Goal: Task Accomplishment & Management: Use online tool/utility

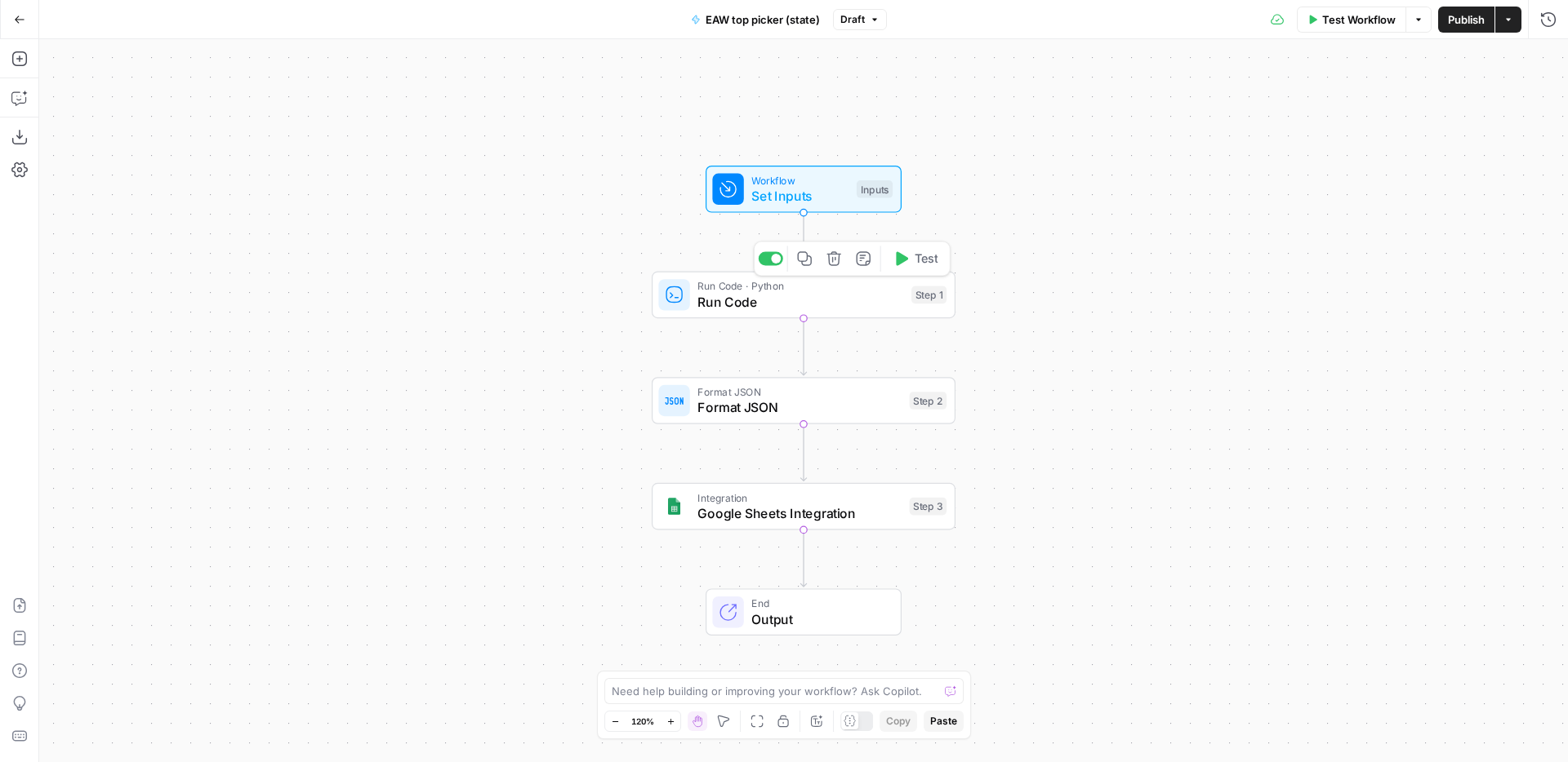
click at [740, 306] on span "Run Code" at bounding box center [800, 302] width 205 height 19
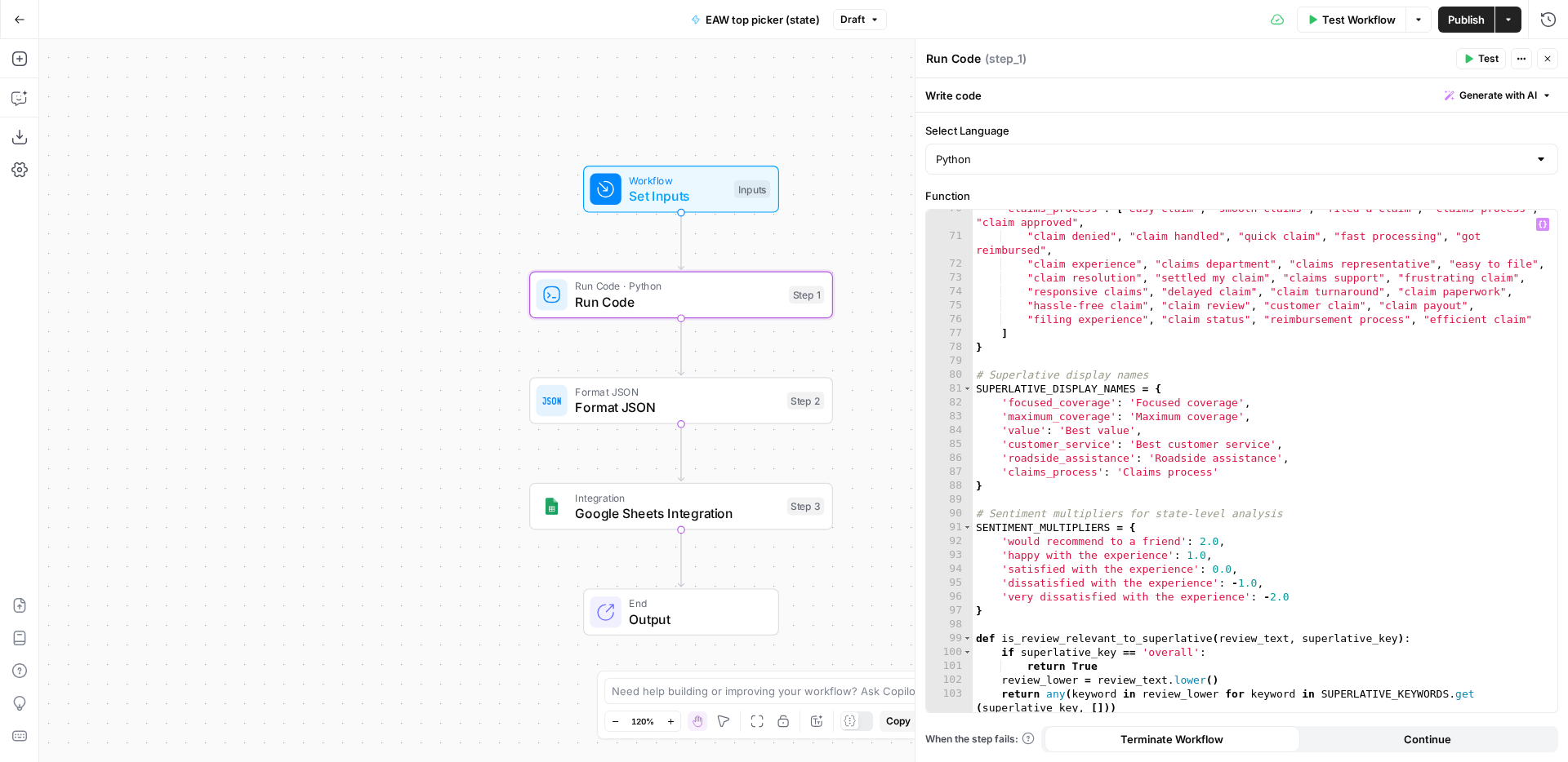
scroll to position [1241, 0]
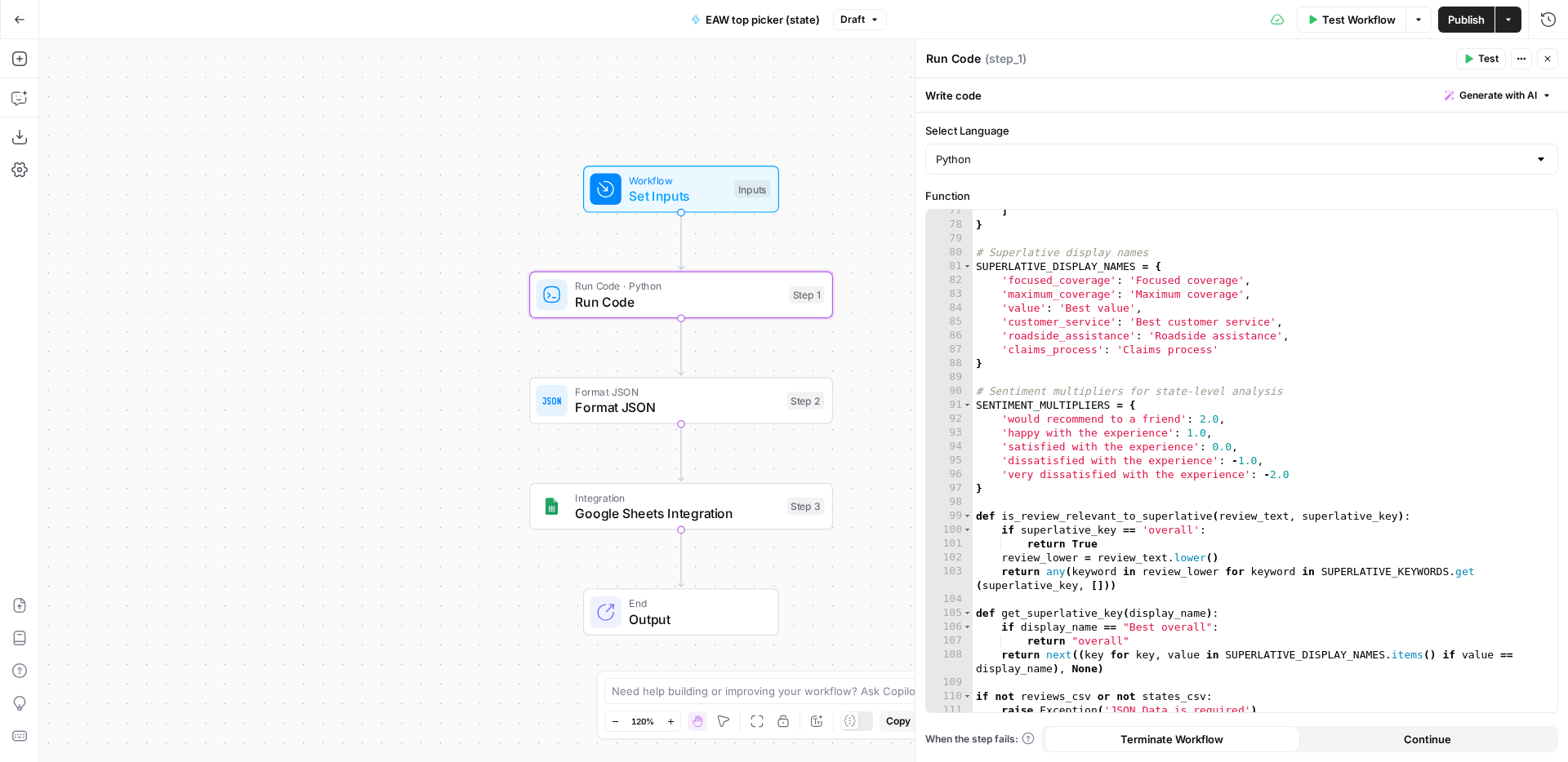
click at [1120, 368] on div "] } # Superlative display names SUPERLATIVE_DISPLAY_NAMES = { 'focused_coverage…" at bounding box center [1265, 470] width 584 height 531
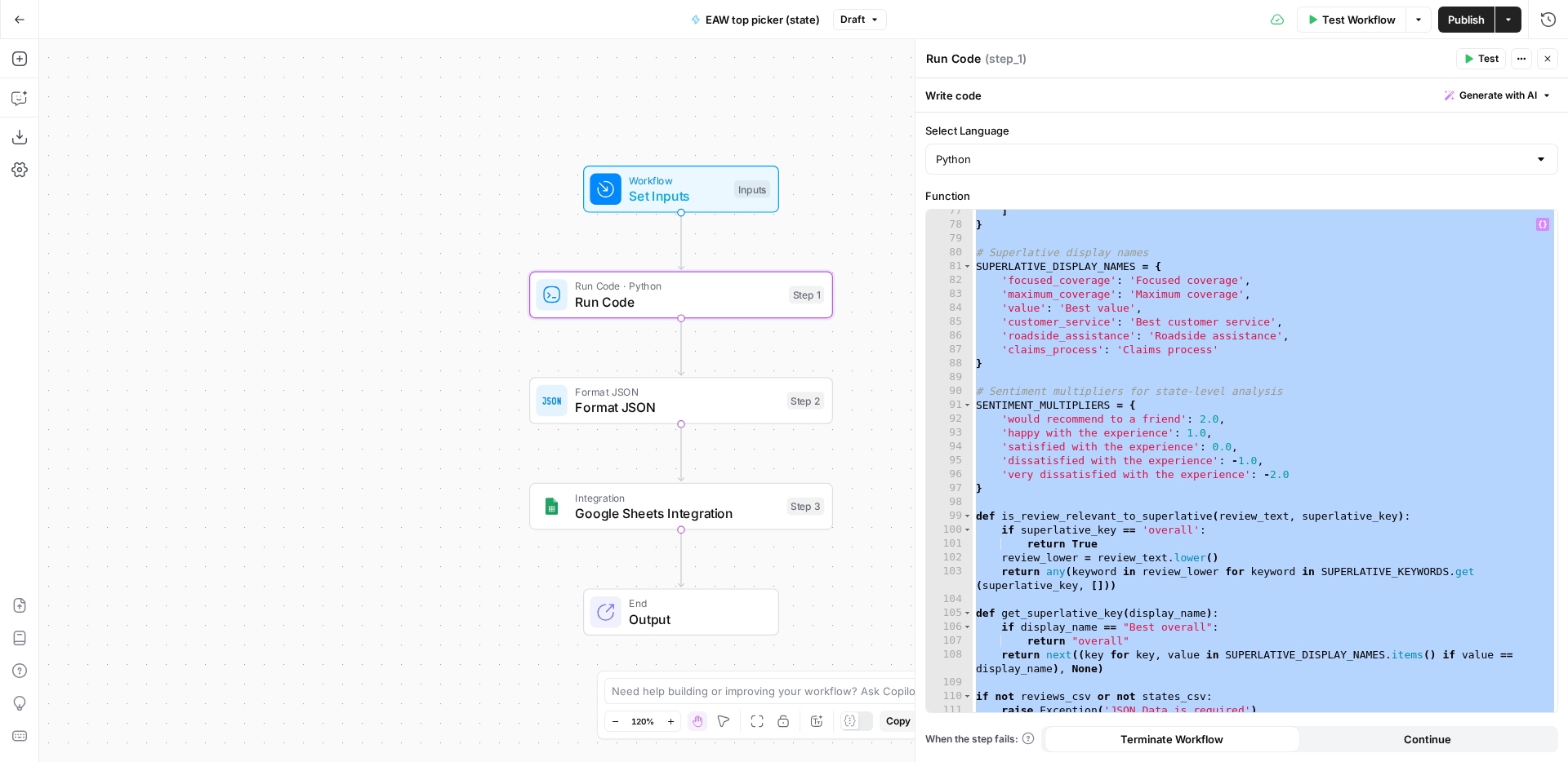
paste textarea "******"
type textarea "**********"
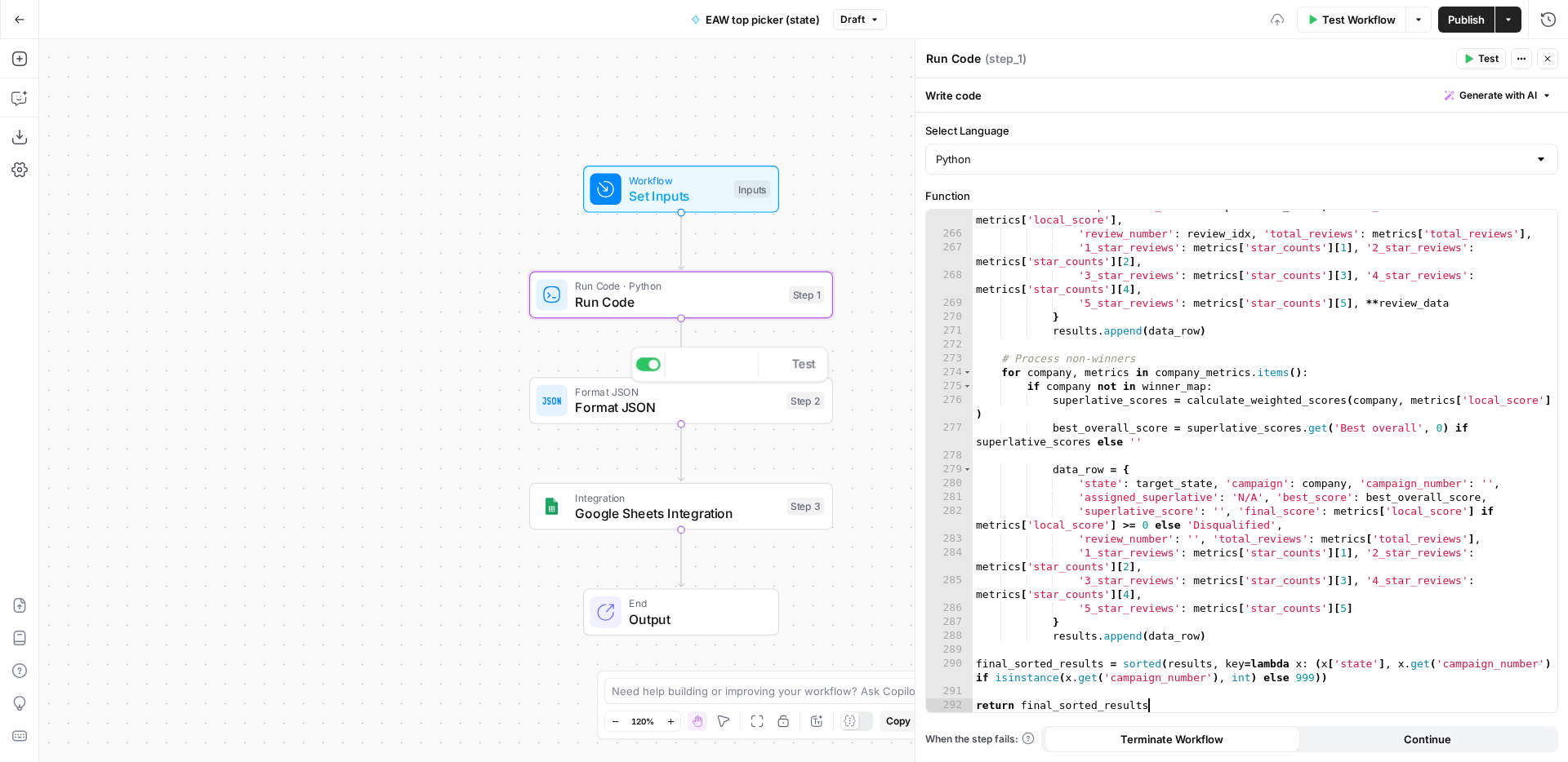
click at [633, 405] on span "Format JSON" at bounding box center [676, 407] width 205 height 19
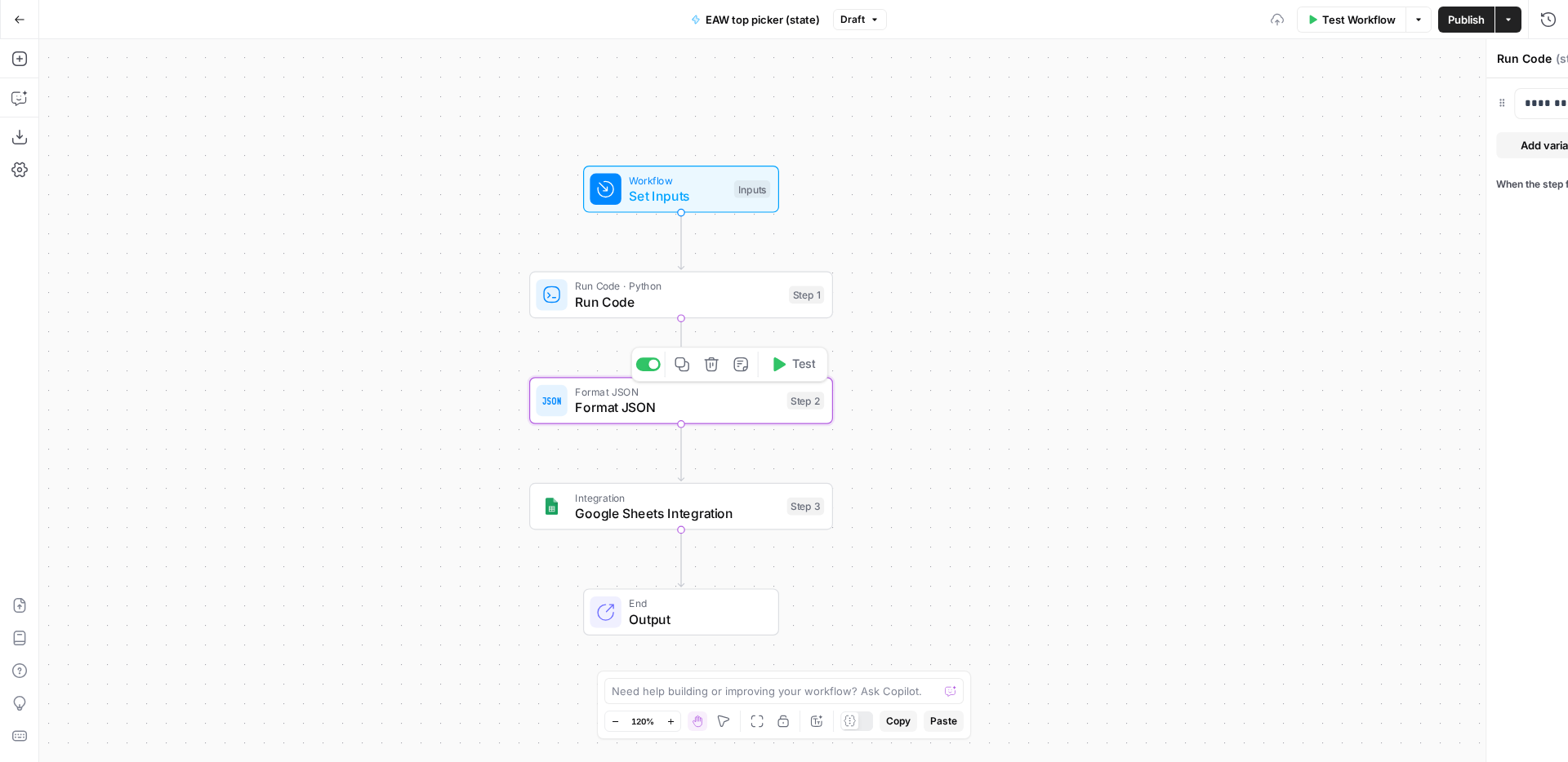
type textarea "Format JSON"
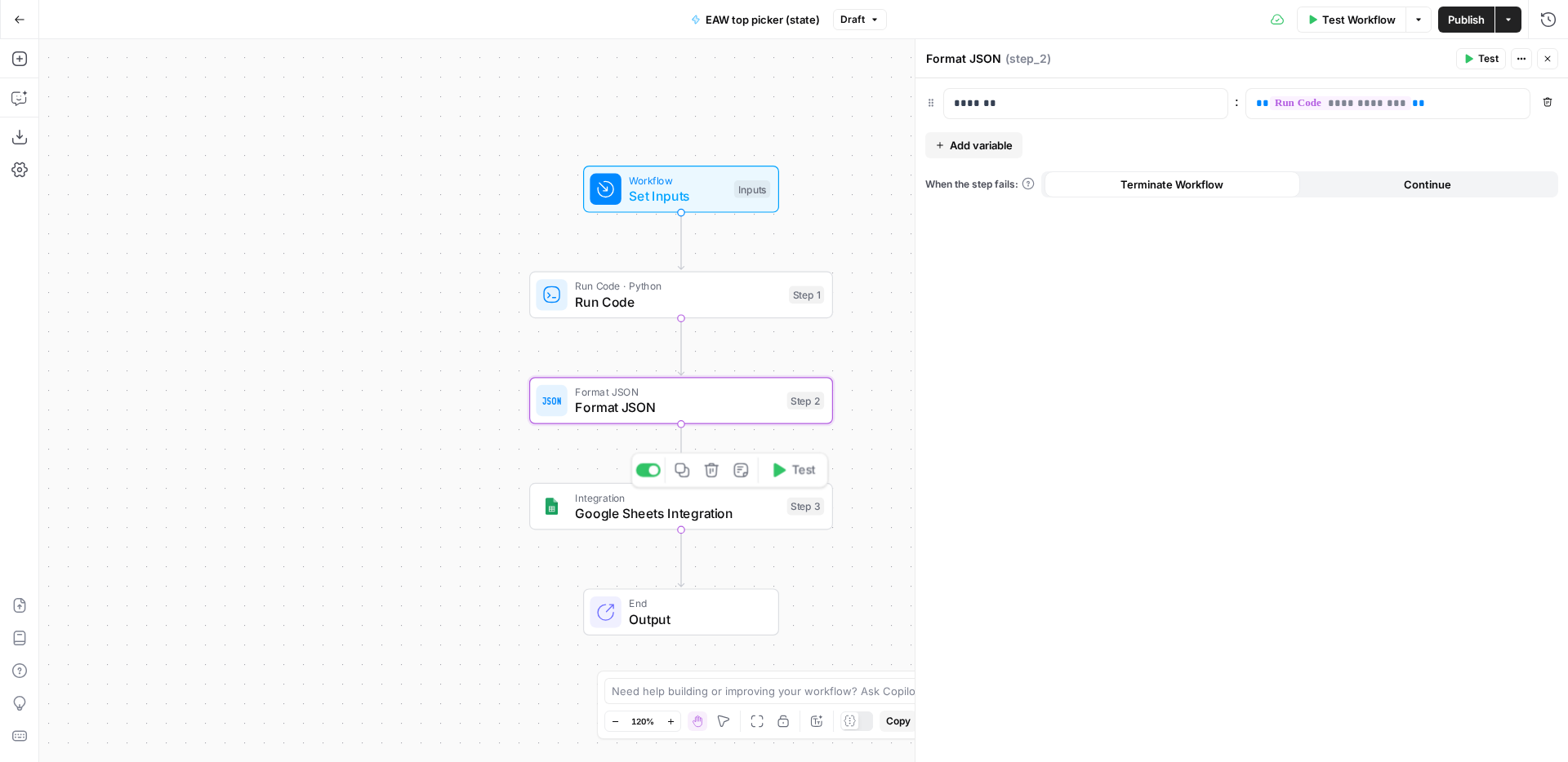
click at [637, 518] on span "Google Sheets Integration" at bounding box center [676, 513] width 205 height 19
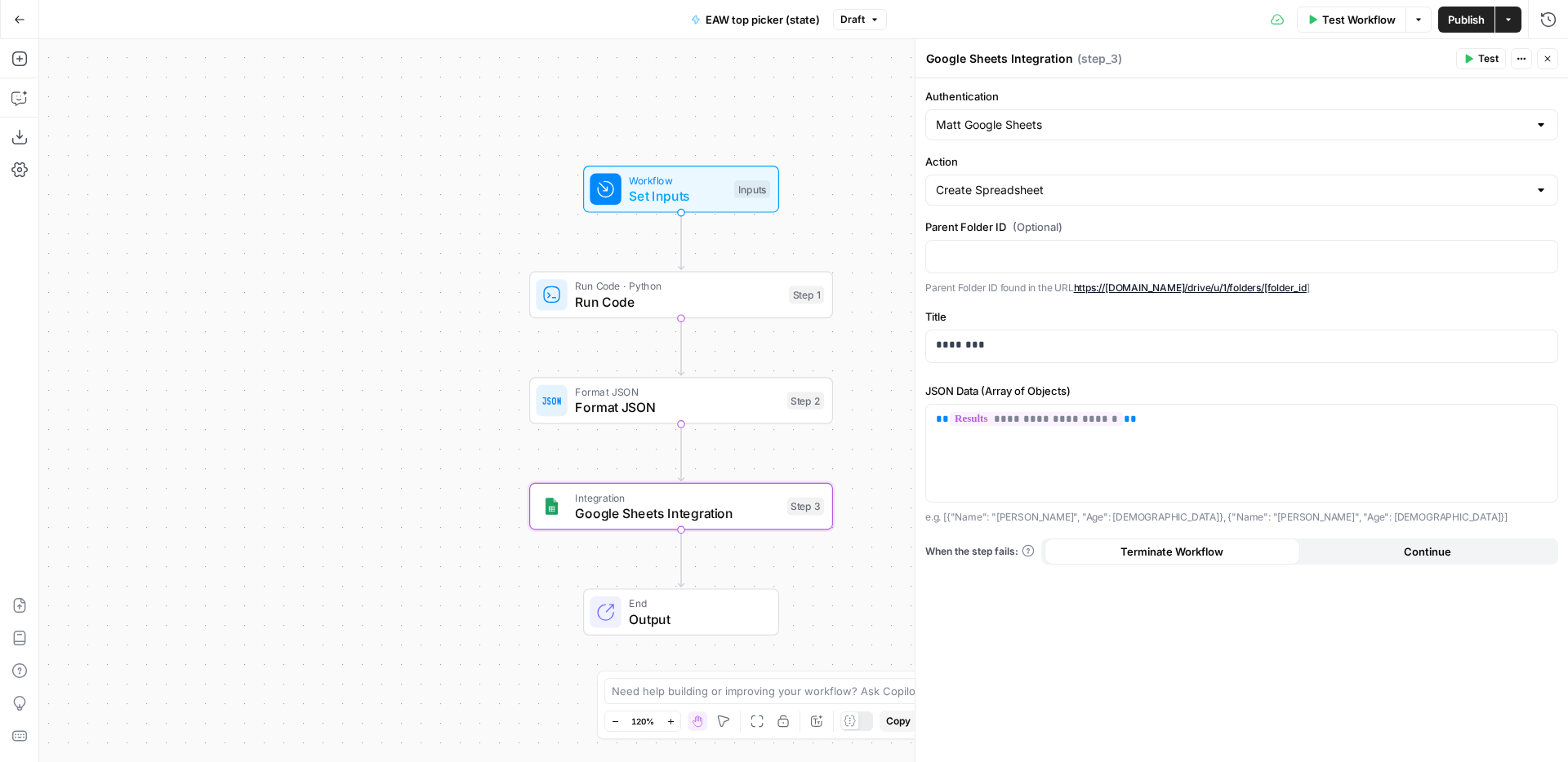
click at [1362, 26] on span "Test Workflow" at bounding box center [1358, 19] width 73 height 16
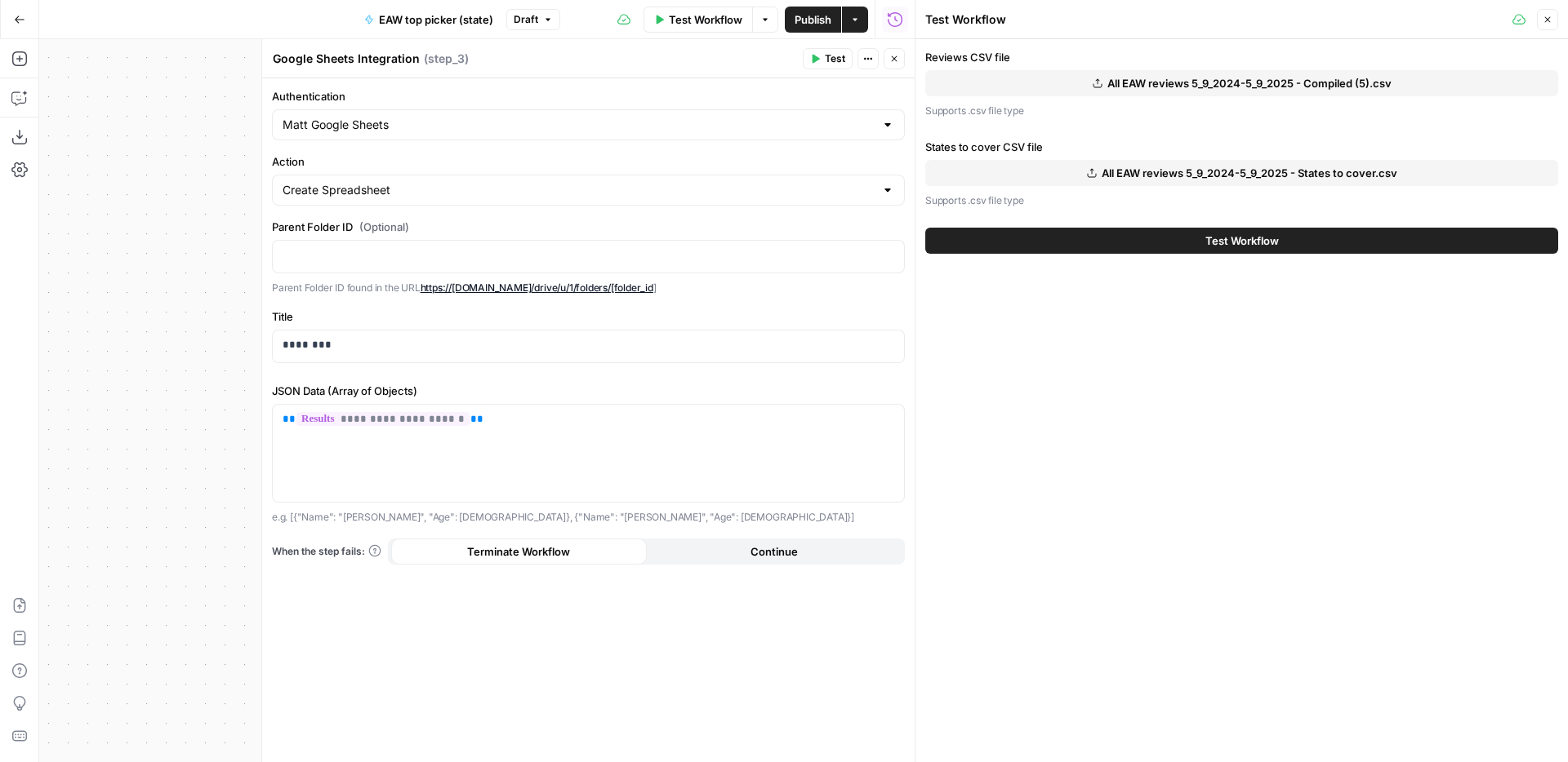
click at [1278, 75] on span "All EAW reviews 5_9_2024-5_9_2025 - Compiled (5).csv" at bounding box center [1249, 83] width 284 height 16
click at [1120, 175] on span "All EAW reviews 5_9_2024-5_9_2025 - States to cover.csv" at bounding box center [1249, 173] width 296 height 16
click at [1286, 245] on button "Test Workflow" at bounding box center [1241, 241] width 633 height 27
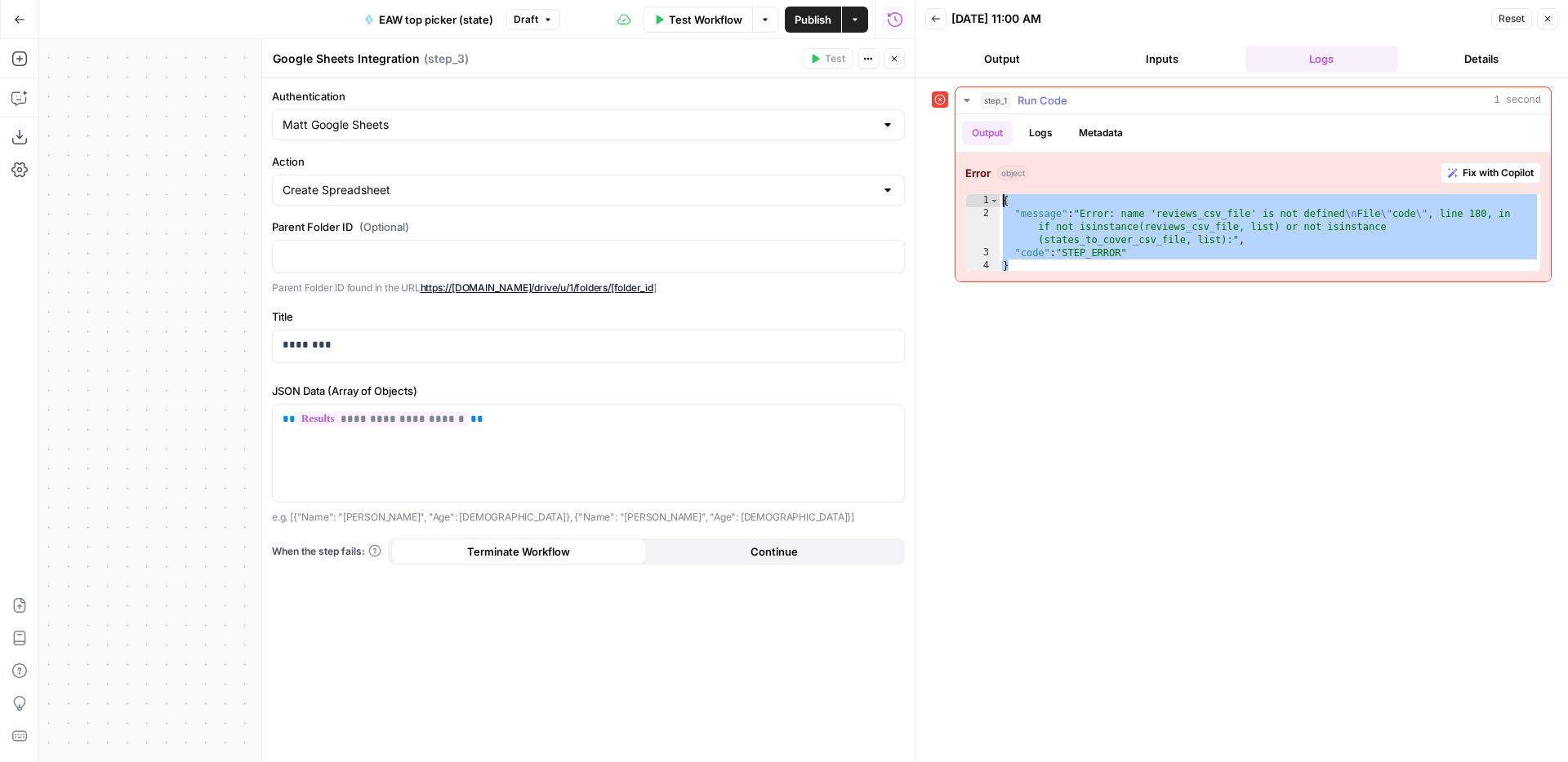
drag, startPoint x: 1093, startPoint y: 265, endPoint x: 1009, endPoint y: 189, distance: 113.3
click at [1009, 189] on div "Error object Fix with Copilot * 1 2 3 4 { "message" : "Error: name 'reviews_csv…" at bounding box center [1253, 217] width 595 height 129
type textarea "**********"
click at [1466, 180] on span "Fix with Copilot" at bounding box center [1498, 173] width 71 height 15
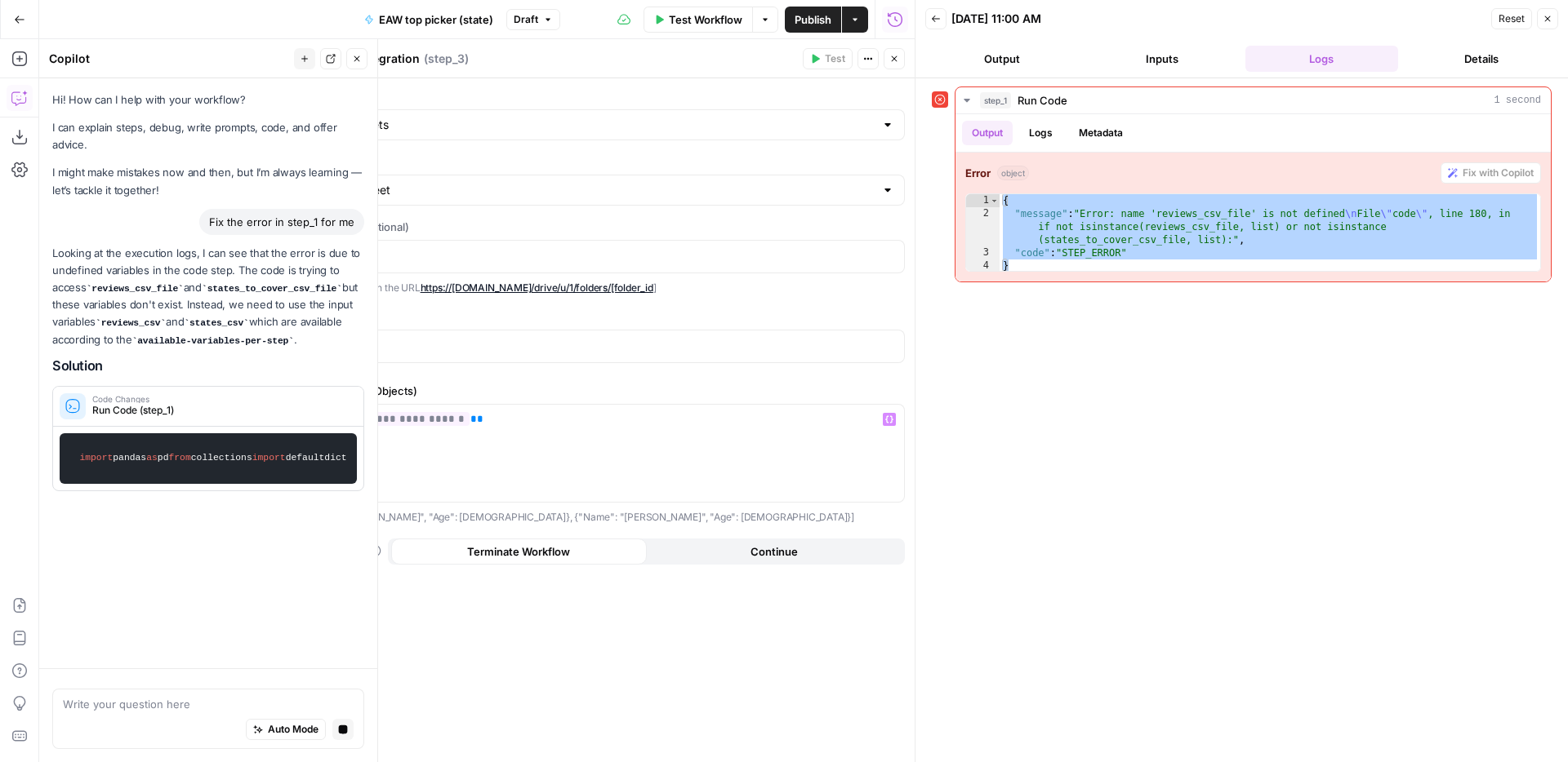
drag, startPoint x: 203, startPoint y: 279, endPoint x: 345, endPoint y: 269, distance: 142.4
click at [203, 279] on div "Looking at the execution logs, I can see that the error is due to undefined var…" at bounding box center [208, 368] width 312 height 247
click at [200, 245] on div "Looking at the execution logs, I can see that the error is due to undefined var…" at bounding box center [208, 368] width 312 height 247
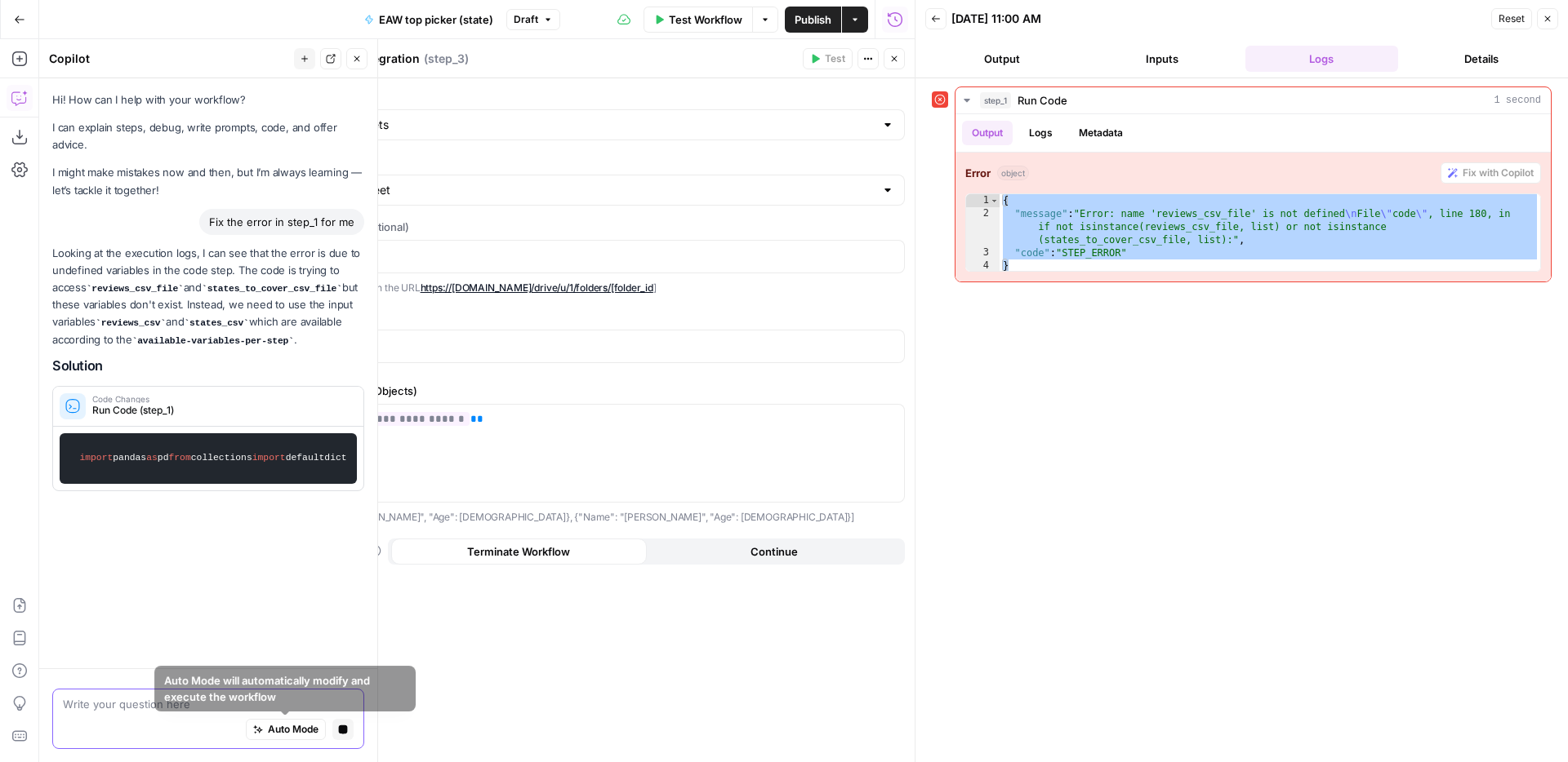
click at [333, 727] on button "Stop generating" at bounding box center [343, 730] width 21 height 21
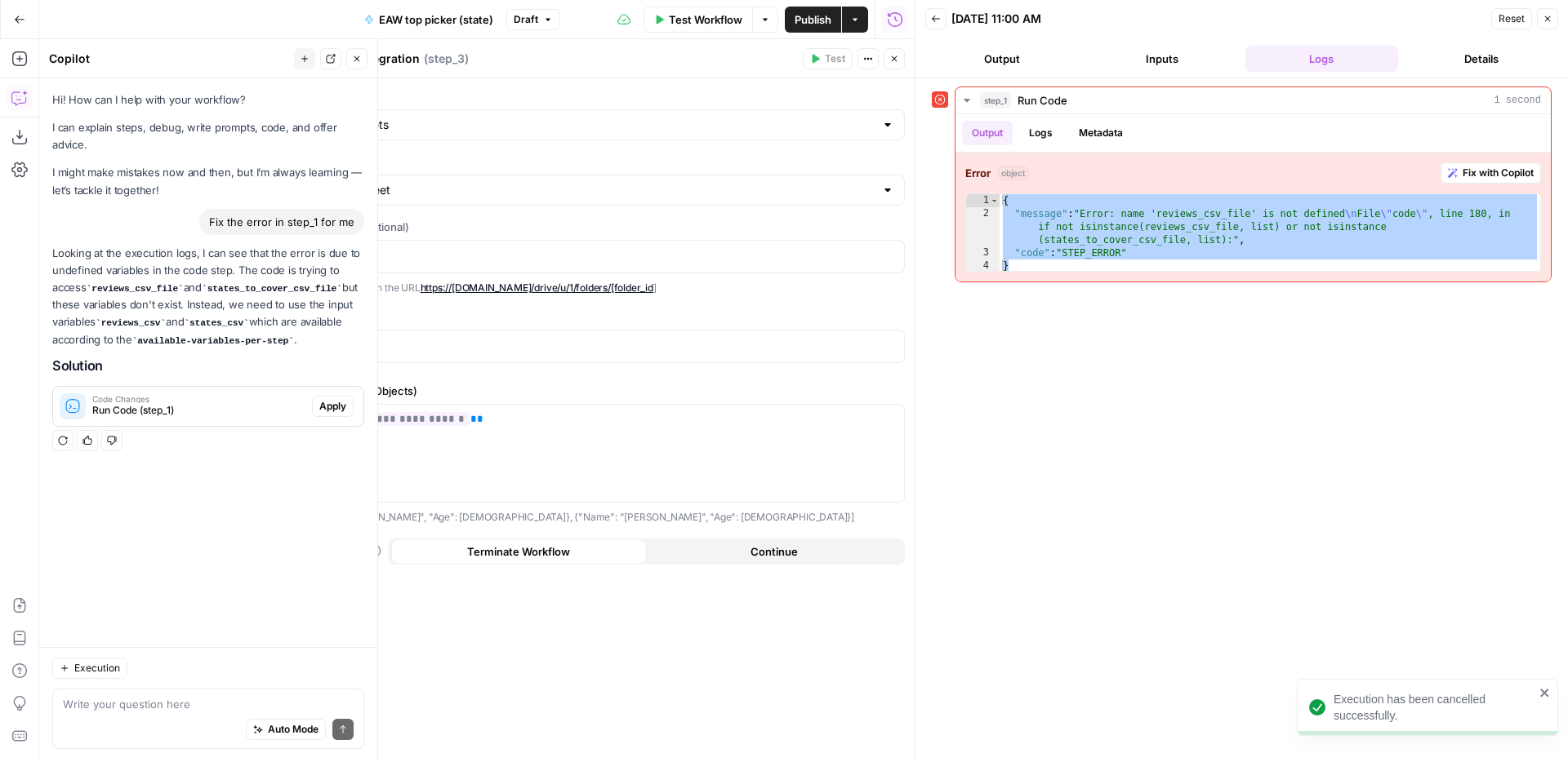
click at [357, 62] on icon "button" at bounding box center [357, 58] width 10 height 10
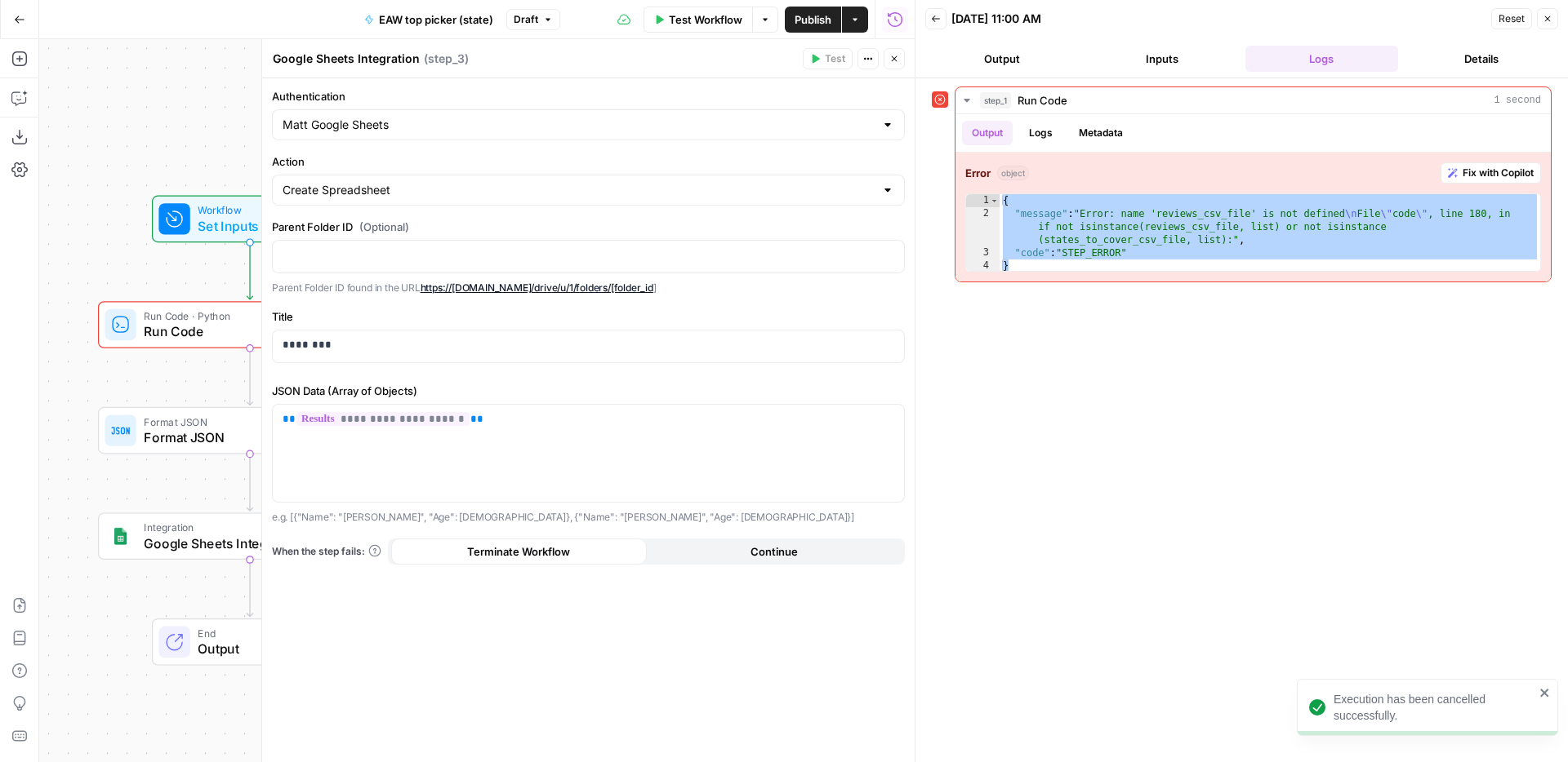
drag, startPoint x: 243, startPoint y: 319, endPoint x: 477, endPoint y: 235, distance: 248.6
click at [481, 235] on body "Execution has been cancelled successfully. ConsumerAffairs New Home Browse Your…" at bounding box center [784, 381] width 1568 height 762
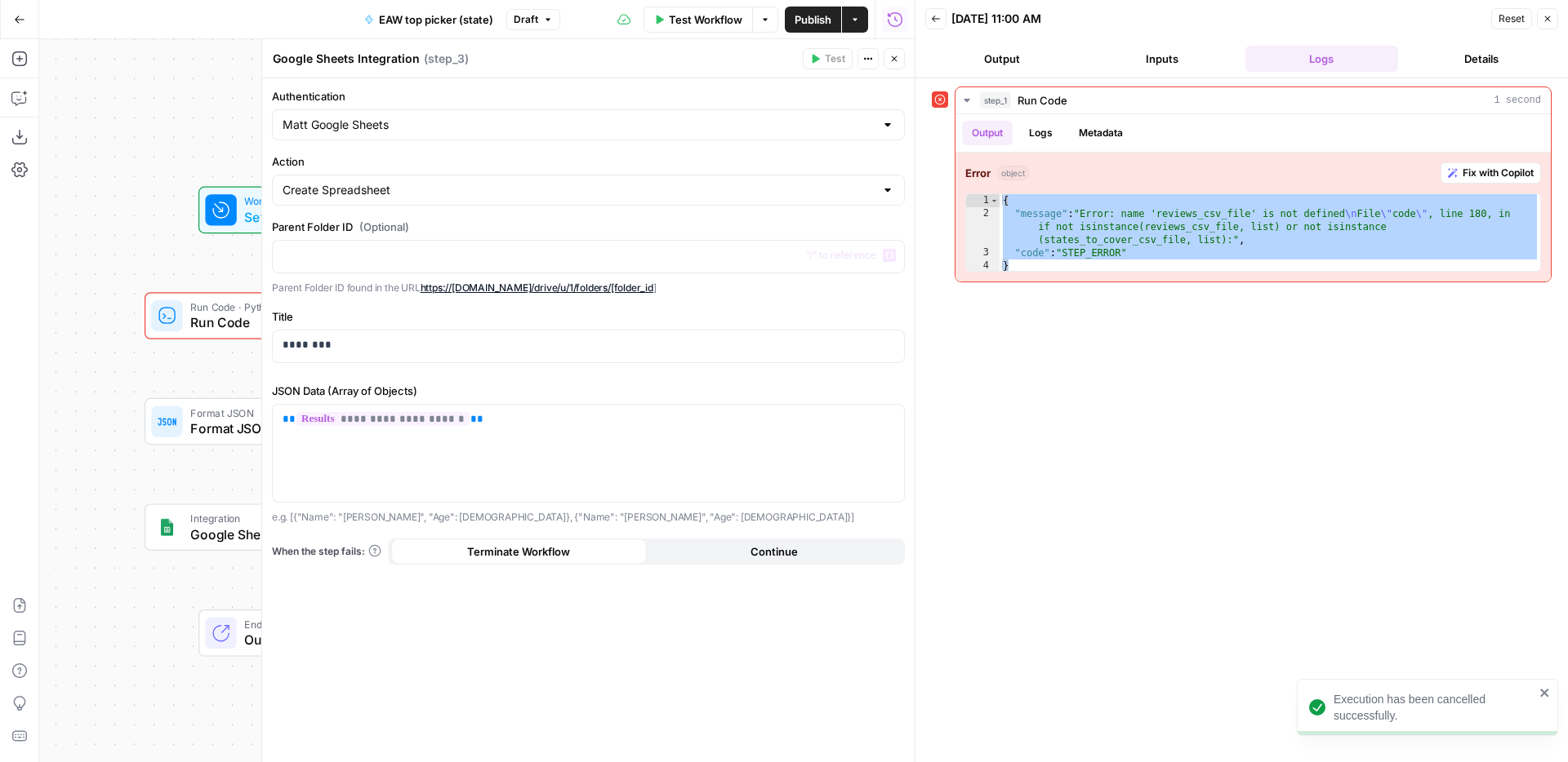
click at [220, 314] on span "Run Code" at bounding box center [293, 322] width 205 height 19
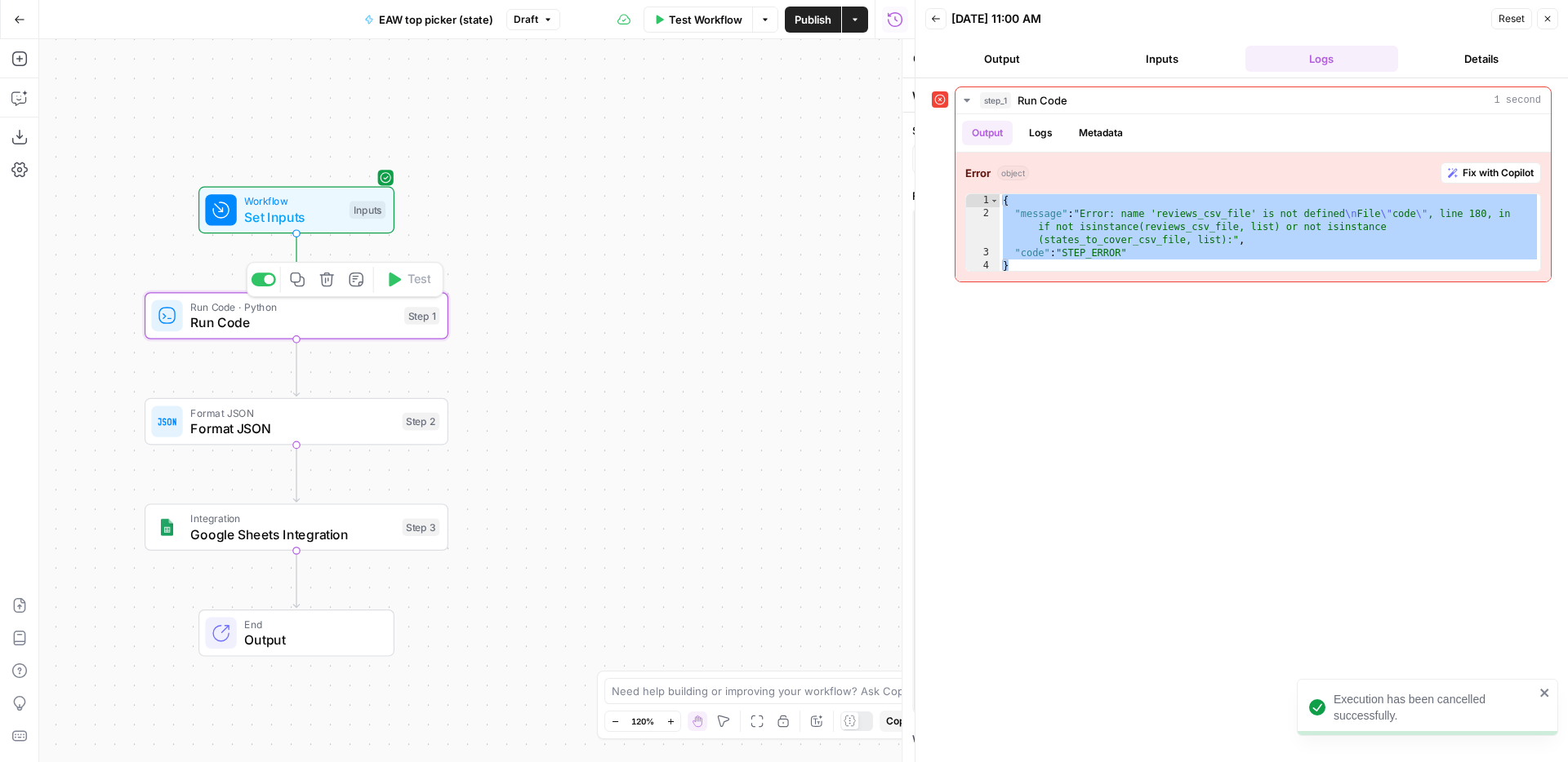
type textarea "Run Code"
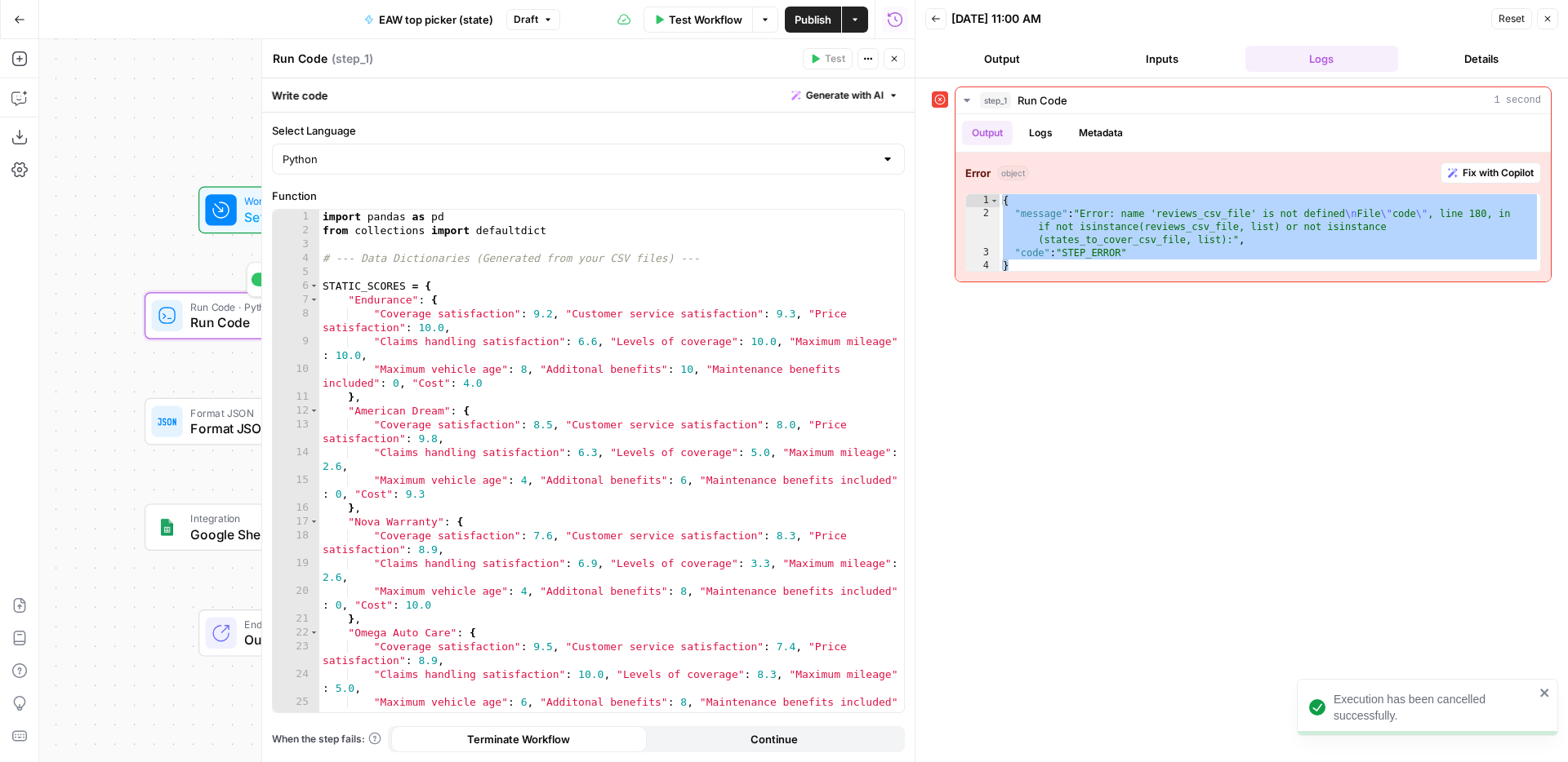
type textarea "**********"
click at [579, 361] on div "import pandas as pd from collections import defaultdict # --- Data Dictionaries…" at bounding box center [612, 475] width 584 height 531
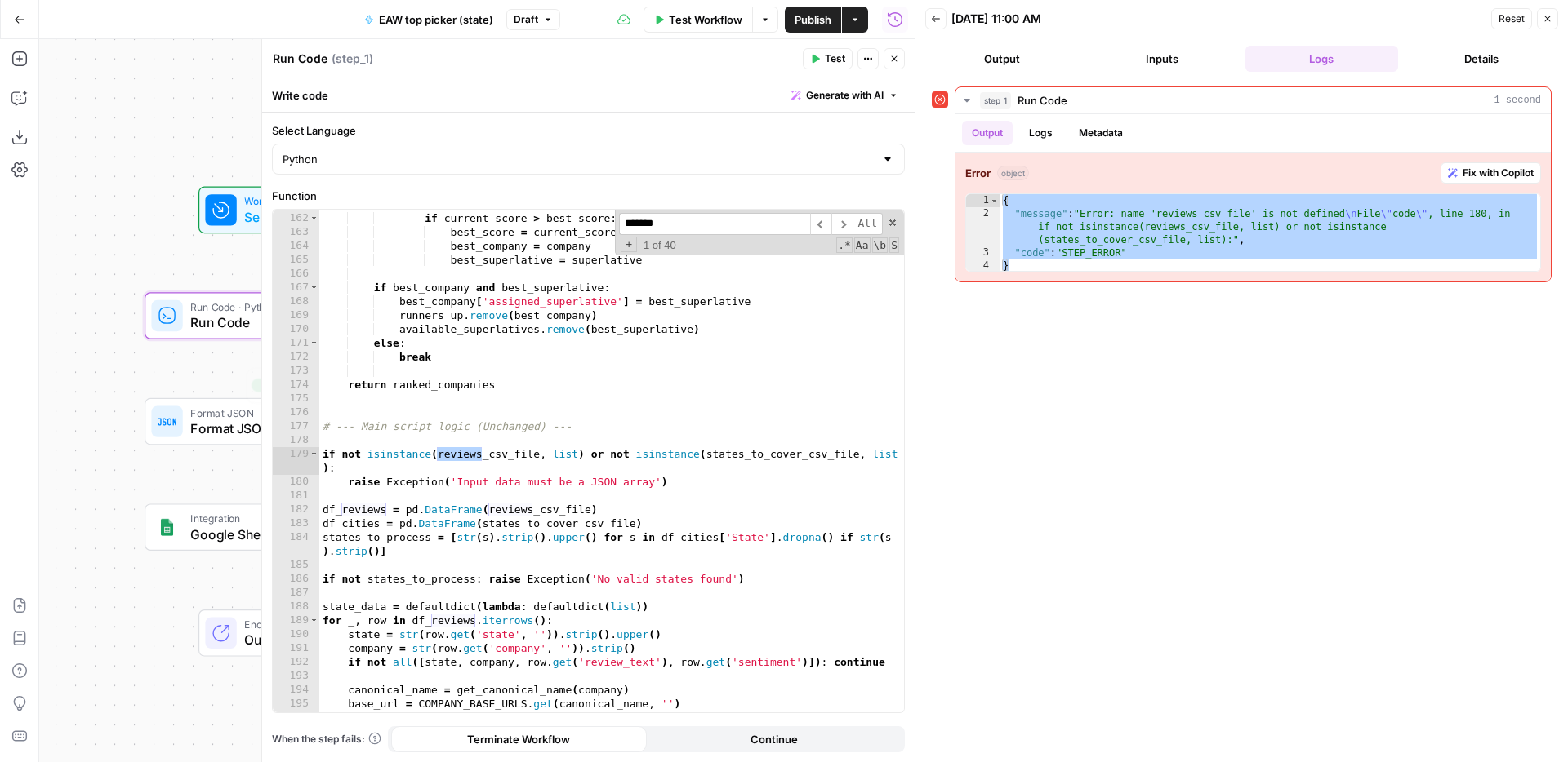
type input "*******"
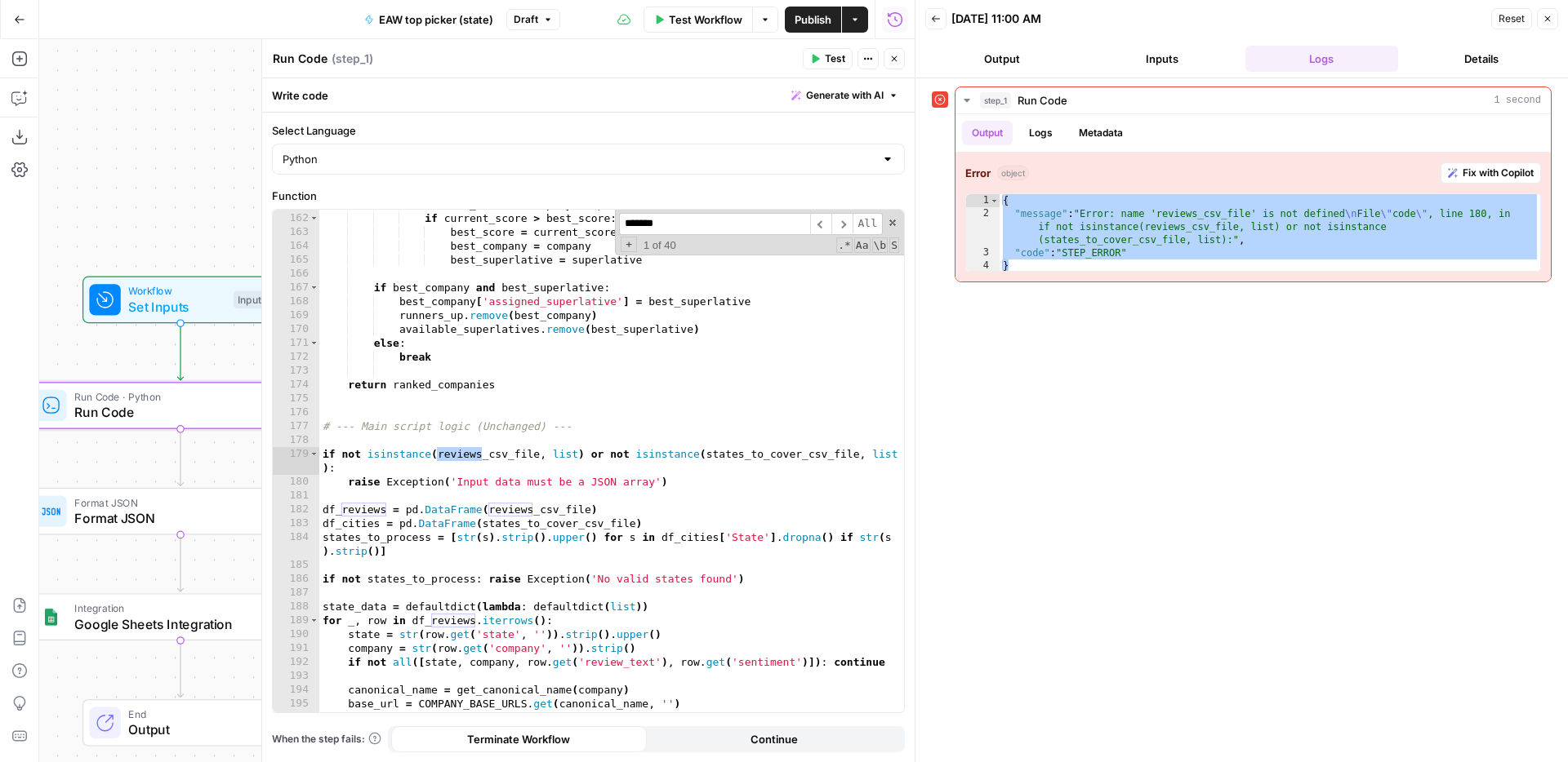
drag, startPoint x: 127, startPoint y: 266, endPoint x: 12, endPoint y: 356, distance: 146.0
click at [12, 356] on div "Add Steps Copilot Download as JSON Settings Import JSON AirOps Academy Help Giv…" at bounding box center [457, 400] width 915 height 723
click at [152, 304] on span "Set Inputs" at bounding box center [177, 307] width 97 height 19
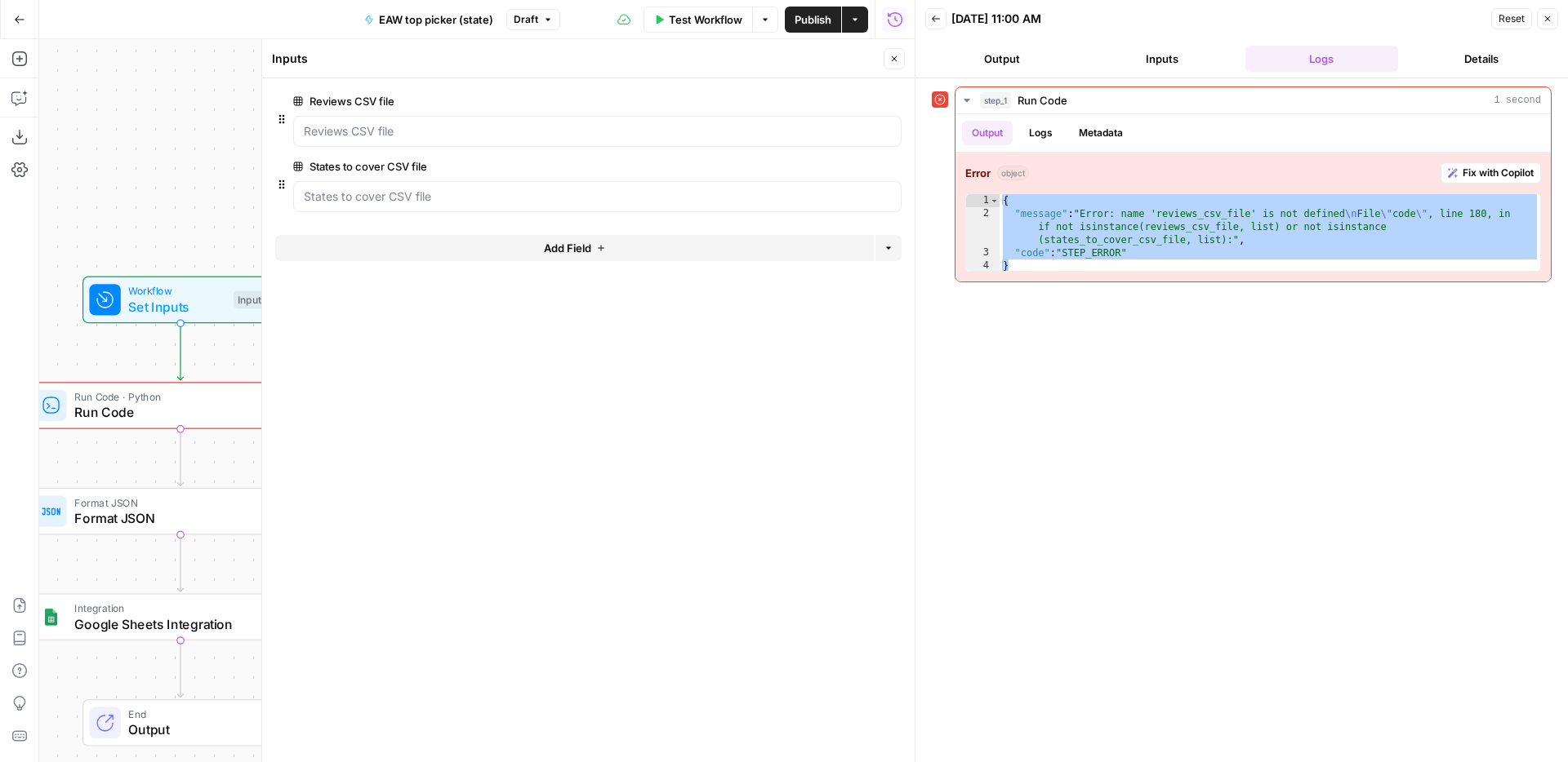
click at [521, 119] on div at bounding box center [597, 131] width 608 height 31
click at [525, 129] on file "Reviews CSV file" at bounding box center [597, 131] width 587 height 16
click at [858, 101] on button "edit field" at bounding box center [846, 101] width 63 height 19
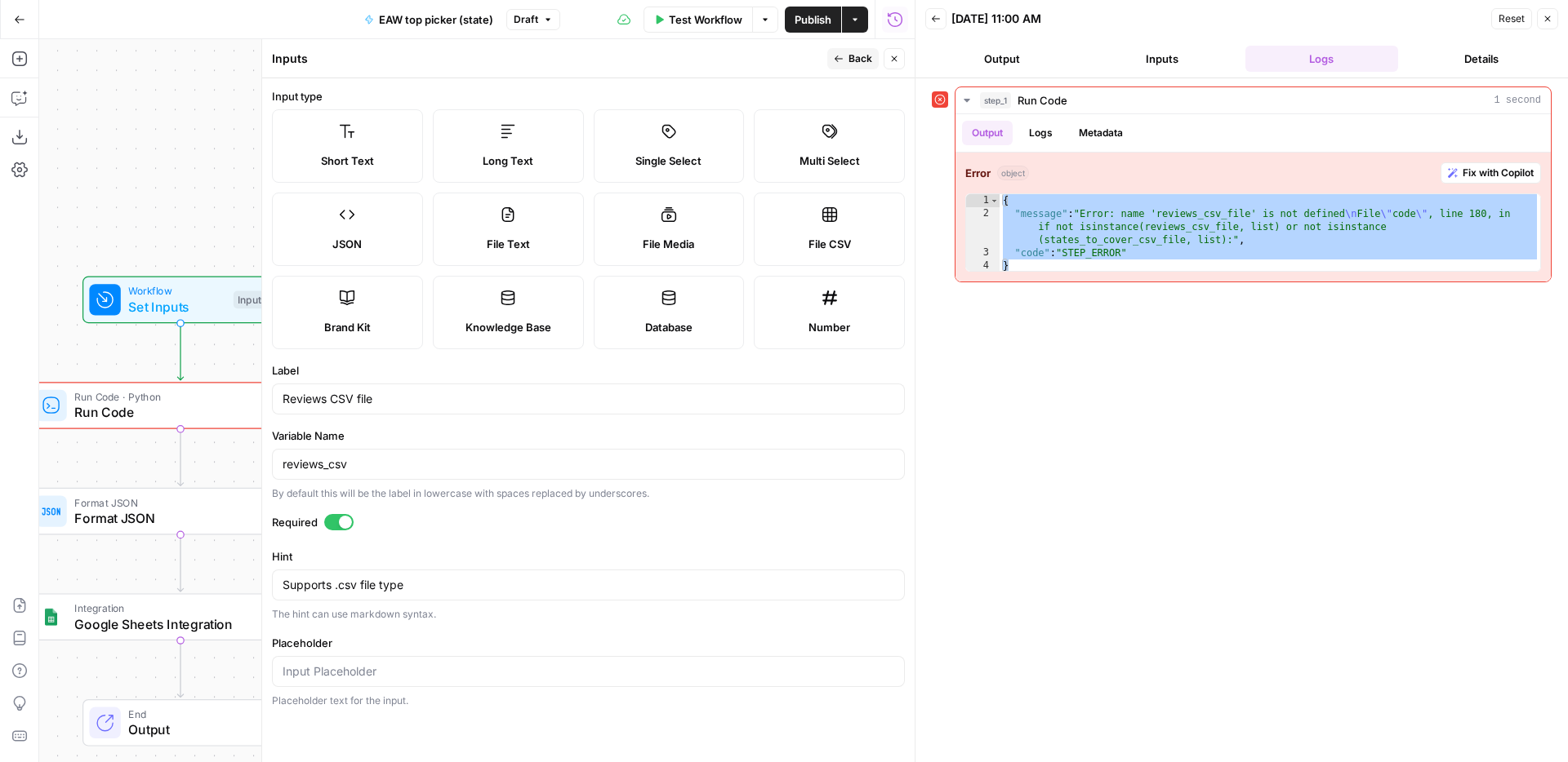
drag, startPoint x: 431, startPoint y: 488, endPoint x: 450, endPoint y: 469, distance: 26.9
click at [432, 488] on div "By default this will be the label in lowercase with spaces replaced by undersco…" at bounding box center [588, 494] width 633 height 15
click at [450, 469] on input "reviews_csv" at bounding box center [588, 465] width 612 height 16
drag, startPoint x: 380, startPoint y: 466, endPoint x: 349, endPoint y: 471, distance: 31.4
click at [349, 471] on input "reviews_csv_file" at bounding box center [588, 465] width 612 height 16
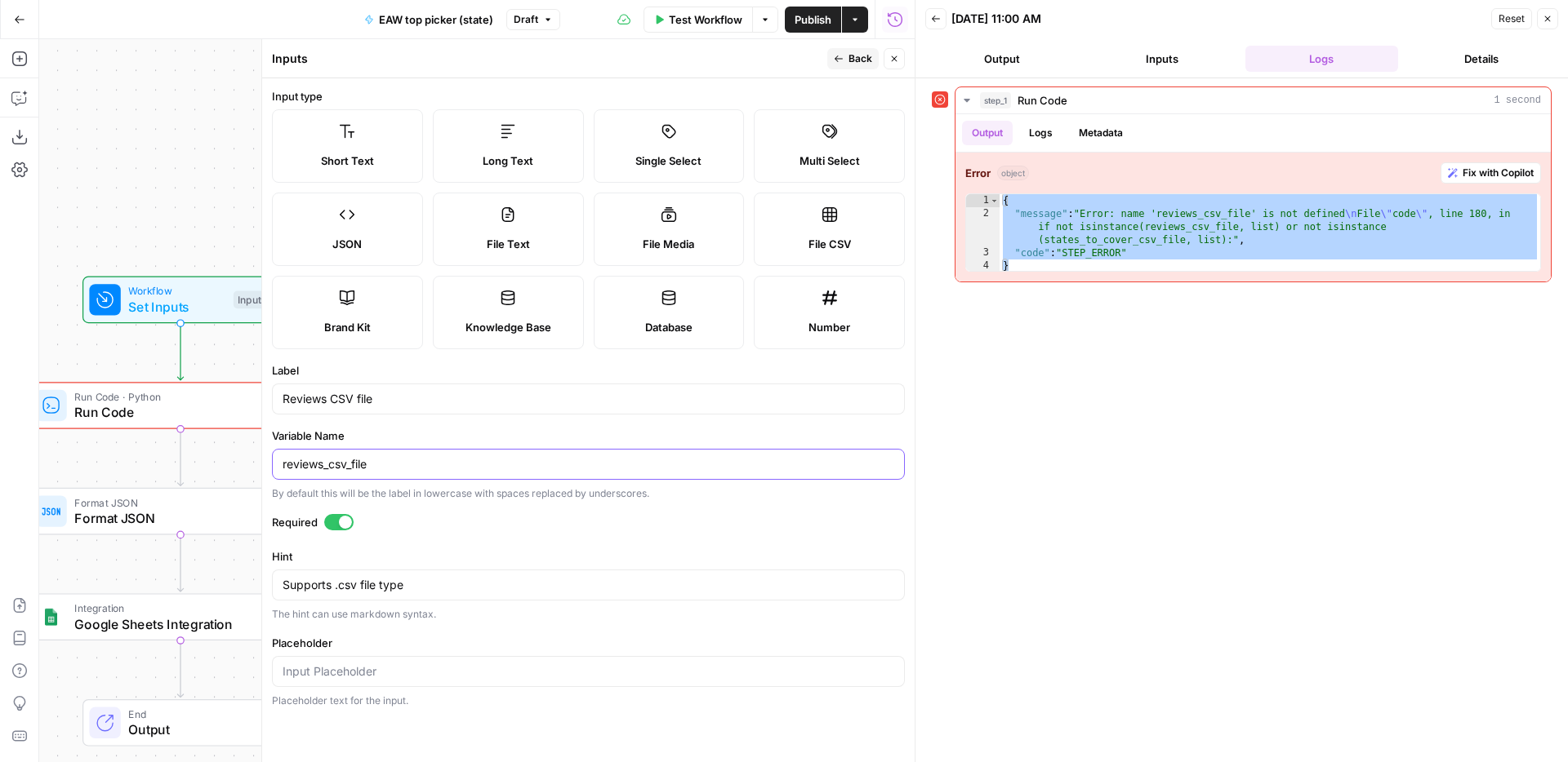
type input "reviews_csv_file"
click at [843, 65] on button "Back" at bounding box center [853, 58] width 51 height 21
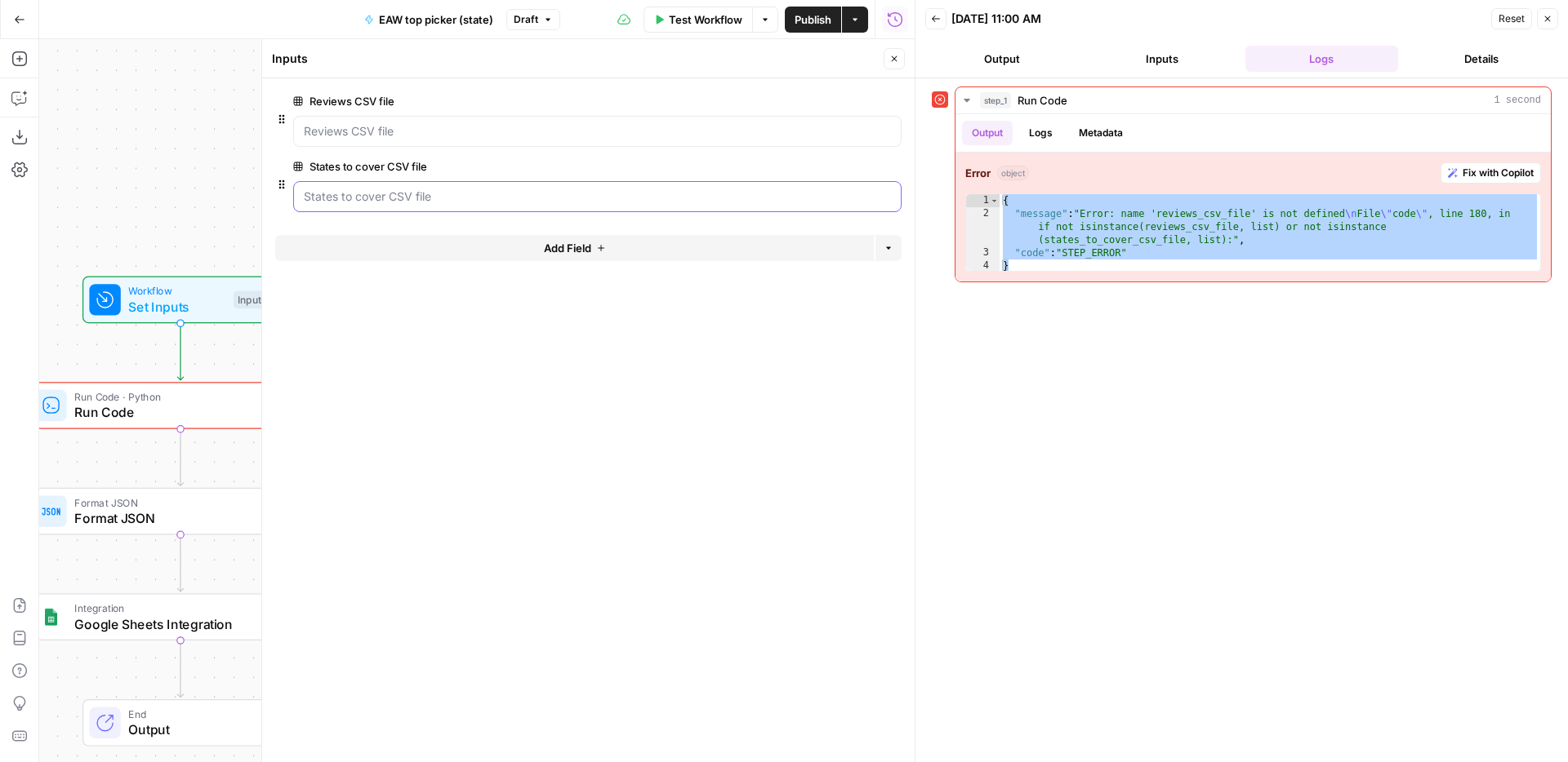
click at [479, 202] on file "States to cover CSV file" at bounding box center [597, 196] width 587 height 16
click at [821, 165] on button "edit field" at bounding box center [846, 166] width 63 height 19
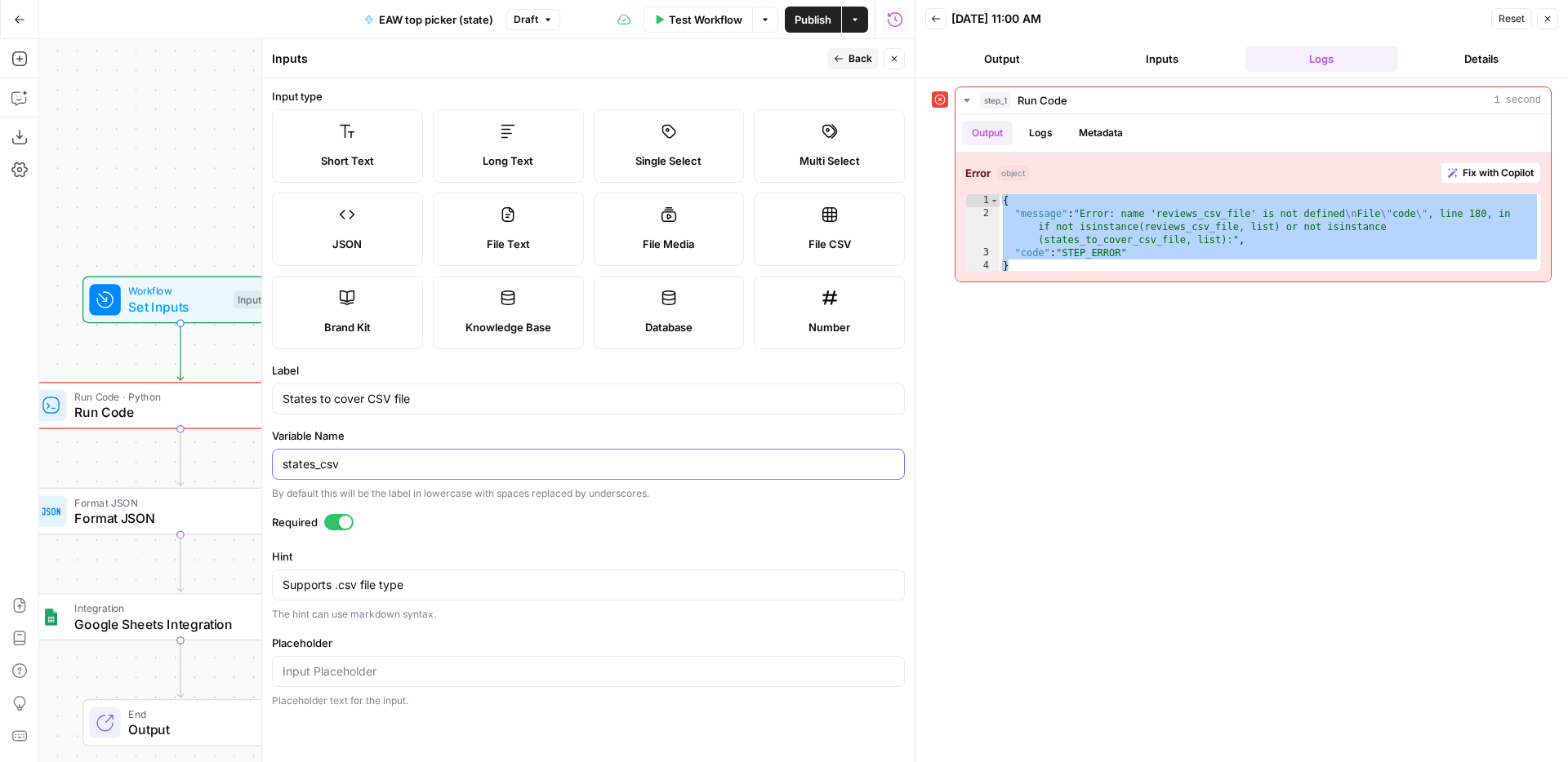
click at [451, 467] on input "states_csv" at bounding box center [588, 465] width 612 height 16
paste input "_file"
type input "states_csv_file"
click at [838, 65] on button "Back" at bounding box center [853, 58] width 51 height 21
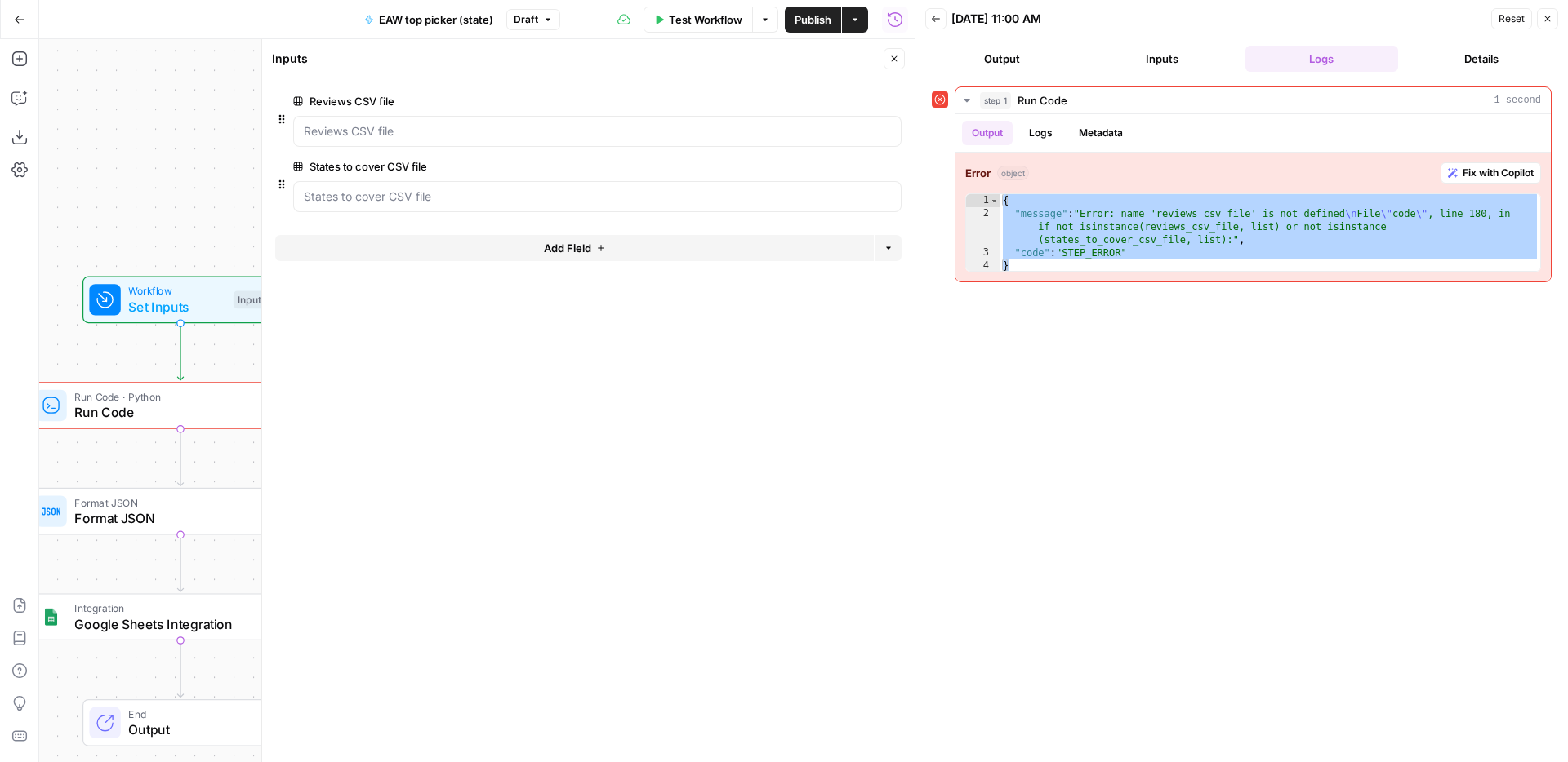
click at [718, 20] on span "Test Workflow" at bounding box center [705, 19] width 73 height 16
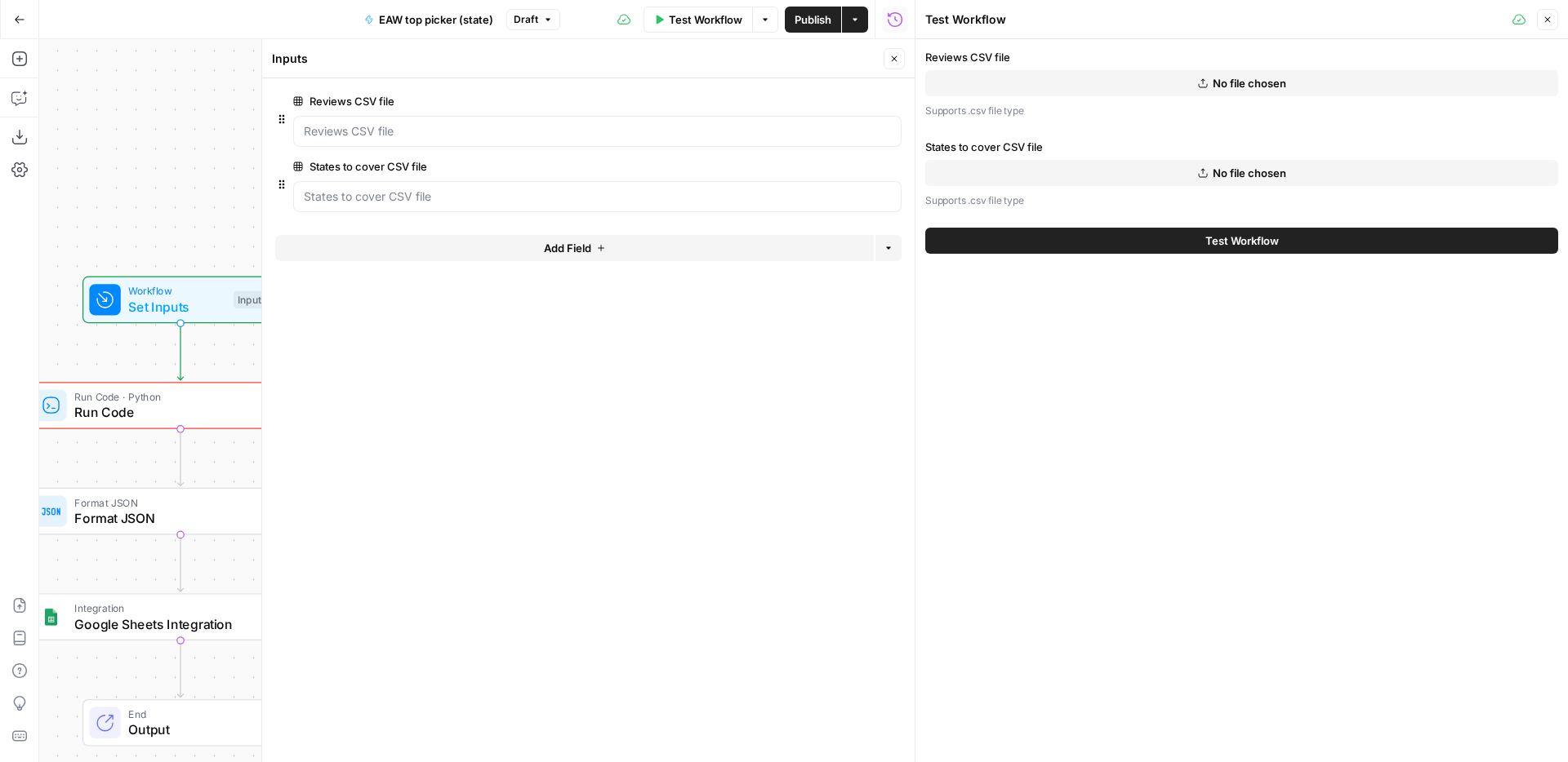
click at [1139, 236] on button "Test Workflow" at bounding box center [1241, 241] width 633 height 27
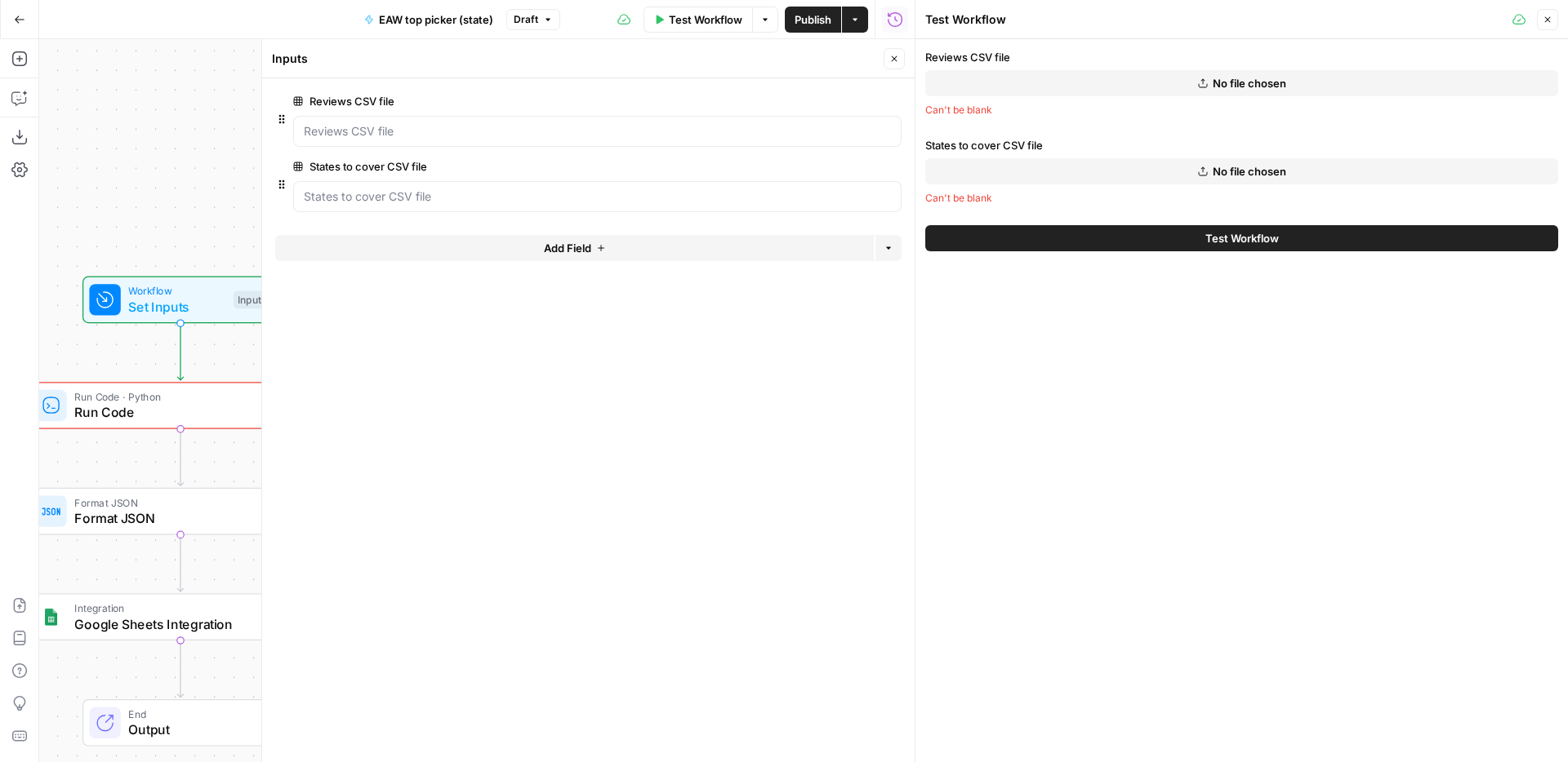
click at [1160, 85] on button "No file chosen" at bounding box center [1241, 83] width 633 height 27
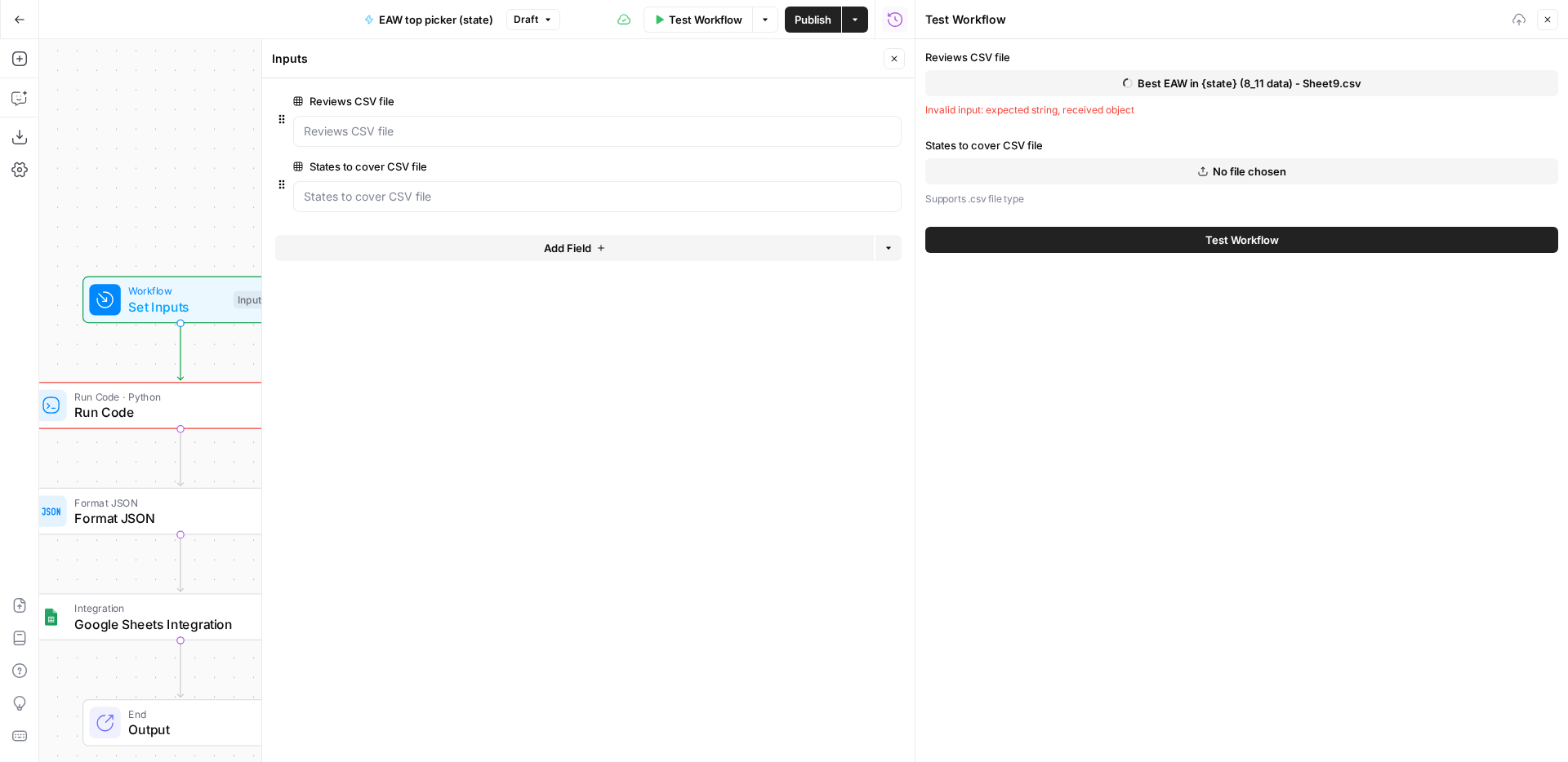
click at [1107, 180] on button "No file chosen" at bounding box center [1241, 172] width 633 height 27
click at [1215, 244] on span "Test Workflow" at bounding box center [1241, 241] width 73 height 16
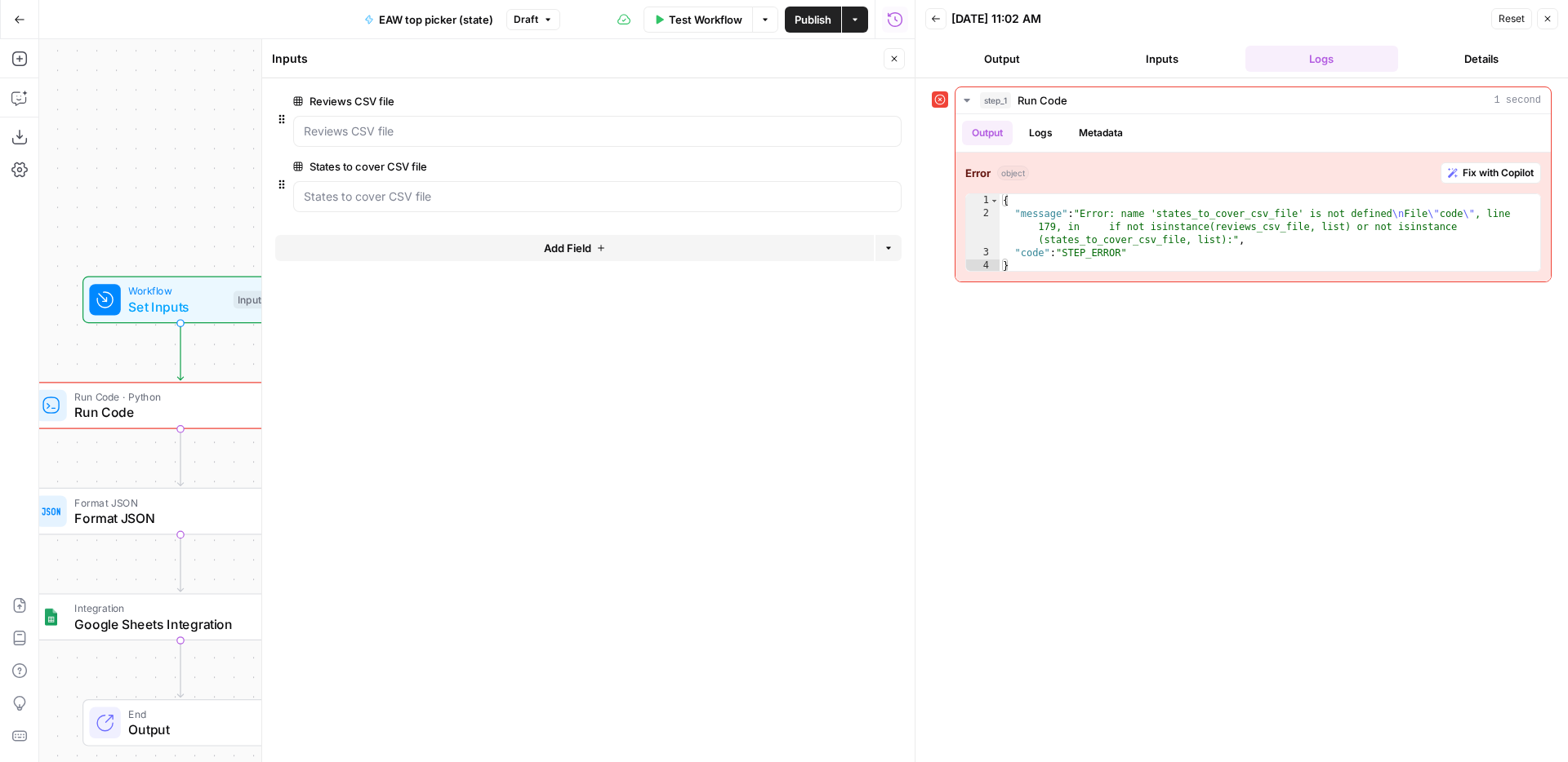
click at [143, 415] on span "Run Code" at bounding box center [177, 412] width 205 height 19
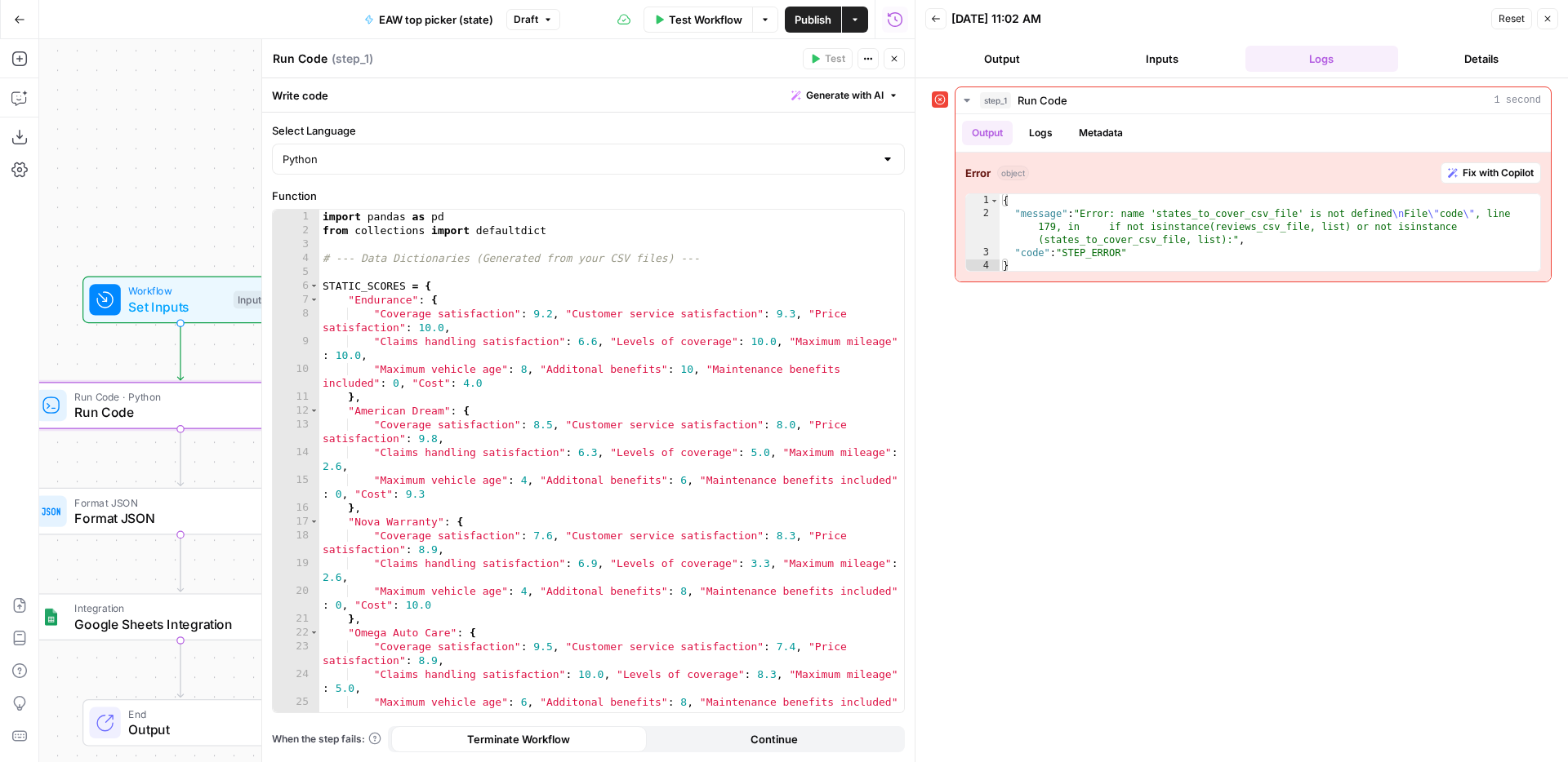
click at [546, 349] on div "import pandas as pd from collections import defaultdict # --- Data Dictionaries…" at bounding box center [612, 475] width 584 height 531
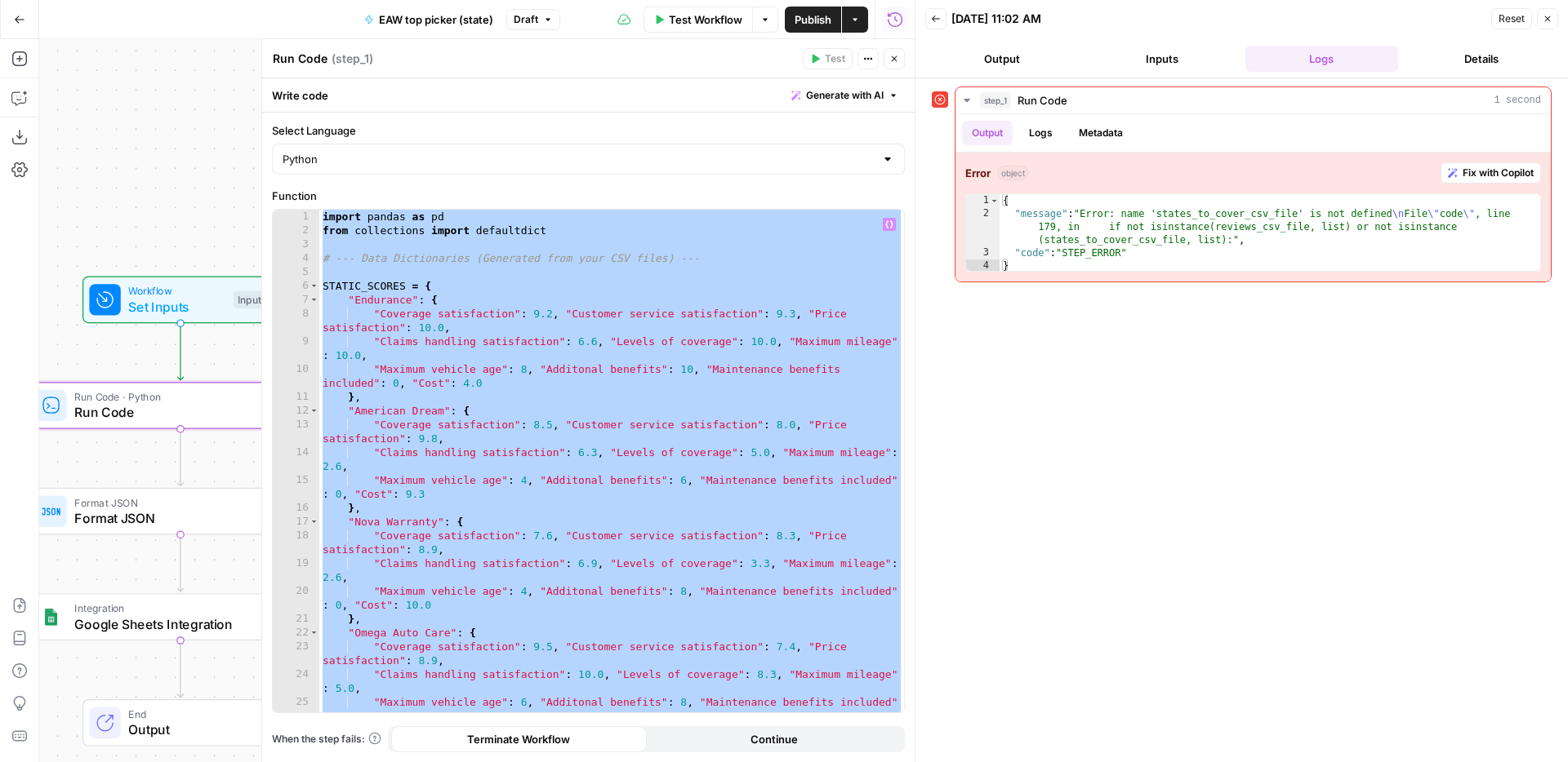
paste textarea
type textarea "**********"
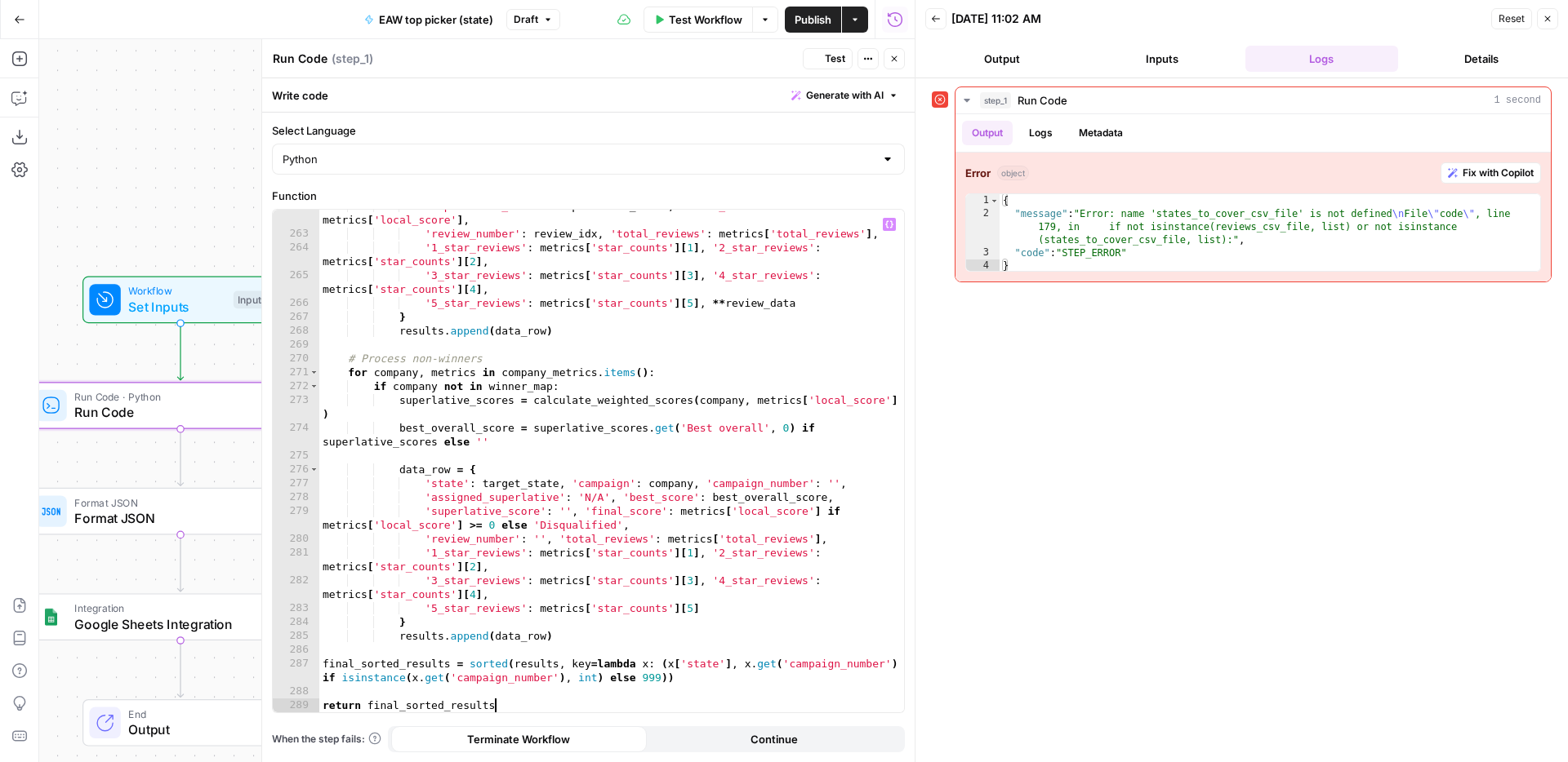
drag, startPoint x: 1168, startPoint y: 259, endPoint x: 1121, endPoint y: 257, distance: 47.0
click at [1167, 259] on div "{ "message" : "Error: name 'states_to_cover_csv_file' is not defined \n File \"…" at bounding box center [1270, 247] width 541 height 104
drag, startPoint x: 1071, startPoint y: 270, endPoint x: 1001, endPoint y: 206, distance: 94.8
click at [1001, 206] on div "* 1 2 3 4 { "message" : "Error: name 'states_to_cover_csv_file' is not defined …" at bounding box center [1253, 233] width 575 height 79
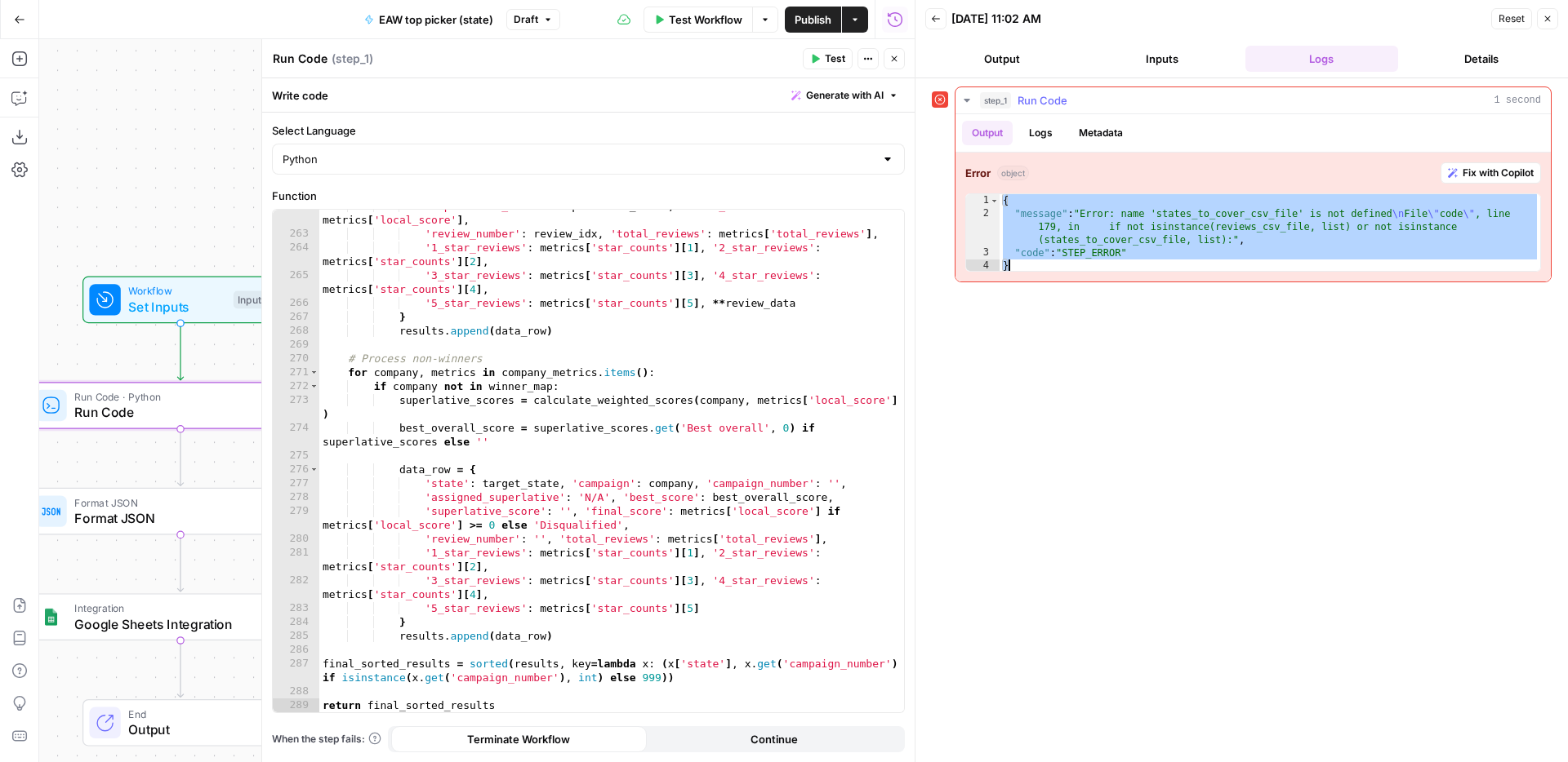
drag, startPoint x: 1001, startPoint y: 205, endPoint x: 1047, endPoint y: 273, distance: 82.1
click at [1047, 273] on div "Error object Fix with Copilot * 1 2 3 4 { "message" : "Error: name 'states_to_c…" at bounding box center [1253, 217] width 595 height 129
type textarea "**********"
click at [1539, 17] on button "Close" at bounding box center [1548, 19] width 21 height 21
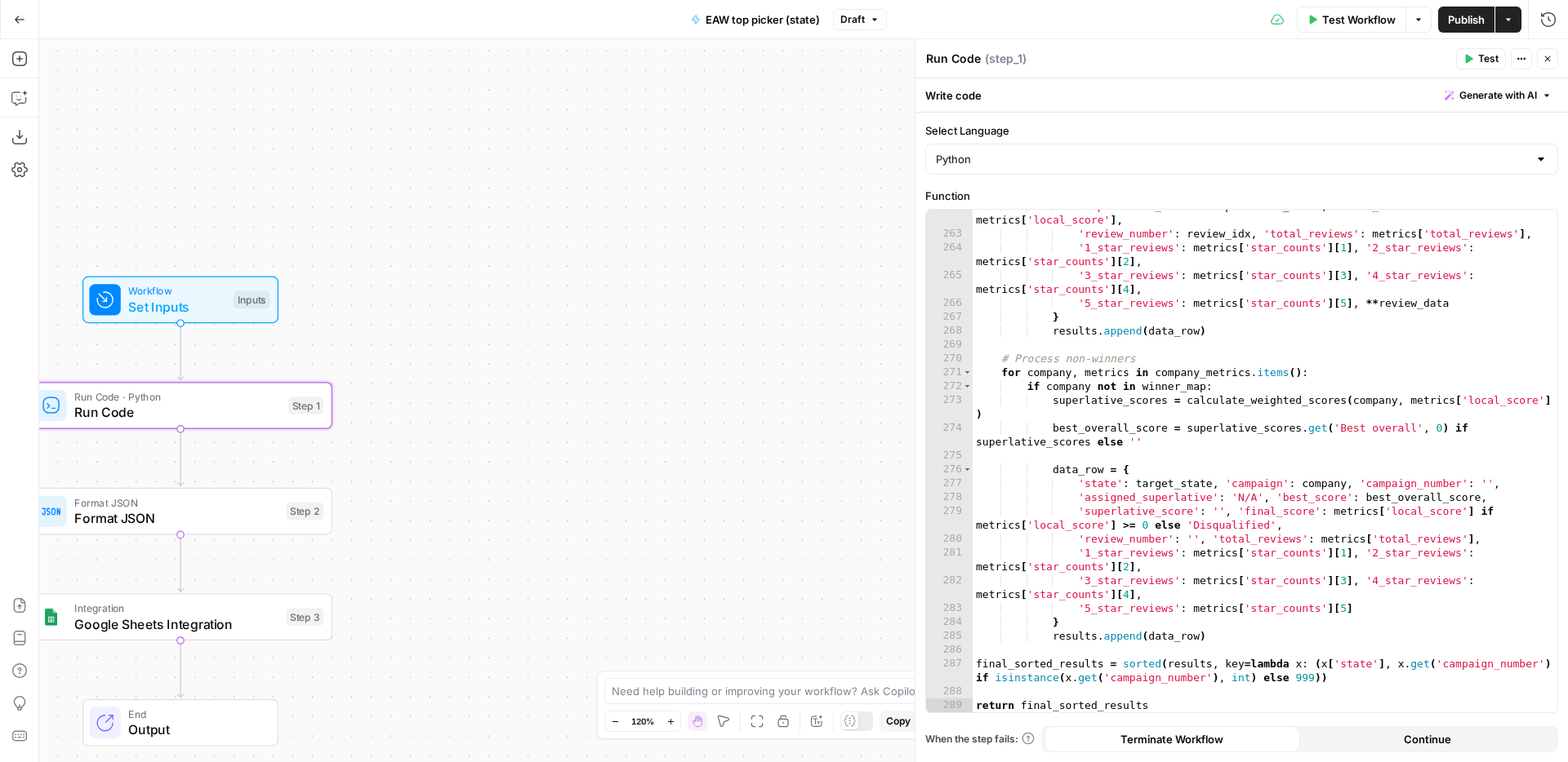
click at [1559, 65] on header "Run Code Run Code ( step_1 ) Test Actions Close" at bounding box center [1241, 58] width 653 height 39
click at [225, 289] on div "Workflow Set Inputs Inputs Test Step" at bounding box center [180, 300] width 181 height 34
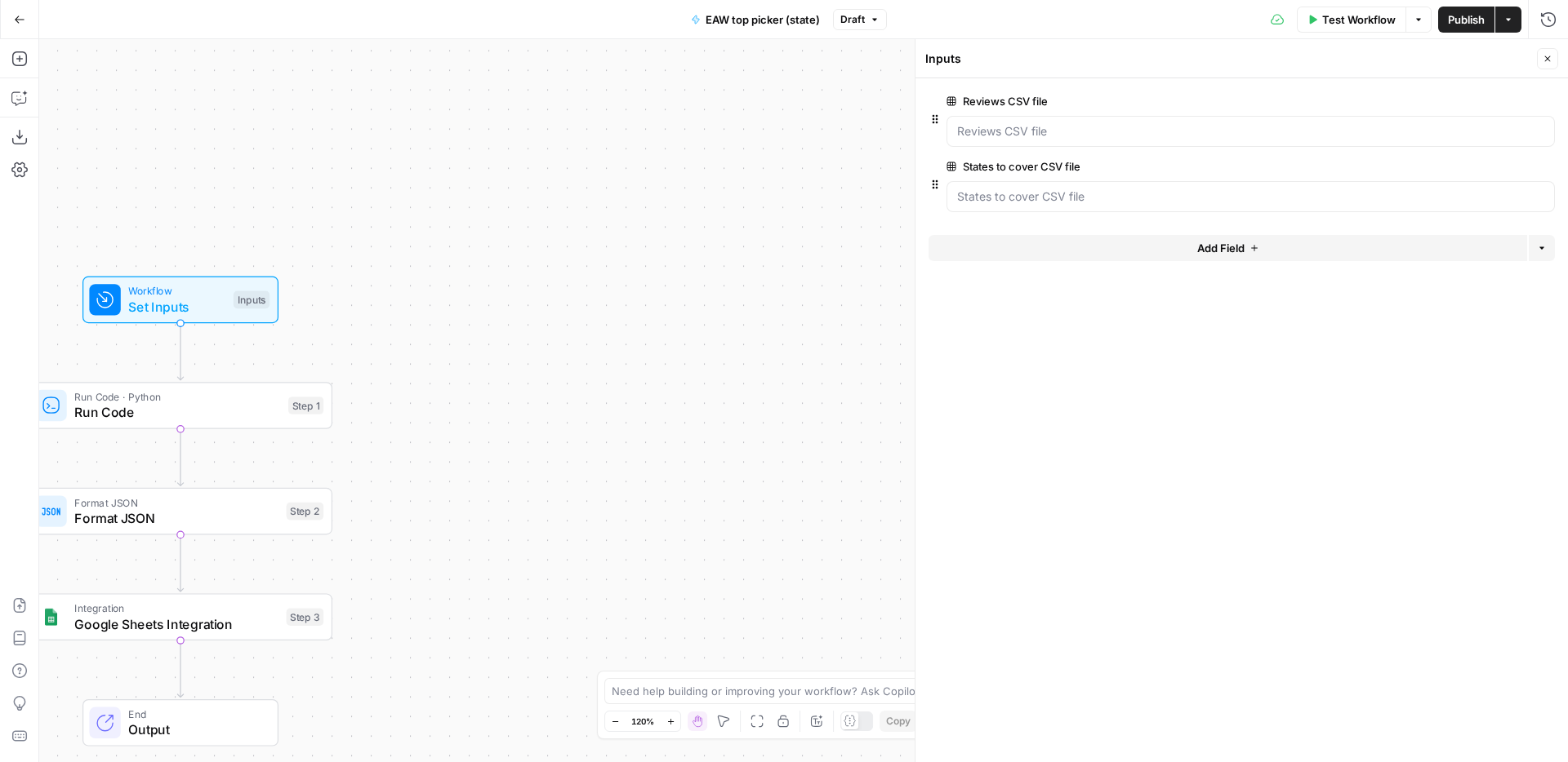
click at [1162, 152] on div at bounding box center [1241, 151] width 626 height 10
click at [1209, 139] on file "Reviews CSV file" at bounding box center [1250, 131] width 587 height 16
click at [1479, 104] on span "edit field" at bounding box center [1494, 101] width 36 height 13
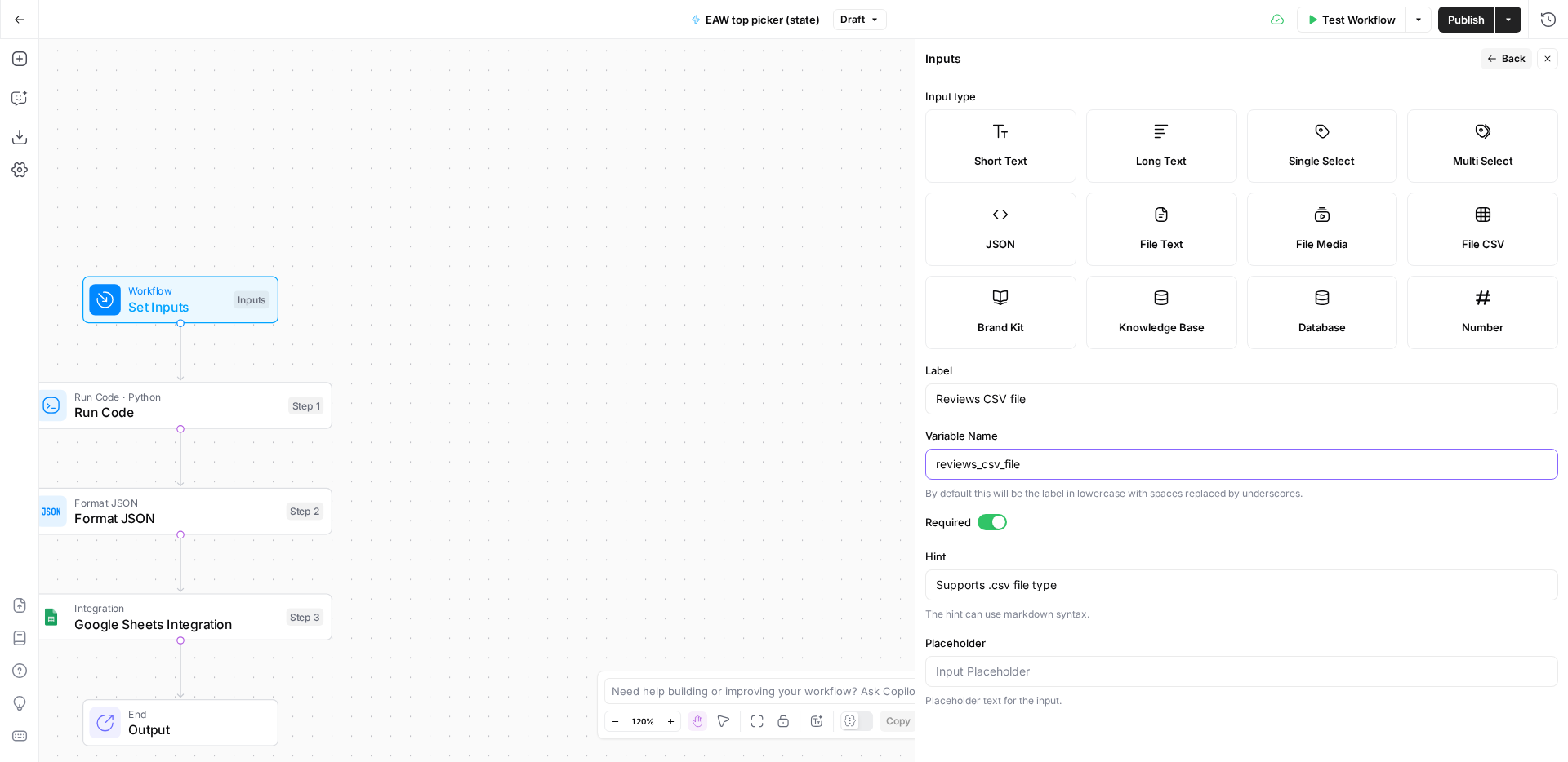
drag, startPoint x: 1005, startPoint y: 471, endPoint x: 1078, endPoint y: 464, distance: 73.3
click at [1078, 464] on input "reviews_csv_file" at bounding box center [1241, 465] width 612 height 16
type input "reviews_csv"
drag, startPoint x: 1498, startPoint y: 55, endPoint x: 1023, endPoint y: 489, distance: 643.4
click at [1016, 490] on div "Inputs Back Close Input type Short Text Long Text Single Select Multi Select JS…" at bounding box center [1241, 400] width 653 height 723
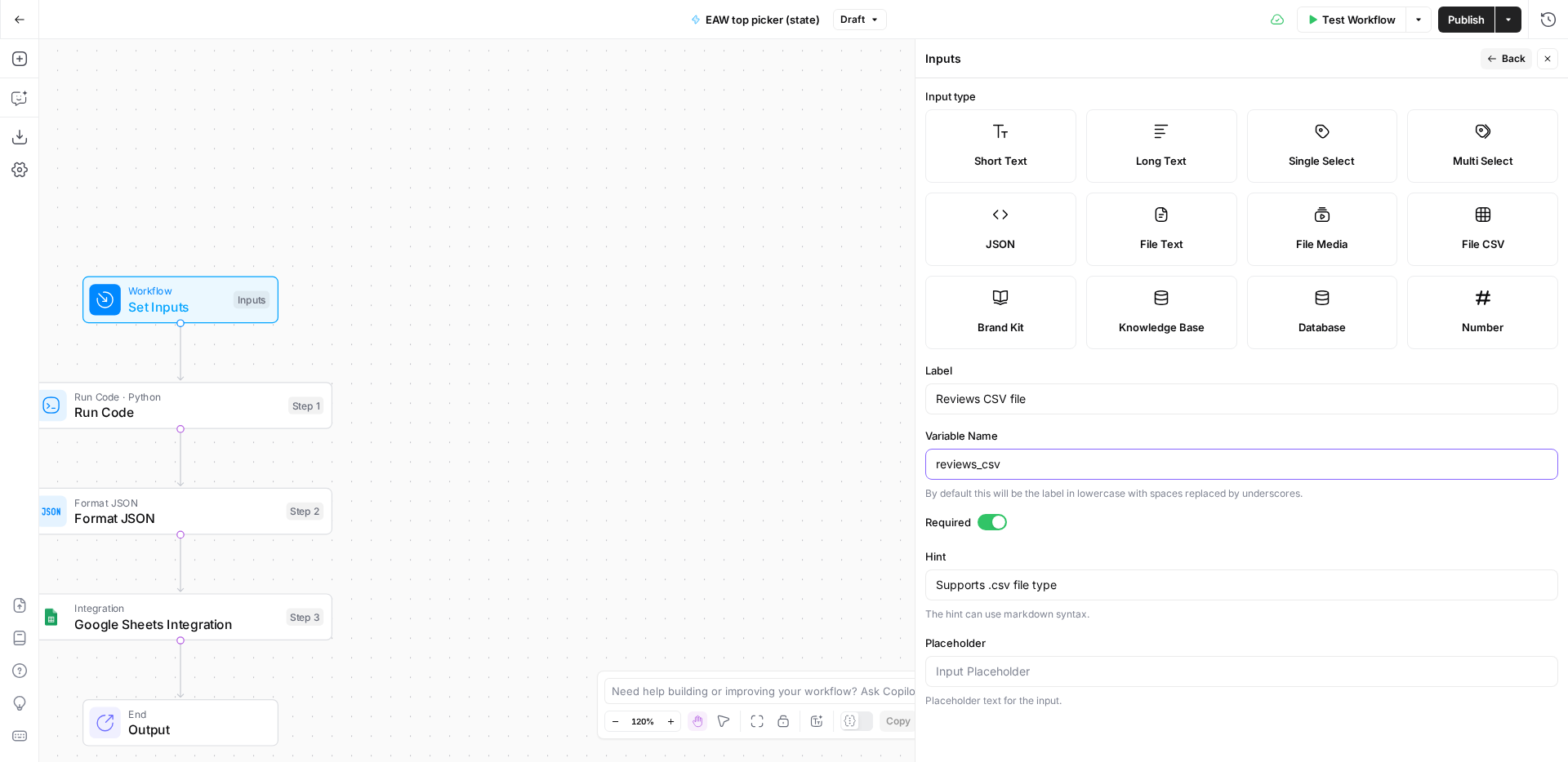
drag, startPoint x: 1032, startPoint y: 472, endPoint x: 838, endPoint y: 466, distance: 194.1
click at [838, 466] on body "ConsumerAffairs New Home Browse Your Data Usage Settings Recent Grids Content u…" at bounding box center [784, 381] width 1568 height 762
click at [1009, 461] on input "reviews_csv" at bounding box center [1241, 465] width 612 height 16
click at [1512, 65] on span "Back" at bounding box center [1513, 58] width 24 height 15
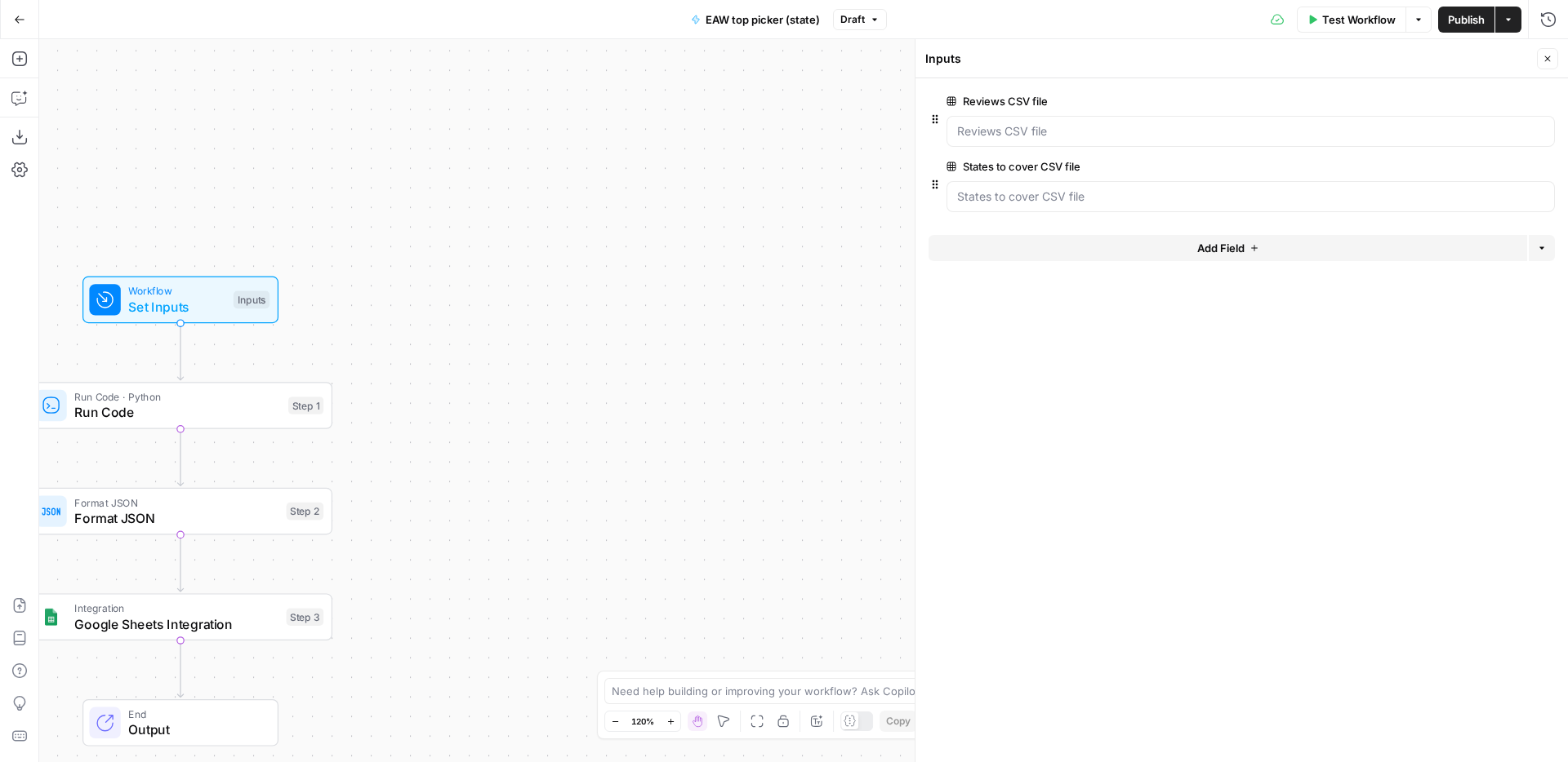
click at [1503, 163] on span "edit field" at bounding box center [1494, 166] width 36 height 13
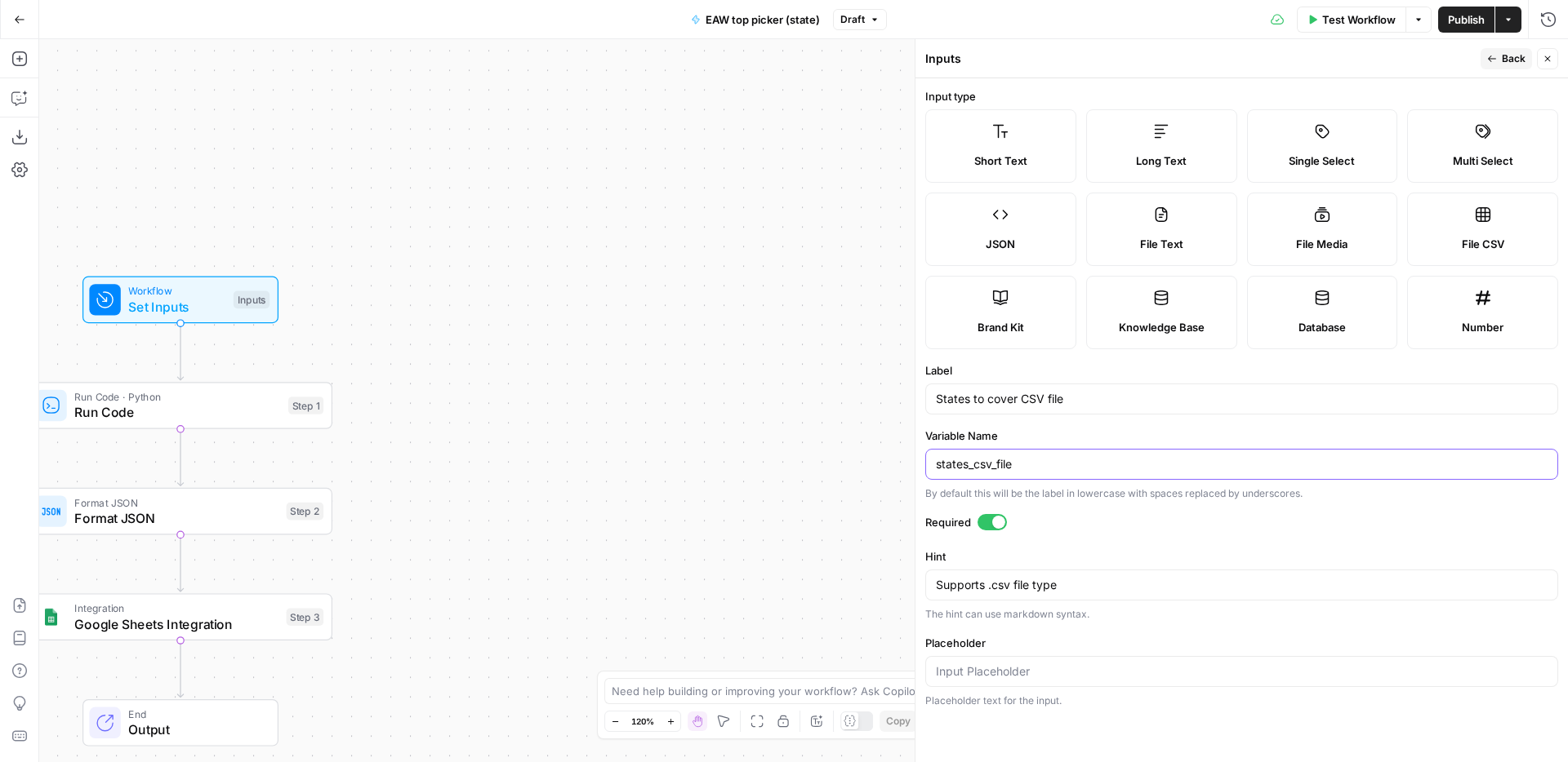
drag, startPoint x: 1056, startPoint y: 463, endPoint x: 993, endPoint y: 467, distance: 63.1
click at [990, 467] on input "states_csv_file" at bounding box center [1241, 465] width 612 height 16
type input "states_csv"
click at [1502, 59] on span "Back" at bounding box center [1513, 58] width 24 height 15
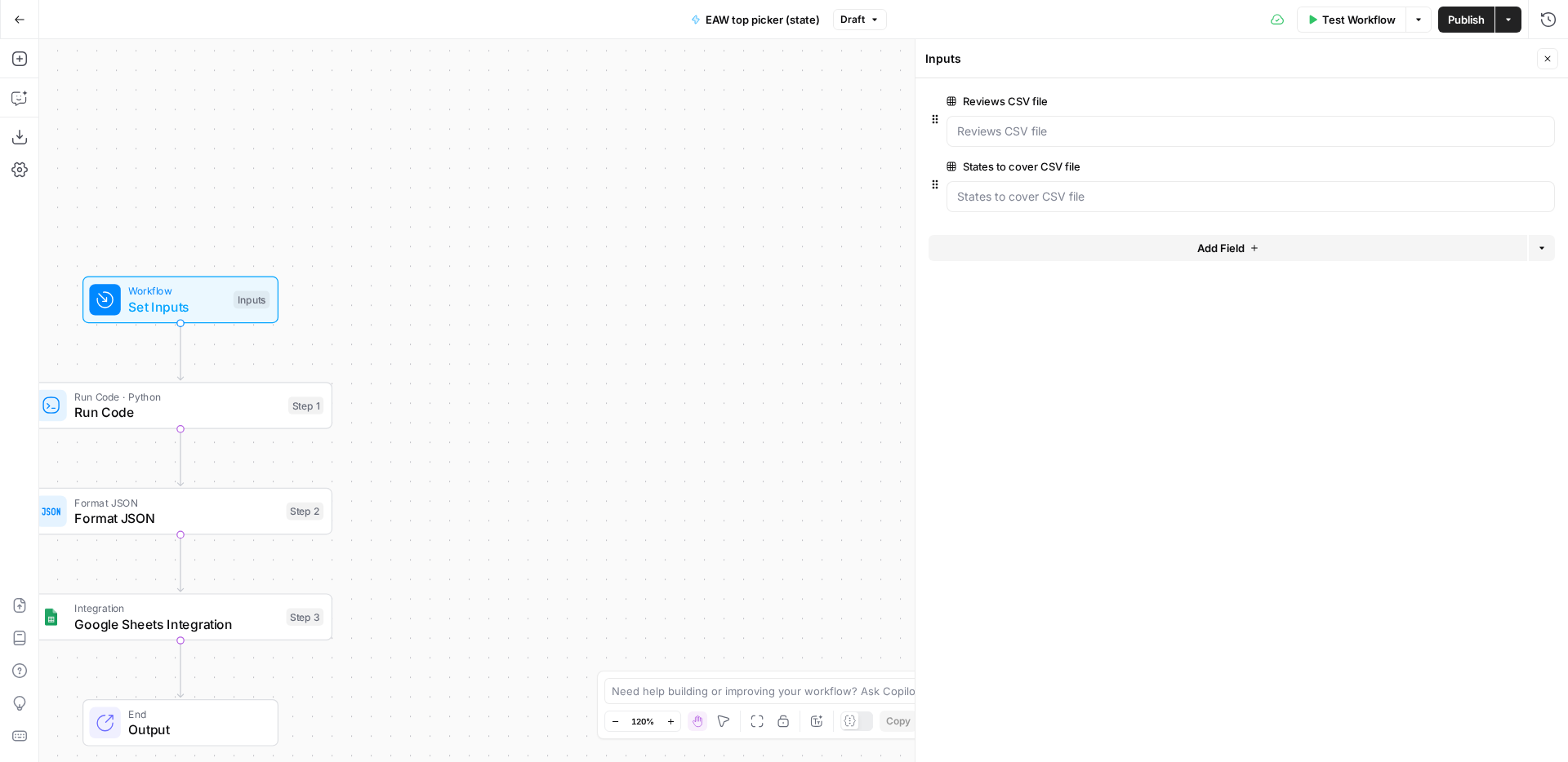
click at [246, 389] on span "Run Code · Python" at bounding box center [177, 397] width 205 height 16
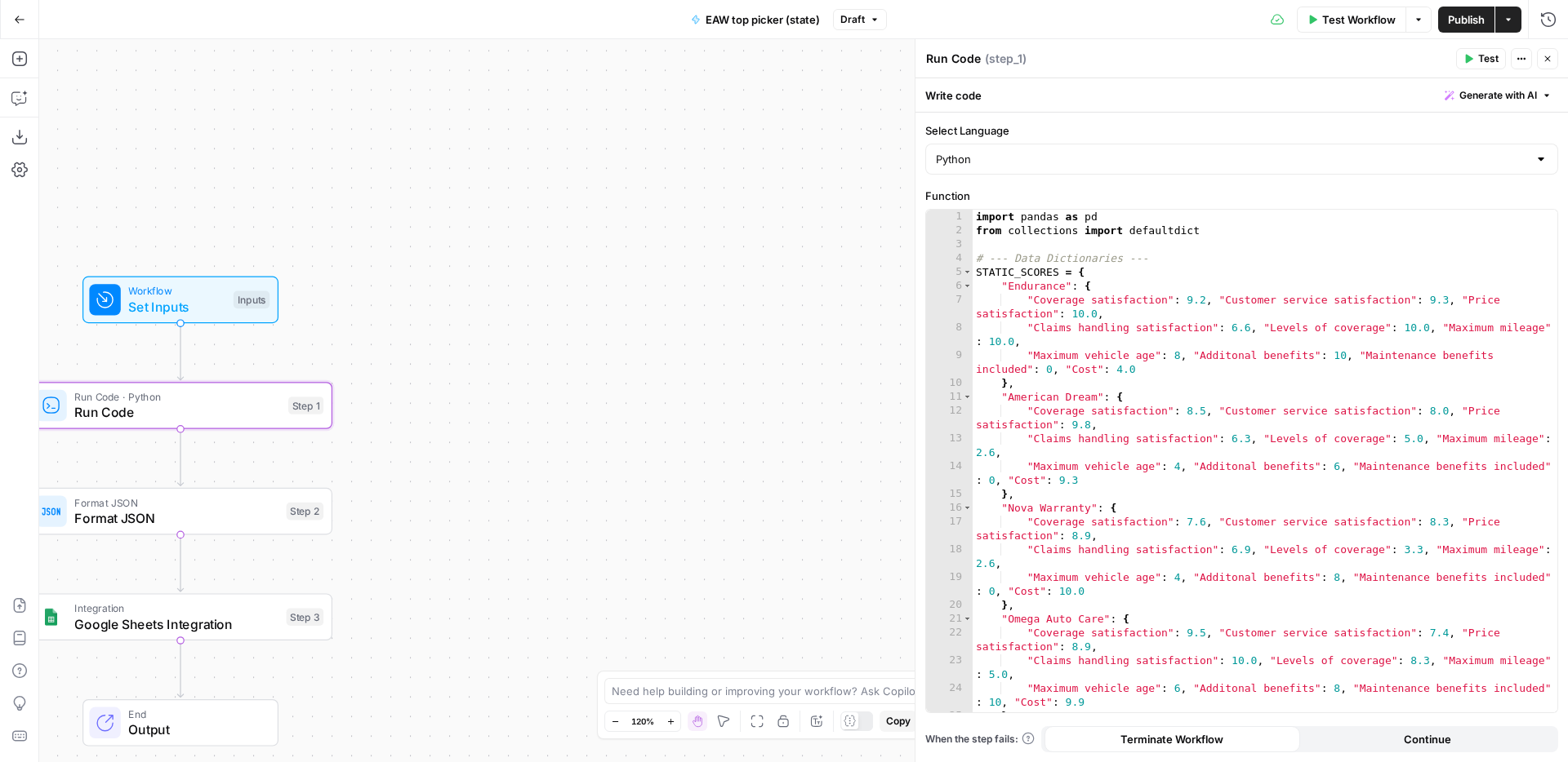
click at [1159, 350] on div "import pandas as pd from collections import defaultdict # --- Data Dictionaries…" at bounding box center [1265, 475] width 584 height 531
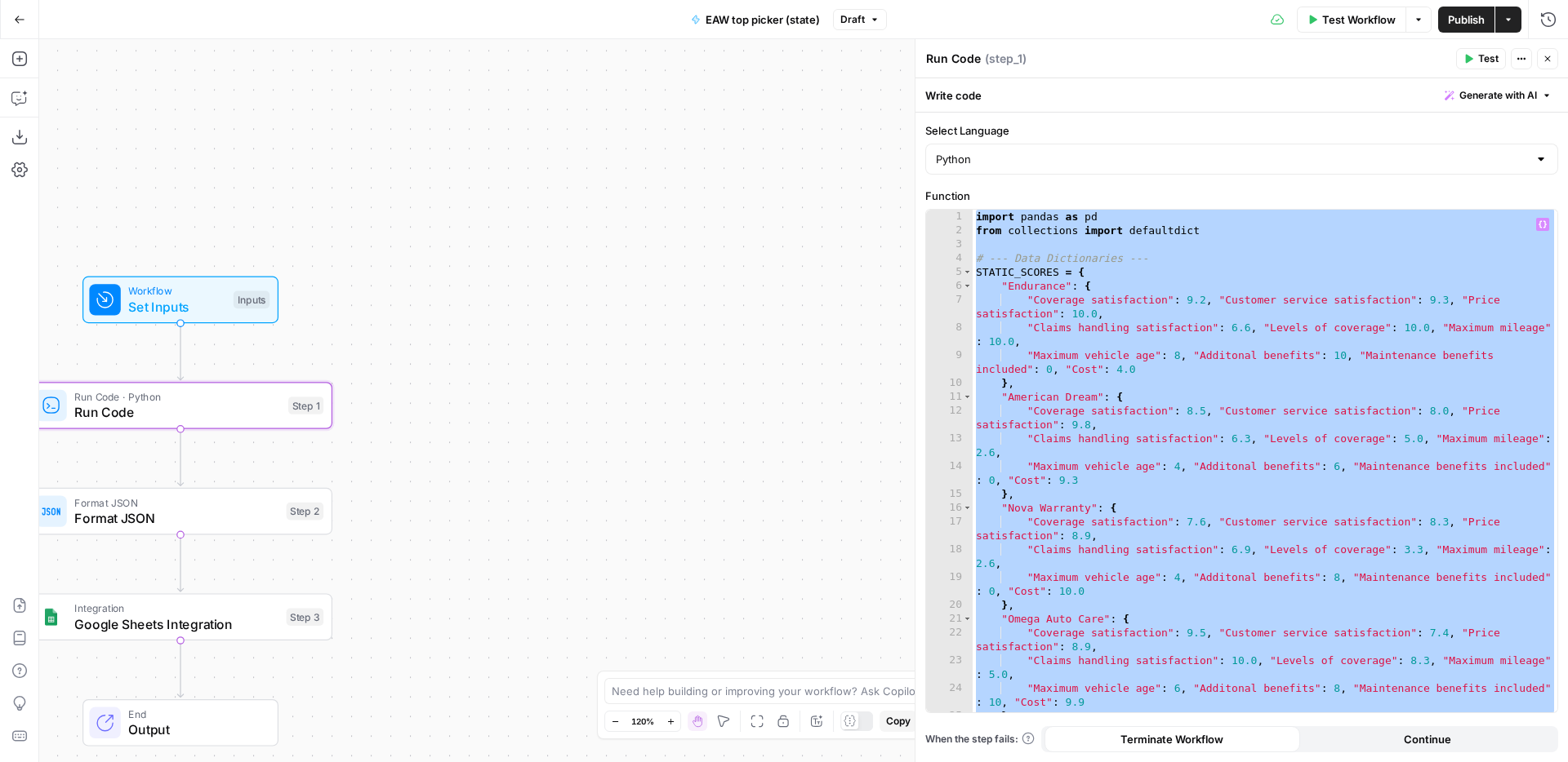
paste textarea
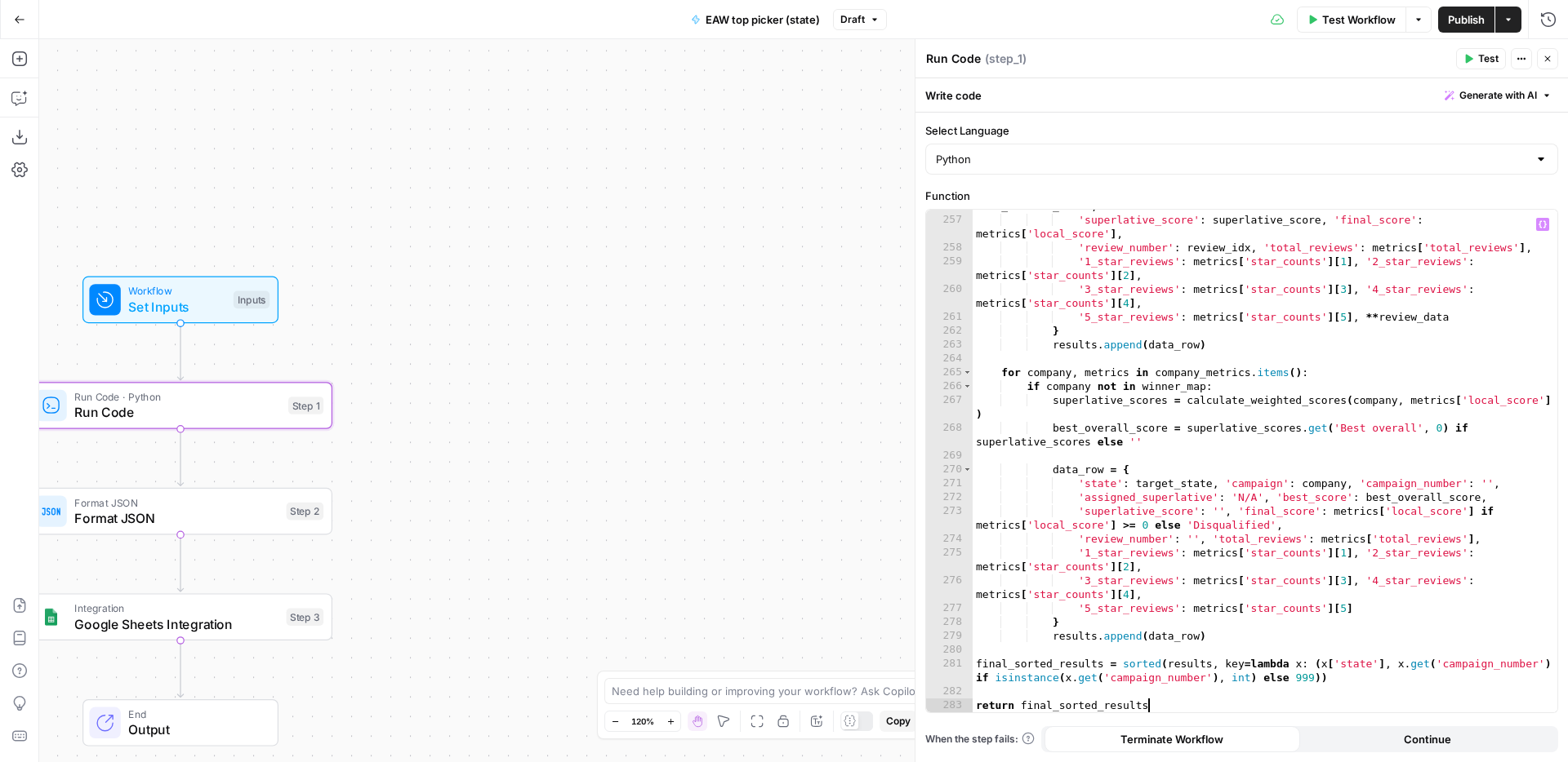
scroll to position [4507, 0]
click at [1470, 65] on button "Test" at bounding box center [1481, 58] width 50 height 21
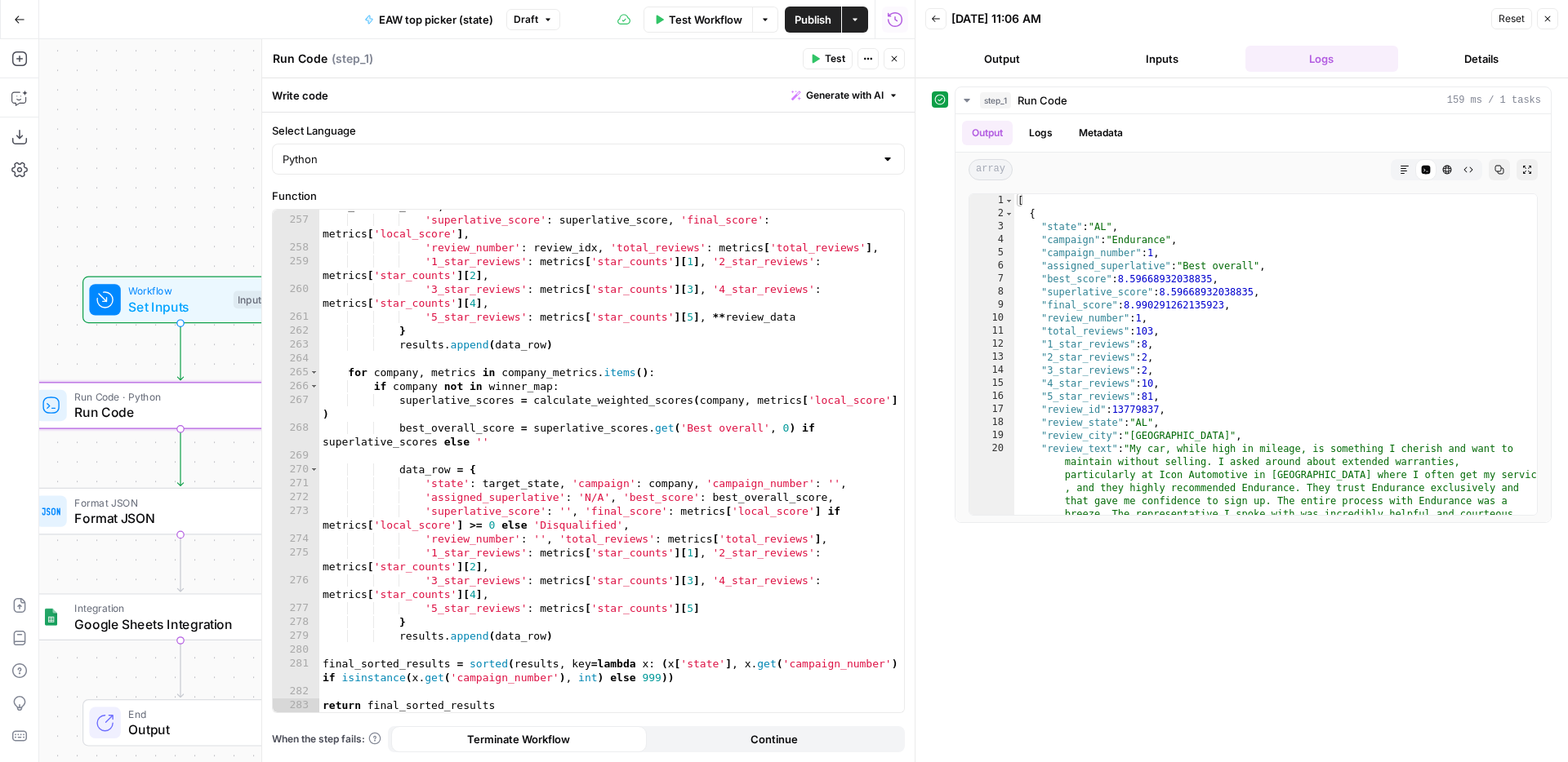
click at [707, 25] on span "Test Workflow" at bounding box center [705, 19] width 73 height 16
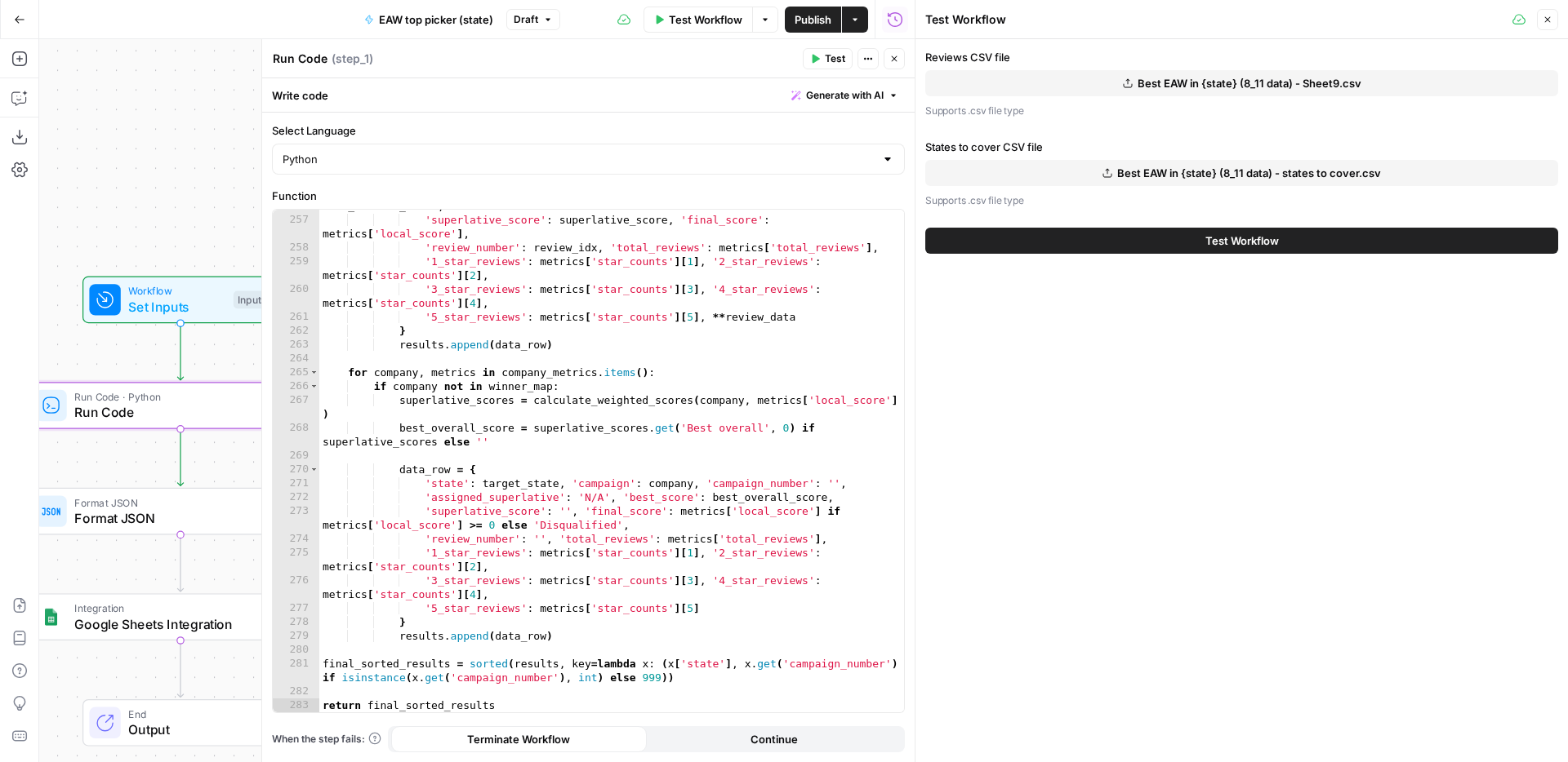
click at [1233, 243] on span "Test Workflow" at bounding box center [1241, 241] width 73 height 16
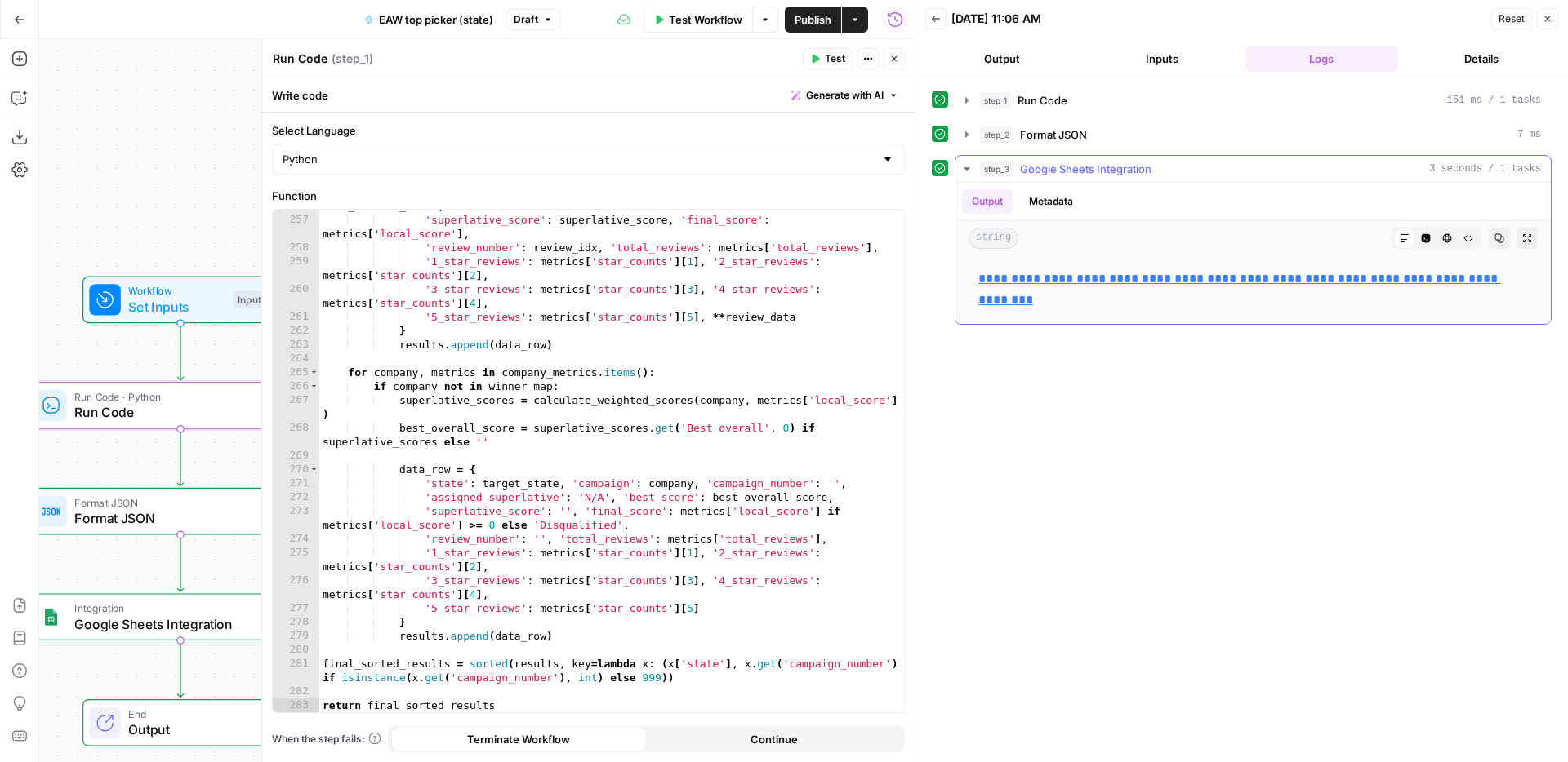
click at [1107, 279] on link "**********" at bounding box center [1240, 289] width 522 height 34
click at [618, 397] on div "'assigned_superlative' : assigned_superlative , 'best_score' : best_overall_sco…" at bounding box center [612, 457] width 584 height 544
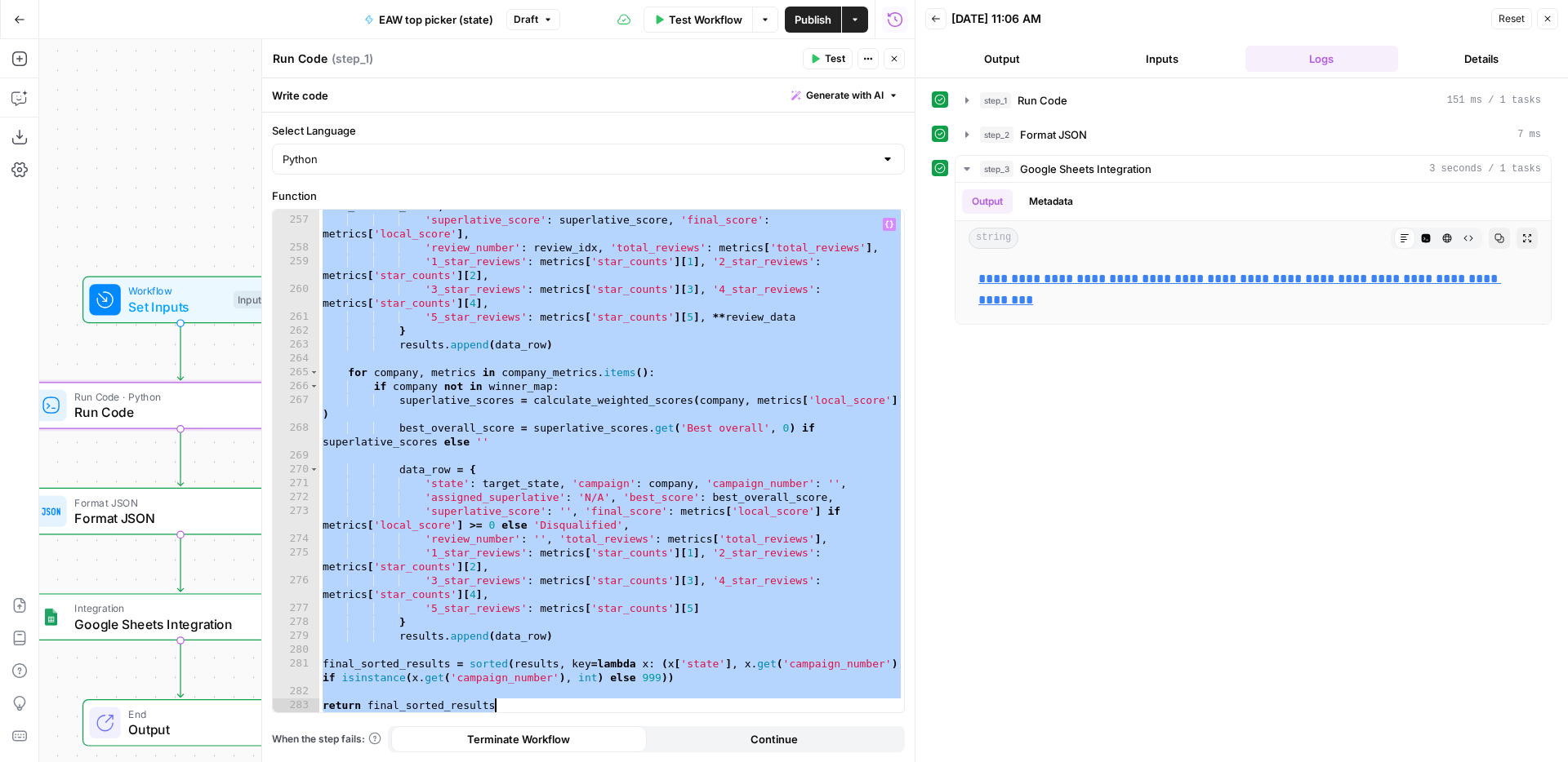
paste textarea
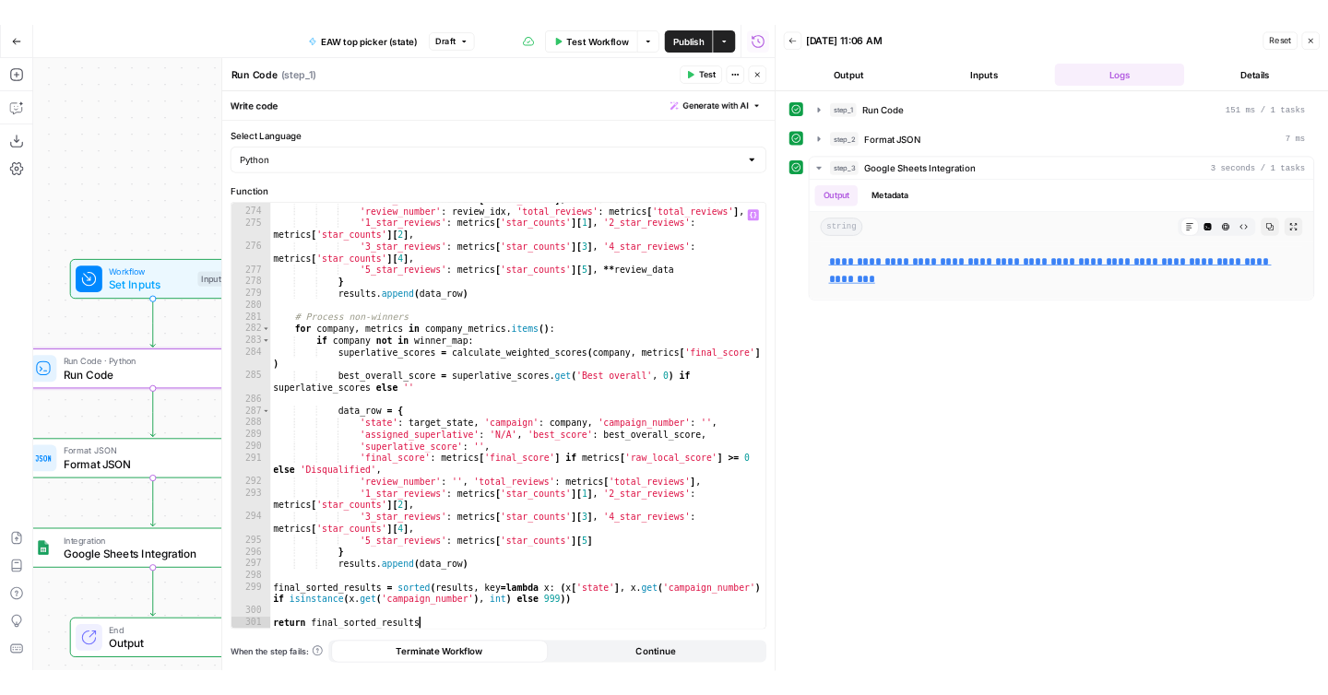
scroll to position [5296, 0]
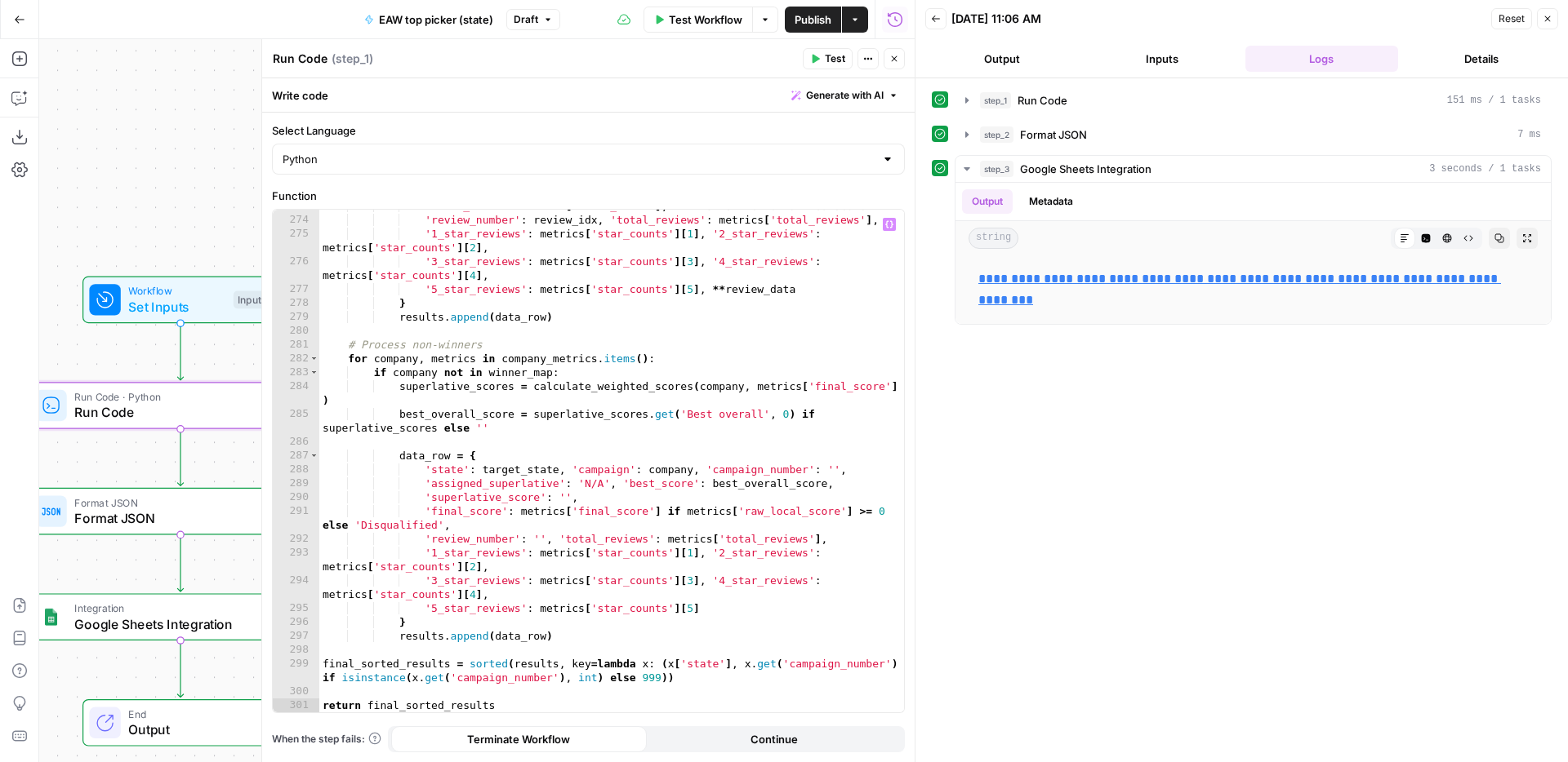
click at [730, 24] on span "Test Workflow" at bounding box center [705, 19] width 73 height 16
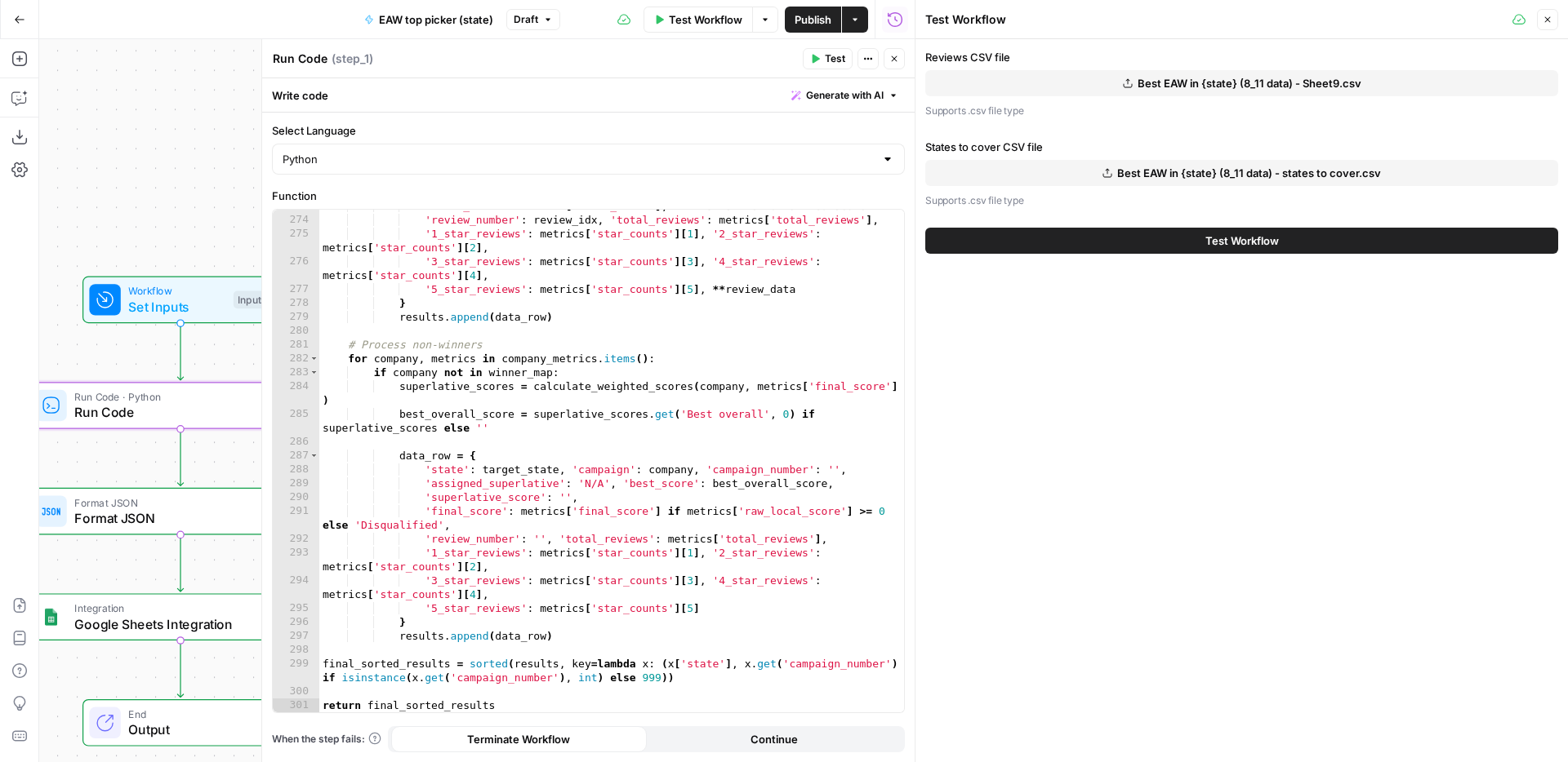
click at [1139, 244] on button "Test Workflow" at bounding box center [1241, 241] width 633 height 27
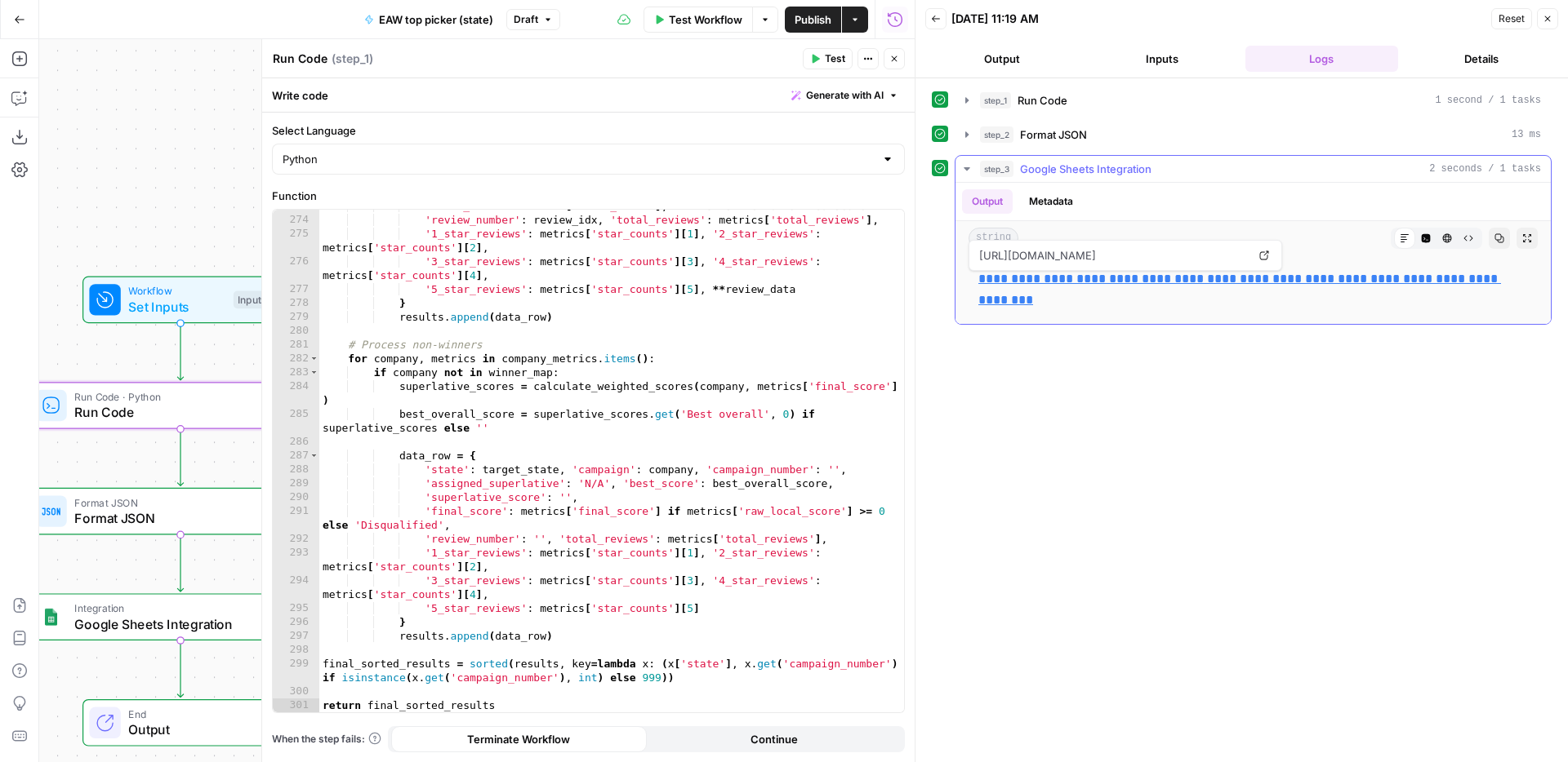
click at [1076, 284] on link "**********" at bounding box center [1240, 289] width 522 height 34
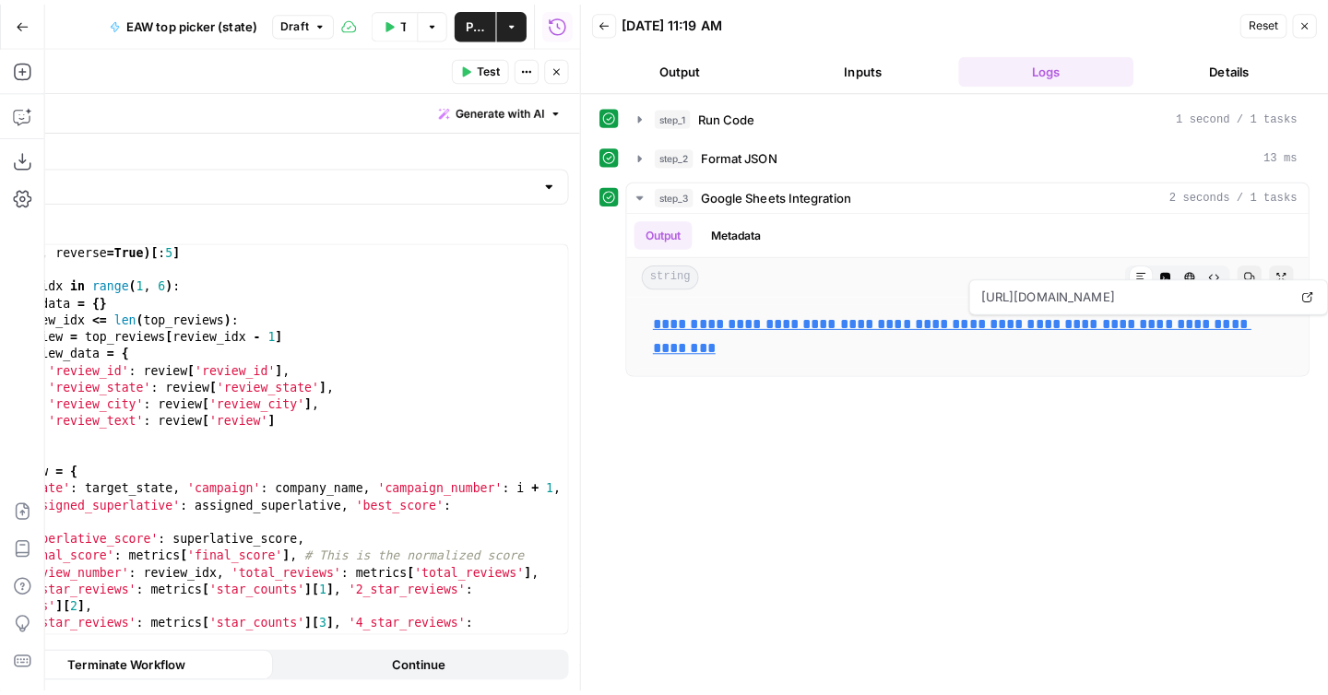
scroll to position [5296, 0]
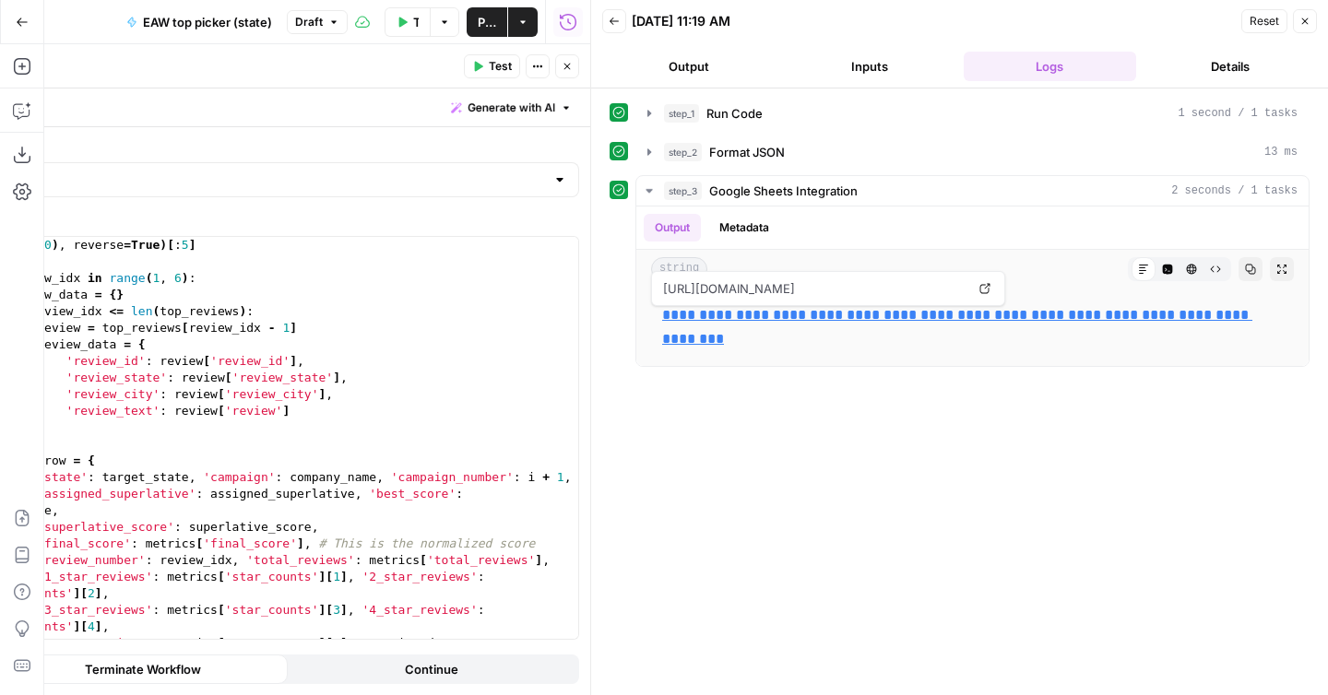
click at [1301, 16] on icon "button" at bounding box center [1305, 21] width 11 height 11
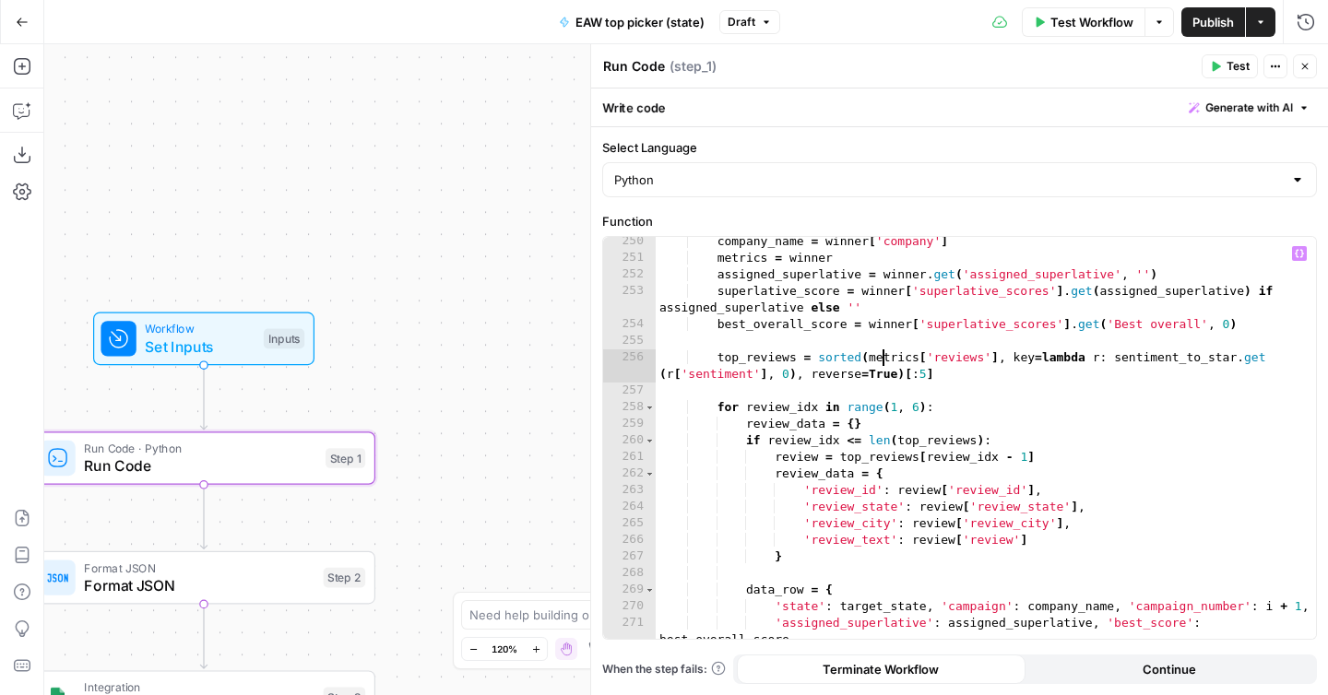
click at [885, 355] on div "company_name = winner [ 'company' ] metrics = winner assigned_superlative = win…" at bounding box center [986, 450] width 660 height 435
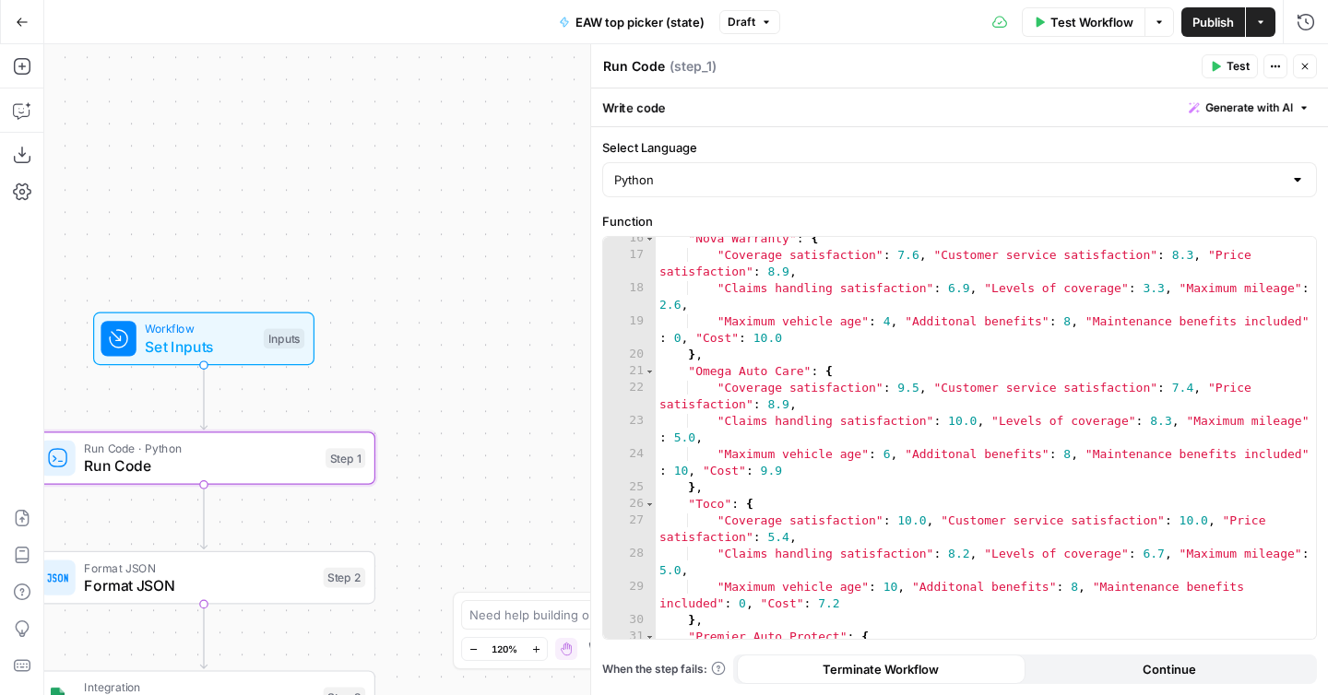
scroll to position [356, 0]
click at [878, 389] on div ""Nova Warranty" : { "Coverage satisfaction" : 7.6 , "Customer service satisfact…" at bounding box center [986, 456] width 660 height 452
click at [844, 457] on div ""Nova Warranty" : { "Coverage satisfaction" : 7.6 , "Customer service satisfact…" at bounding box center [986, 456] width 660 height 452
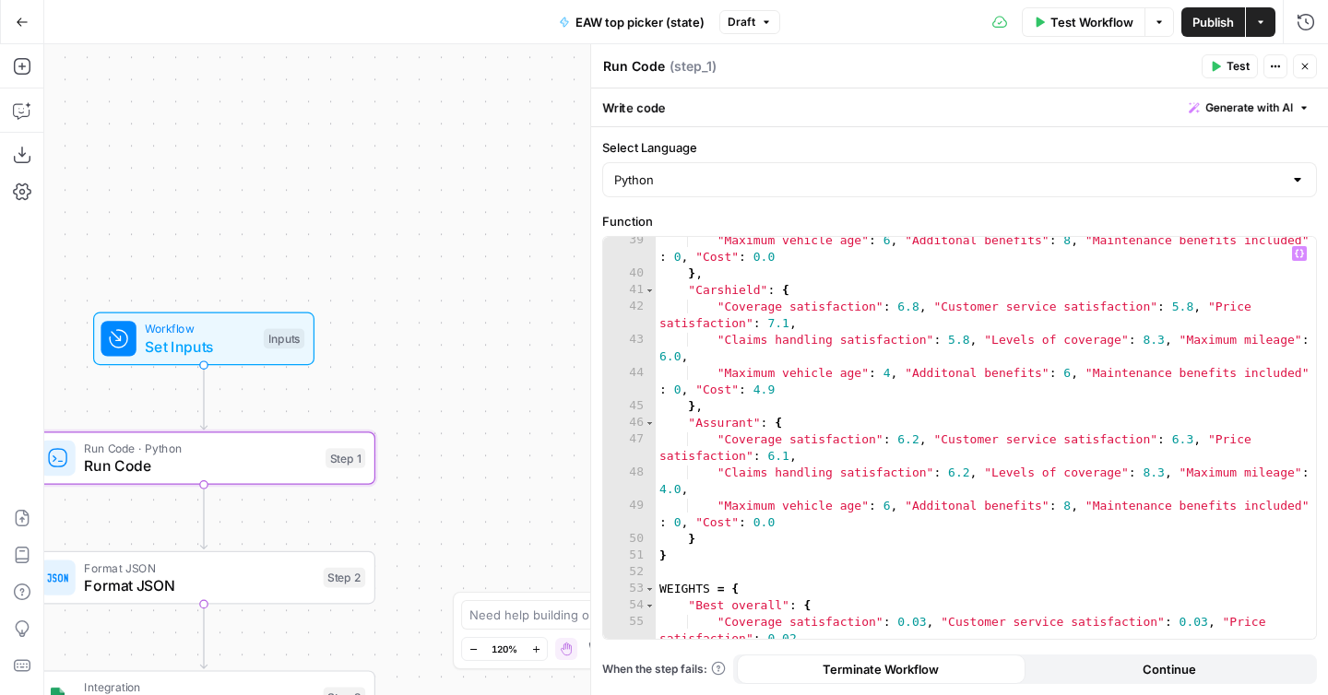
scroll to position [977, 0]
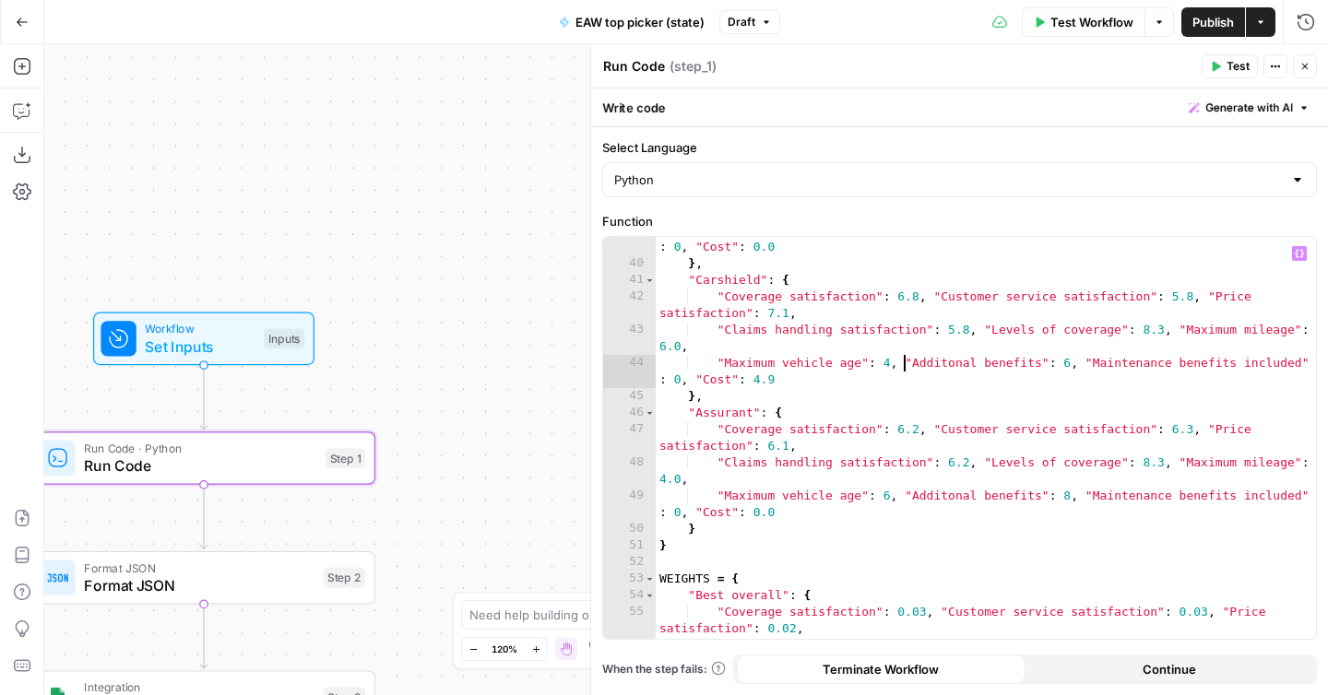
click at [901, 366] on div ""Maximum vehicle age" : 6 , "Additonal benefits" : 8 , "Maintenance benefits in…" at bounding box center [986, 456] width 660 height 469
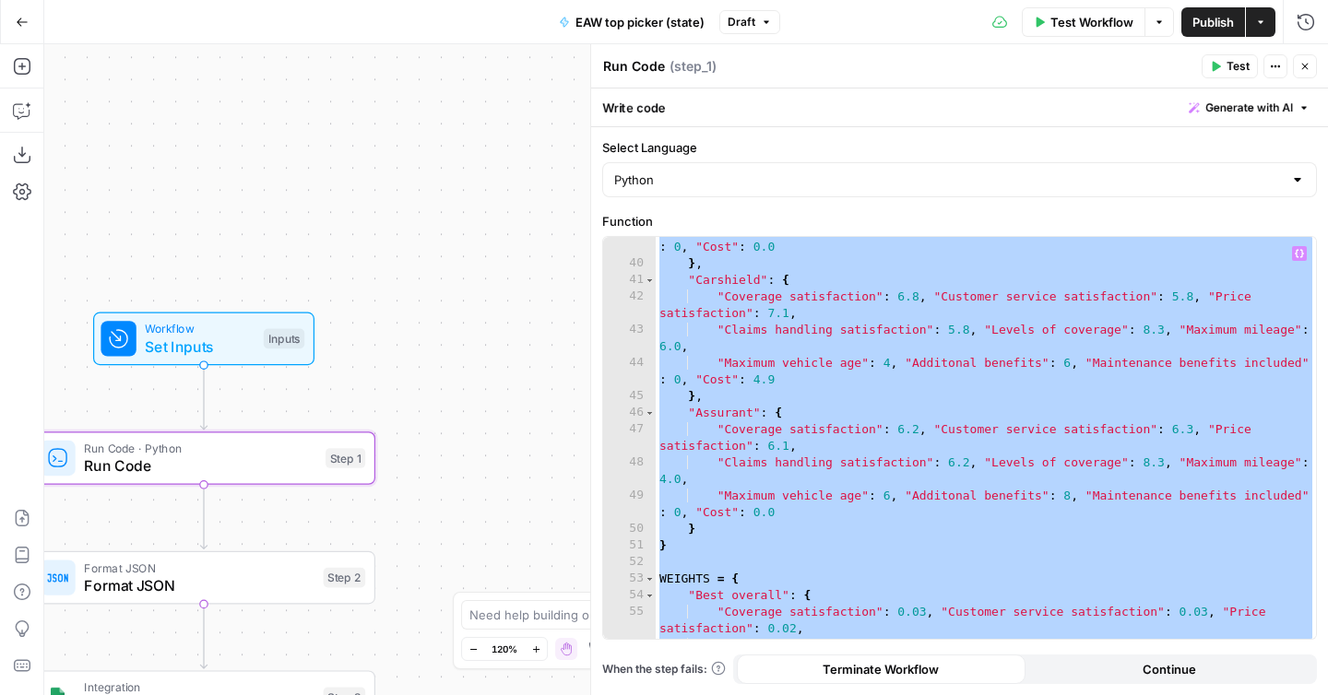
paste textarea
type textarea "**********"
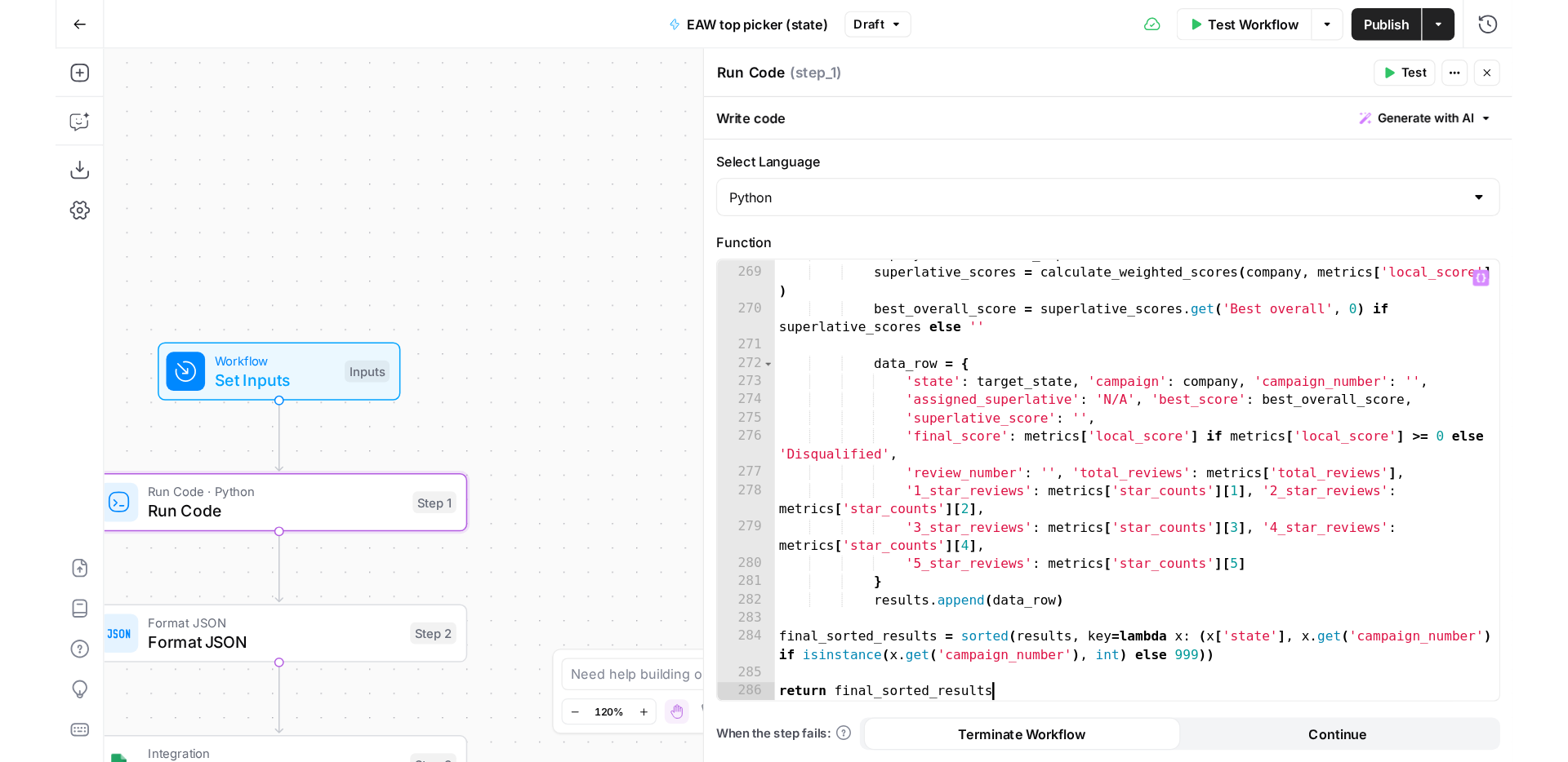
scroll to position [4919, 0]
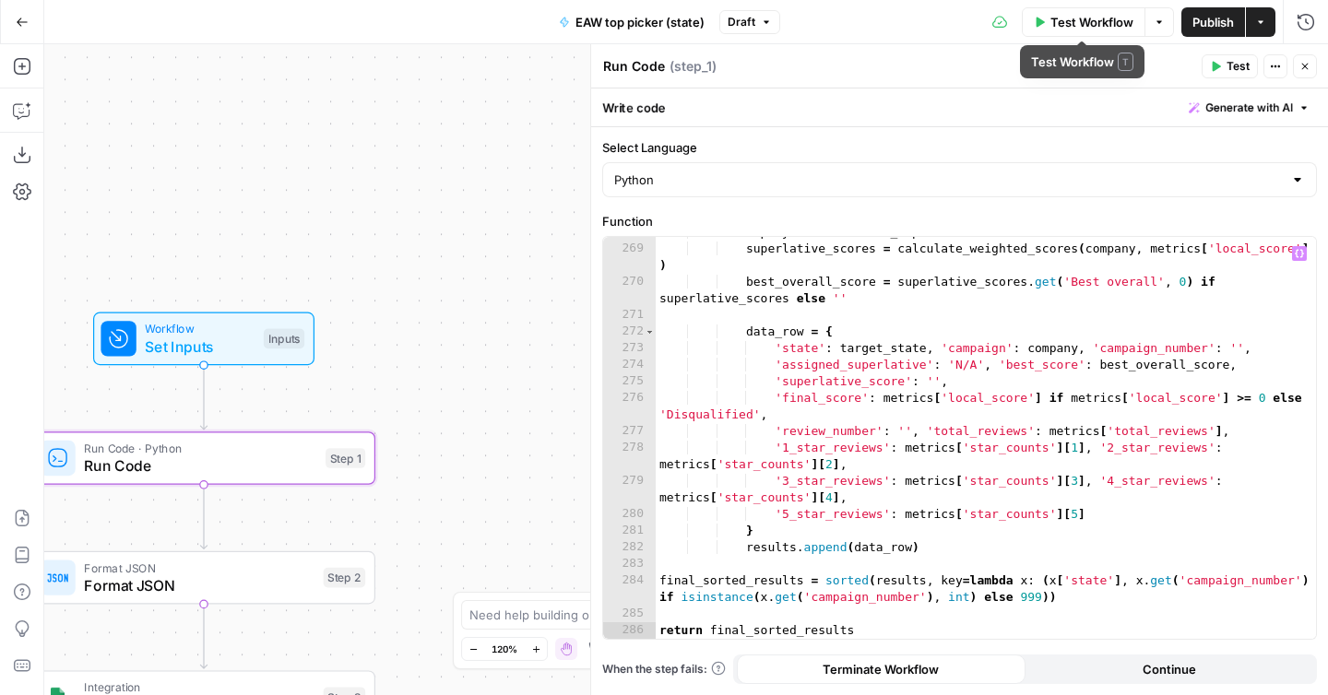
click at [1098, 21] on span "Test Workflow" at bounding box center [1092, 22] width 83 height 18
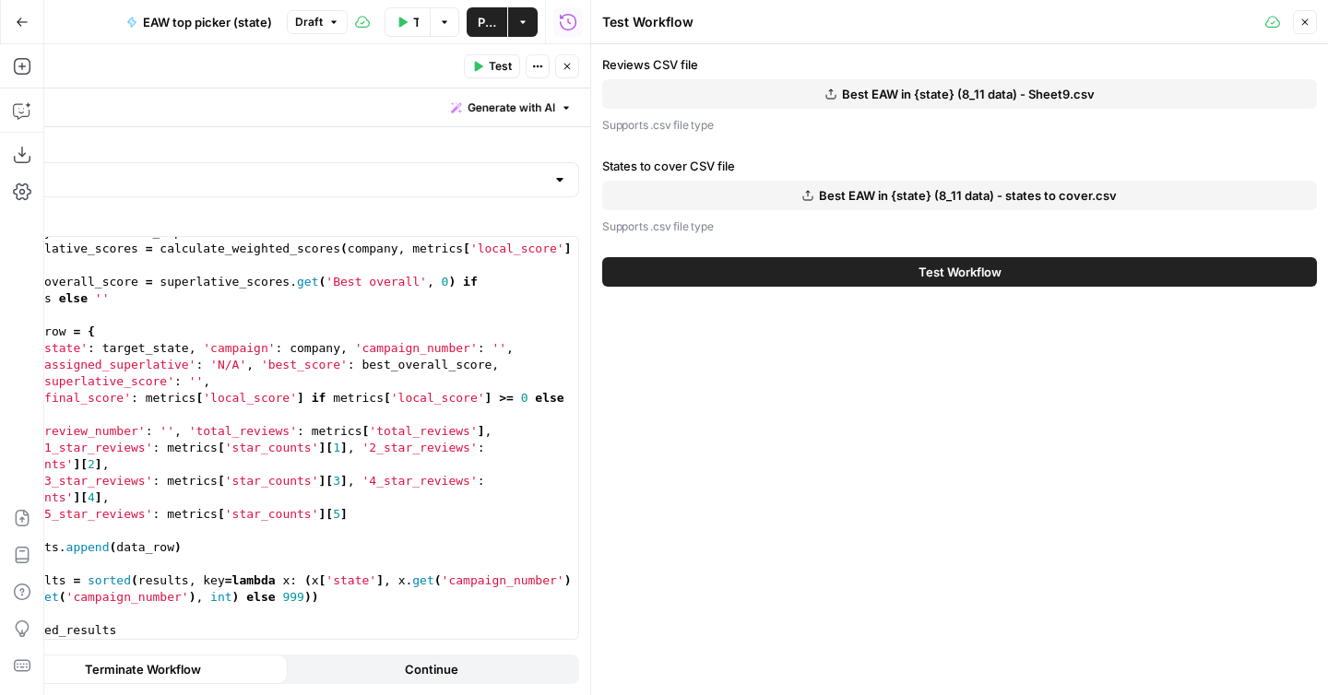
click at [1045, 272] on button "Test Workflow" at bounding box center [959, 272] width 715 height 30
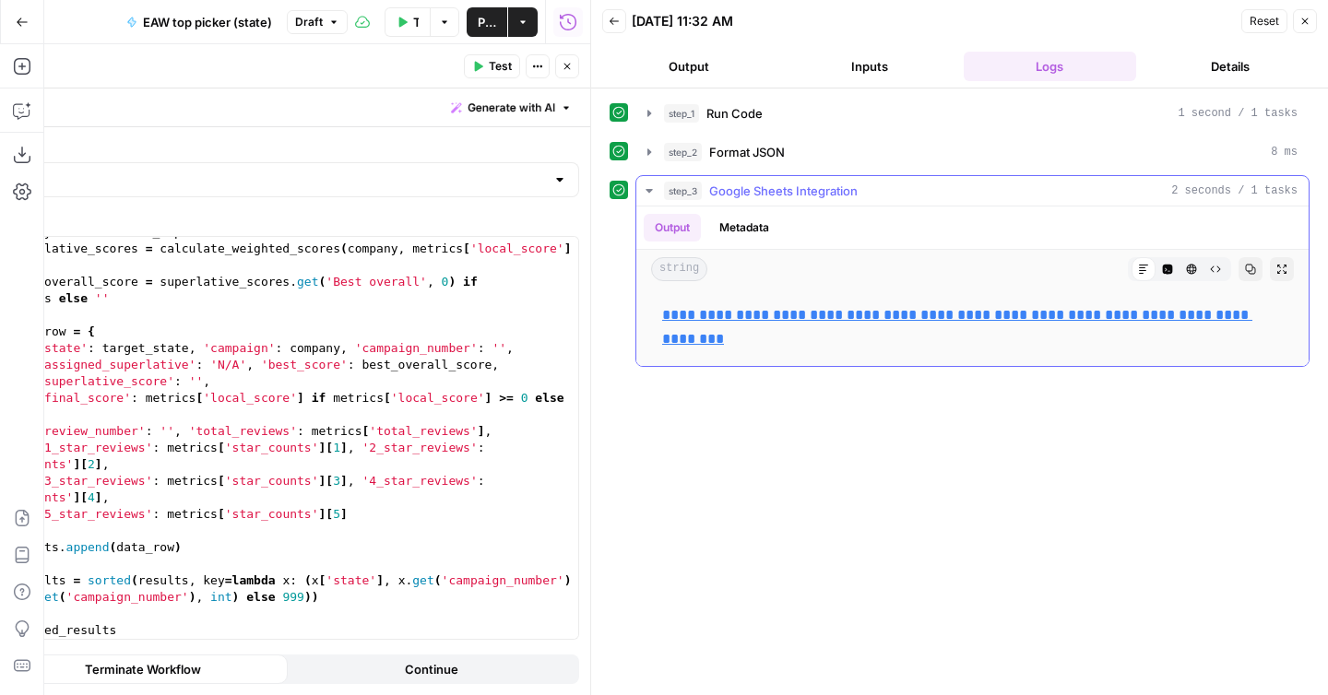
click at [746, 320] on link "**********" at bounding box center [957, 327] width 590 height 38
click at [473, 24] on button "Publish" at bounding box center [487, 22] width 41 height 30
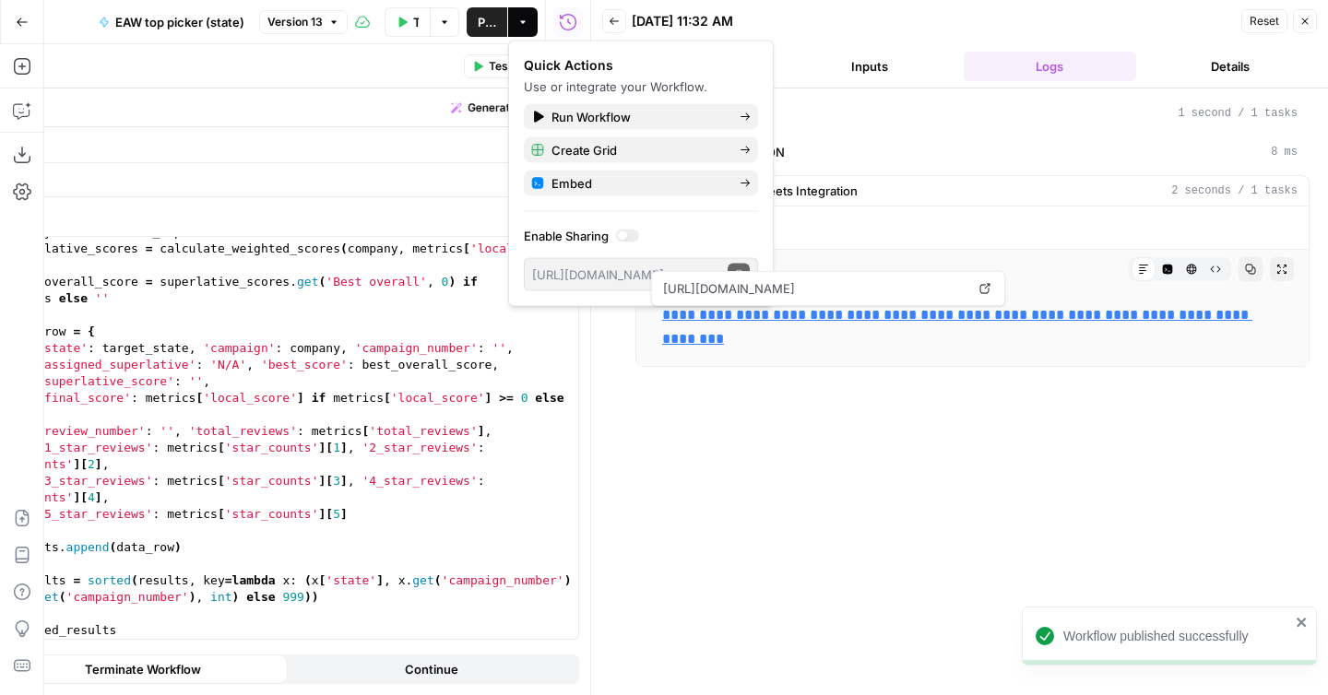
click at [1306, 21] on icon "button" at bounding box center [1305, 21] width 11 height 11
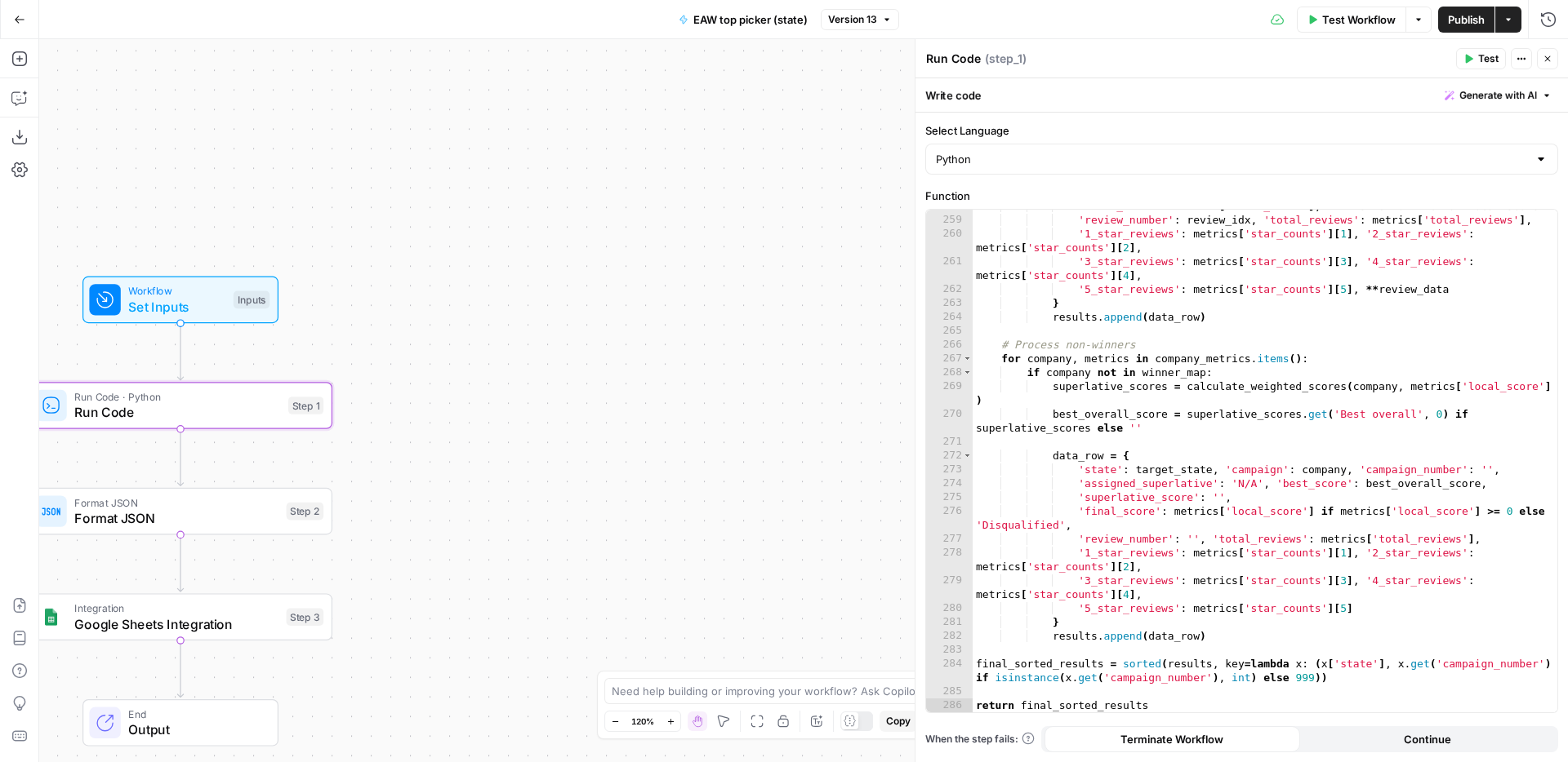
scroll to position [4479, 0]
click at [1552, 61] on button "Close" at bounding box center [1548, 58] width 21 height 21
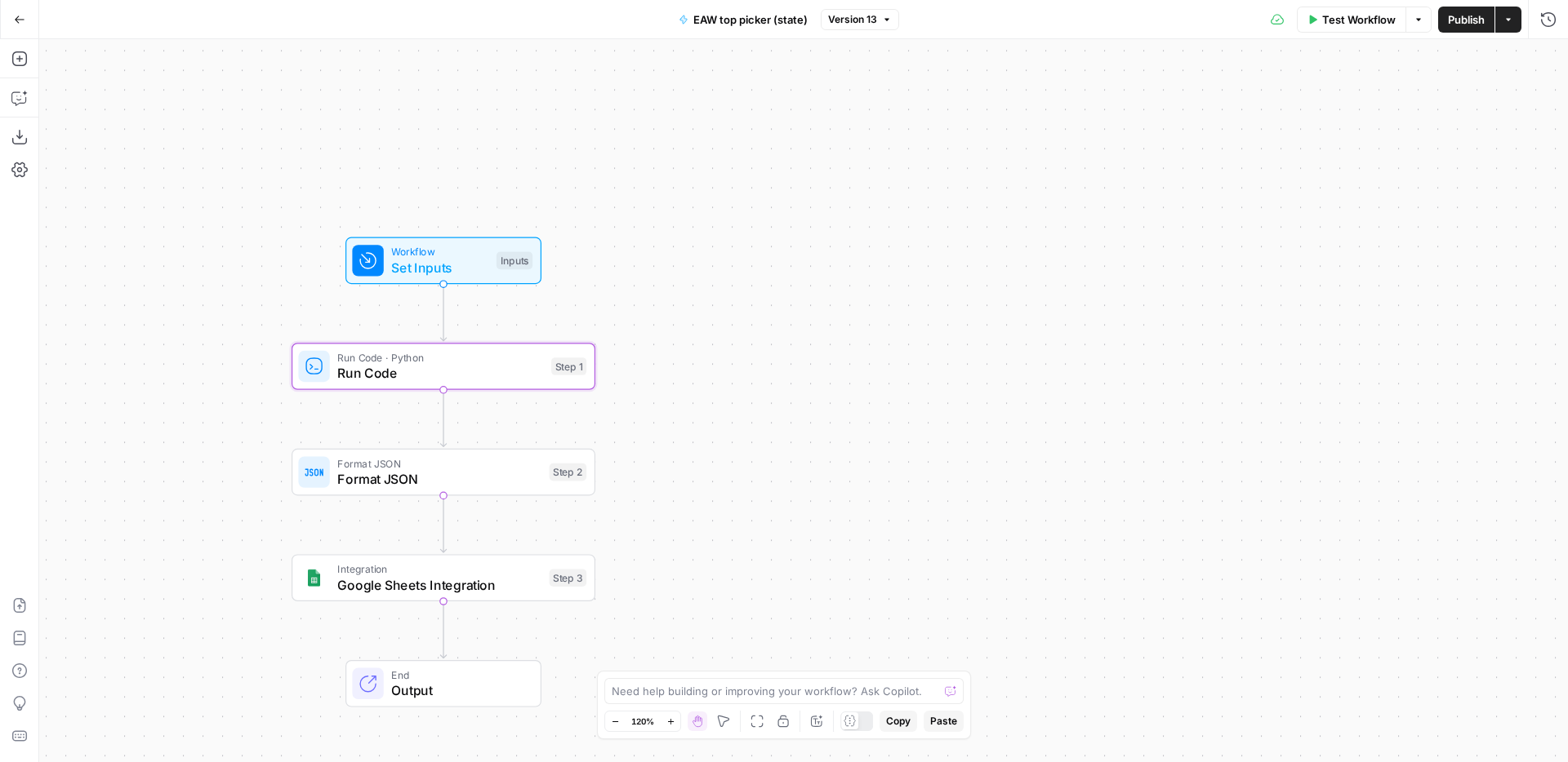
drag, startPoint x: 779, startPoint y: 289, endPoint x: 846, endPoint y: 240, distance: 83.0
click at [846, 240] on div "Workflow Set Inputs Inputs Run Code · Python Run Code Step 1 Format JSON Format…" at bounding box center [803, 400] width 1529 height 723
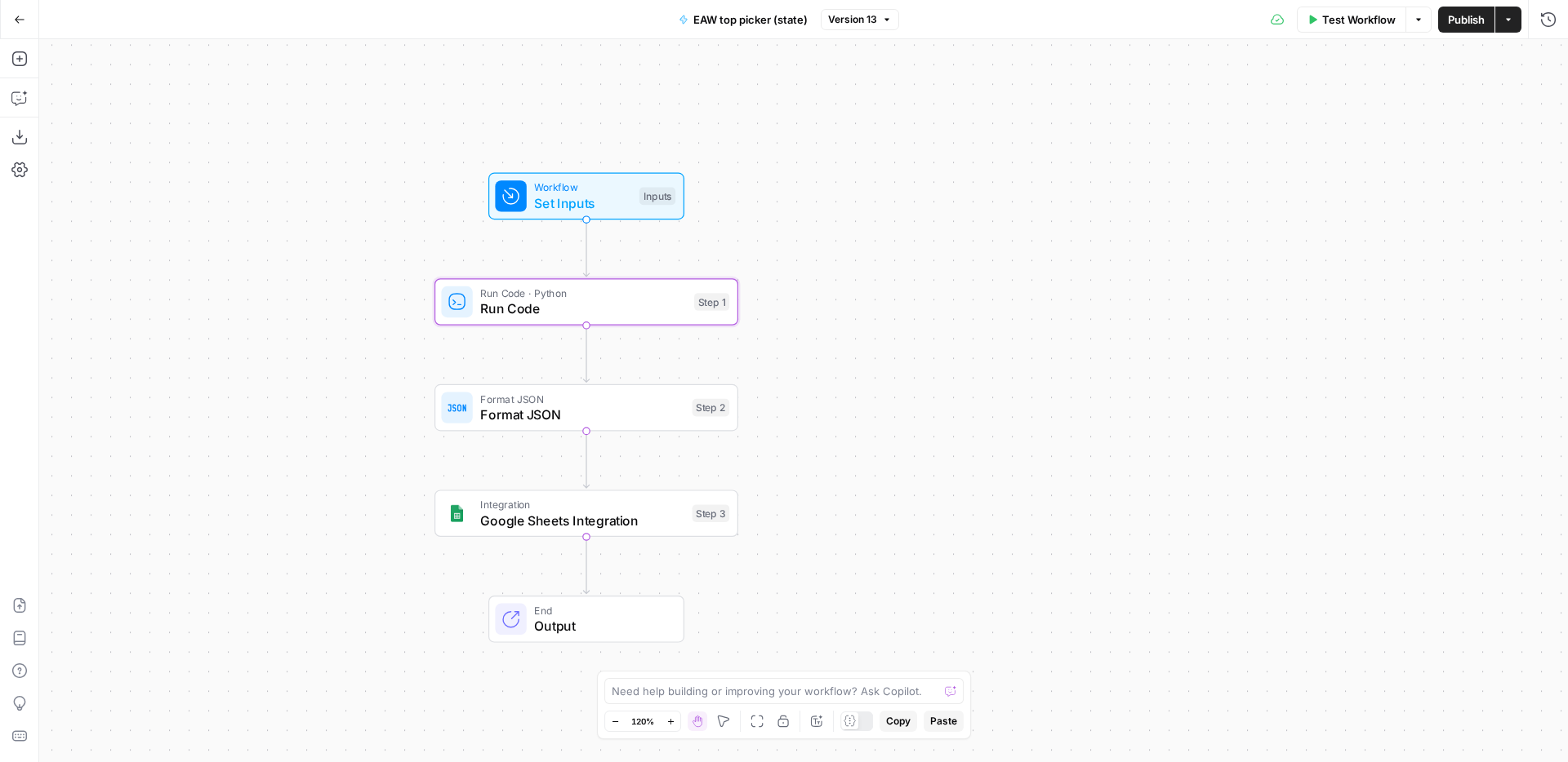
drag, startPoint x: 835, startPoint y: 236, endPoint x: 890, endPoint y: 220, distance: 57.3
click at [890, 220] on div "Workflow Set Inputs Inputs Run Code · Python Run Code Step 1 Format JSON Format…" at bounding box center [803, 400] width 1529 height 723
click at [1340, 24] on span "Test Workflow" at bounding box center [1358, 19] width 73 height 16
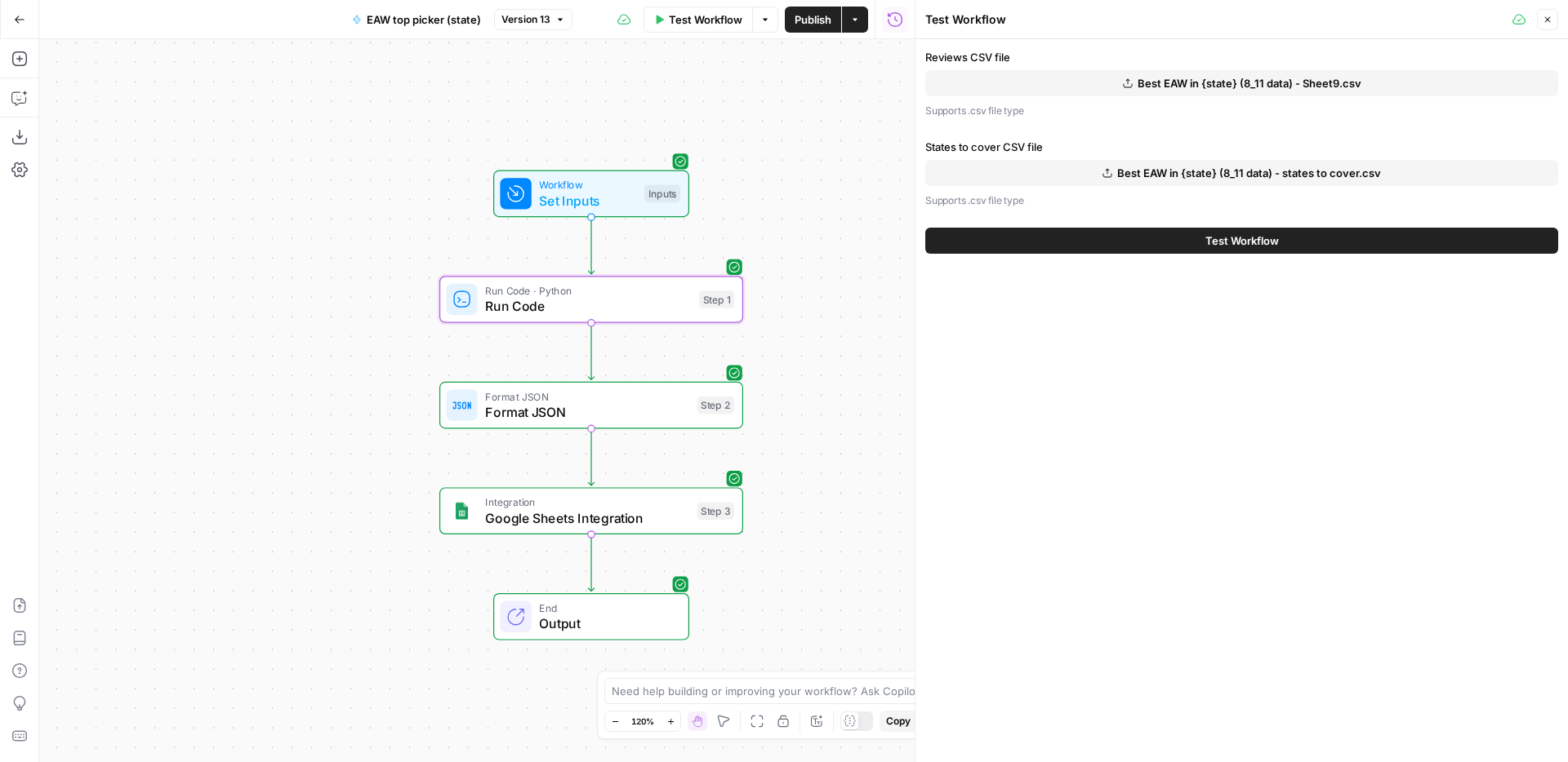
click at [1260, 81] on span "Best EAW in {state} (8_11 data) - Sheet9.csv" at bounding box center [1249, 83] width 224 height 16
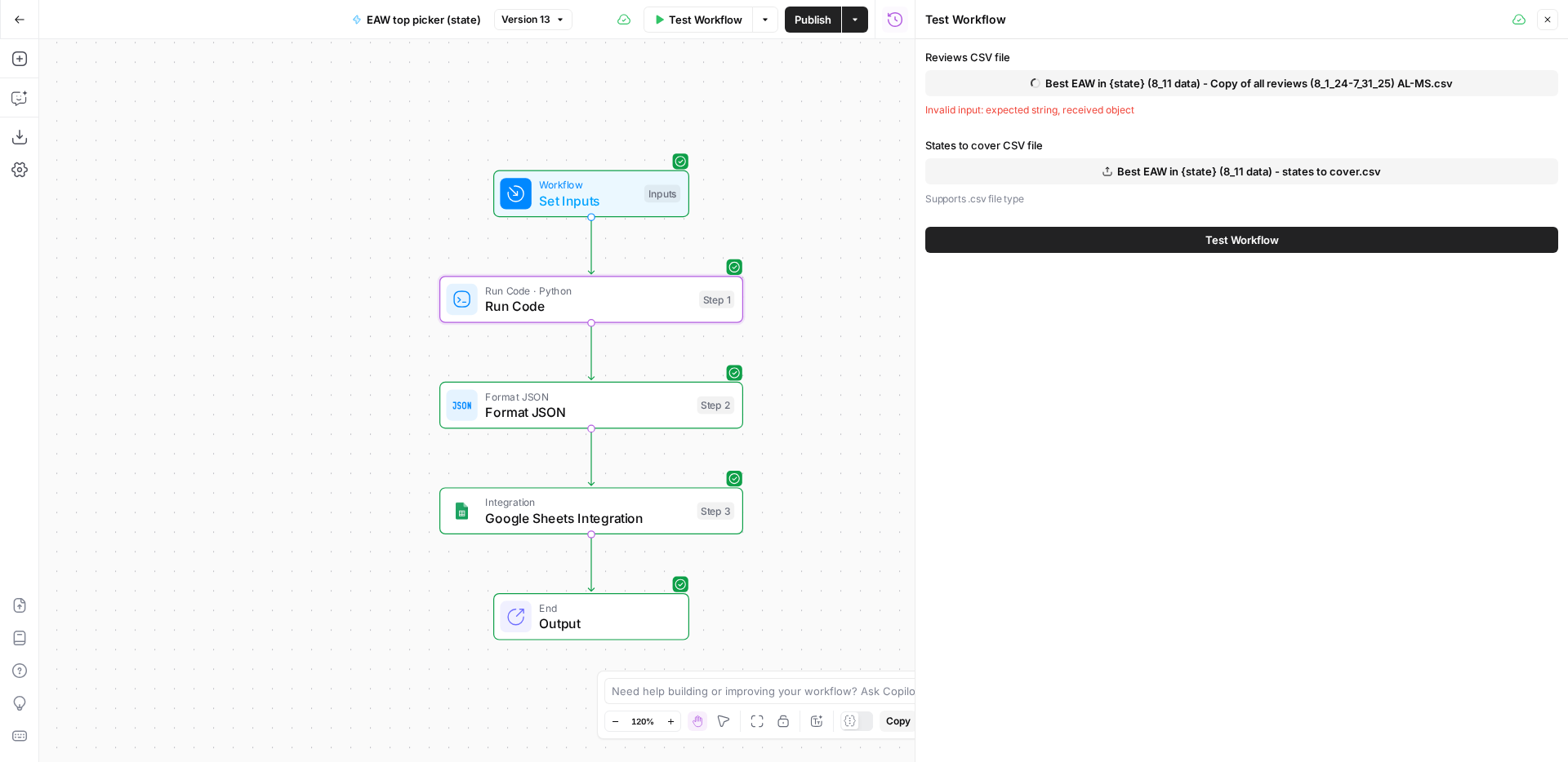
click at [1081, 167] on button "Best EAW in {state} (8_11 data) - states to cover.csv" at bounding box center [1241, 172] width 633 height 27
click at [1115, 237] on button "Test Workflow" at bounding box center [1241, 241] width 633 height 27
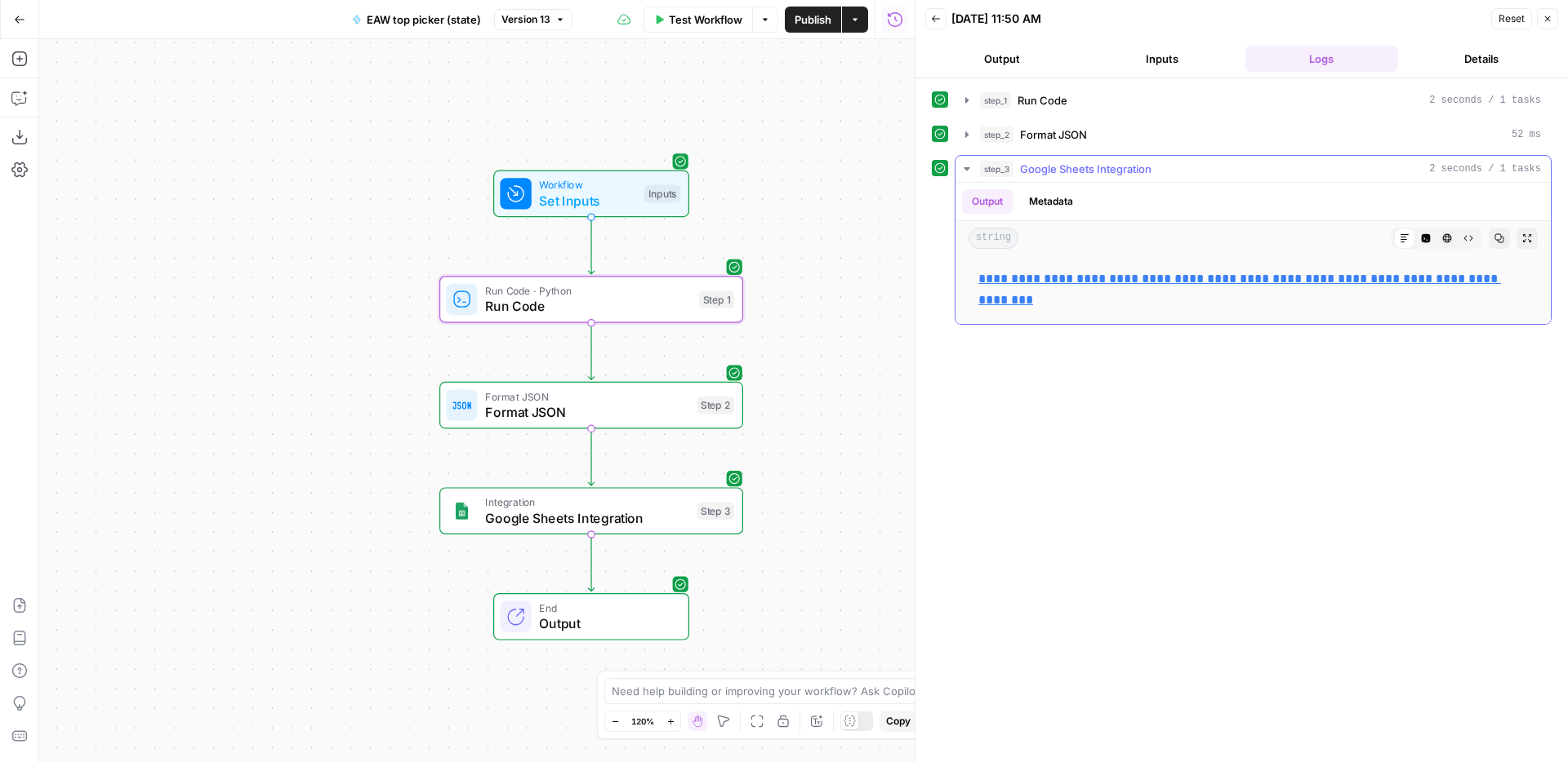
click at [1053, 274] on link "**********" at bounding box center [1240, 289] width 522 height 34
click at [722, 27] on span "Test Workflow" at bounding box center [705, 19] width 73 height 16
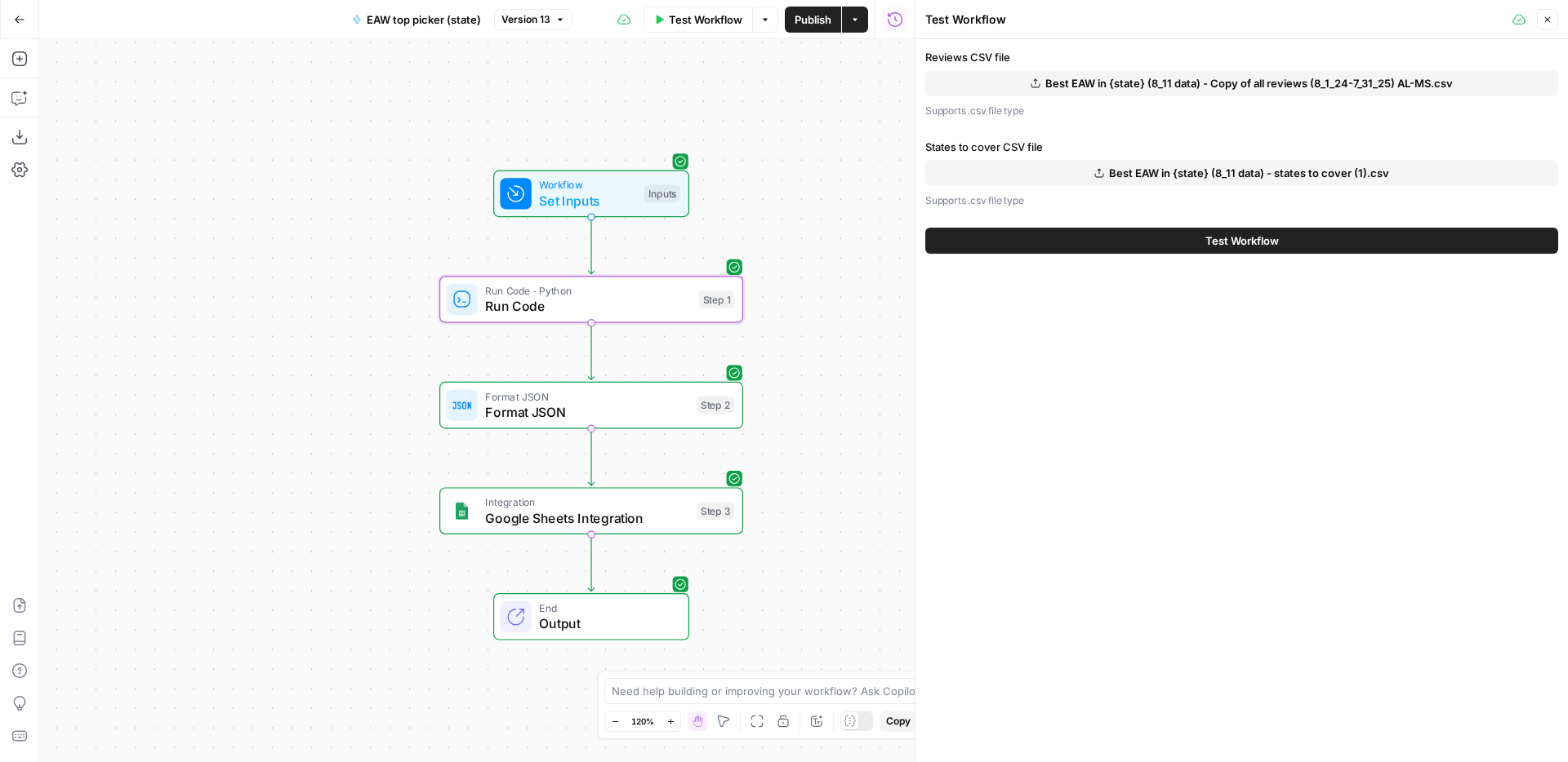
click at [1139, 91] on button "Best EAW in {state} (8_11 data) - Copy of all reviews (8_1_24-7_31_25) AL-MS.csv" at bounding box center [1241, 83] width 633 height 27
click at [1155, 173] on span "Best EAW in {state} (8_11 data) - states to cover (1).csv" at bounding box center [1249, 171] width 280 height 16
click at [1193, 247] on button "Test Workflow" at bounding box center [1241, 241] width 633 height 27
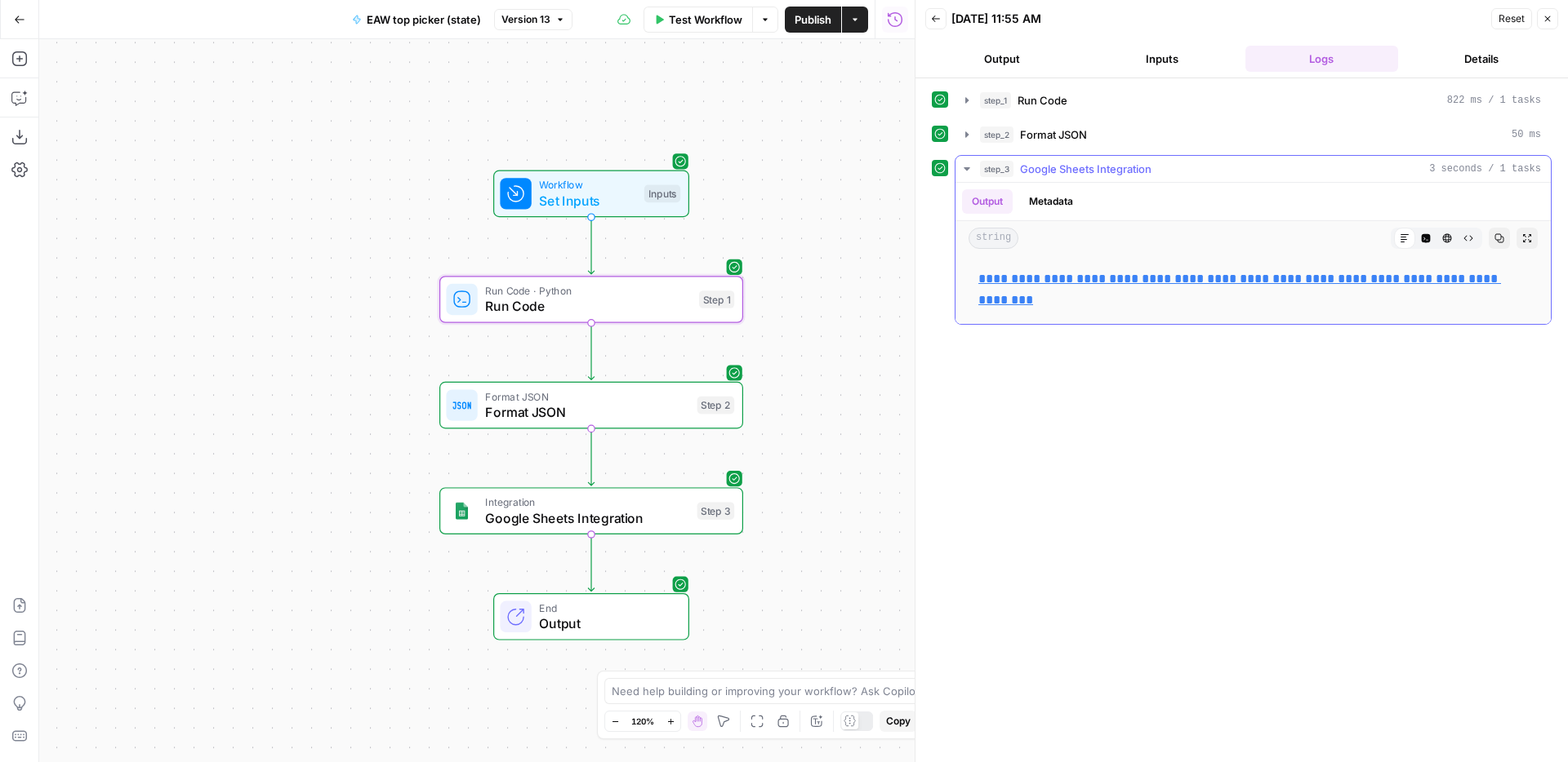
click at [1104, 288] on p "**********" at bounding box center [1253, 289] width 550 height 42
click at [1104, 283] on link "**********" at bounding box center [1240, 289] width 522 height 34
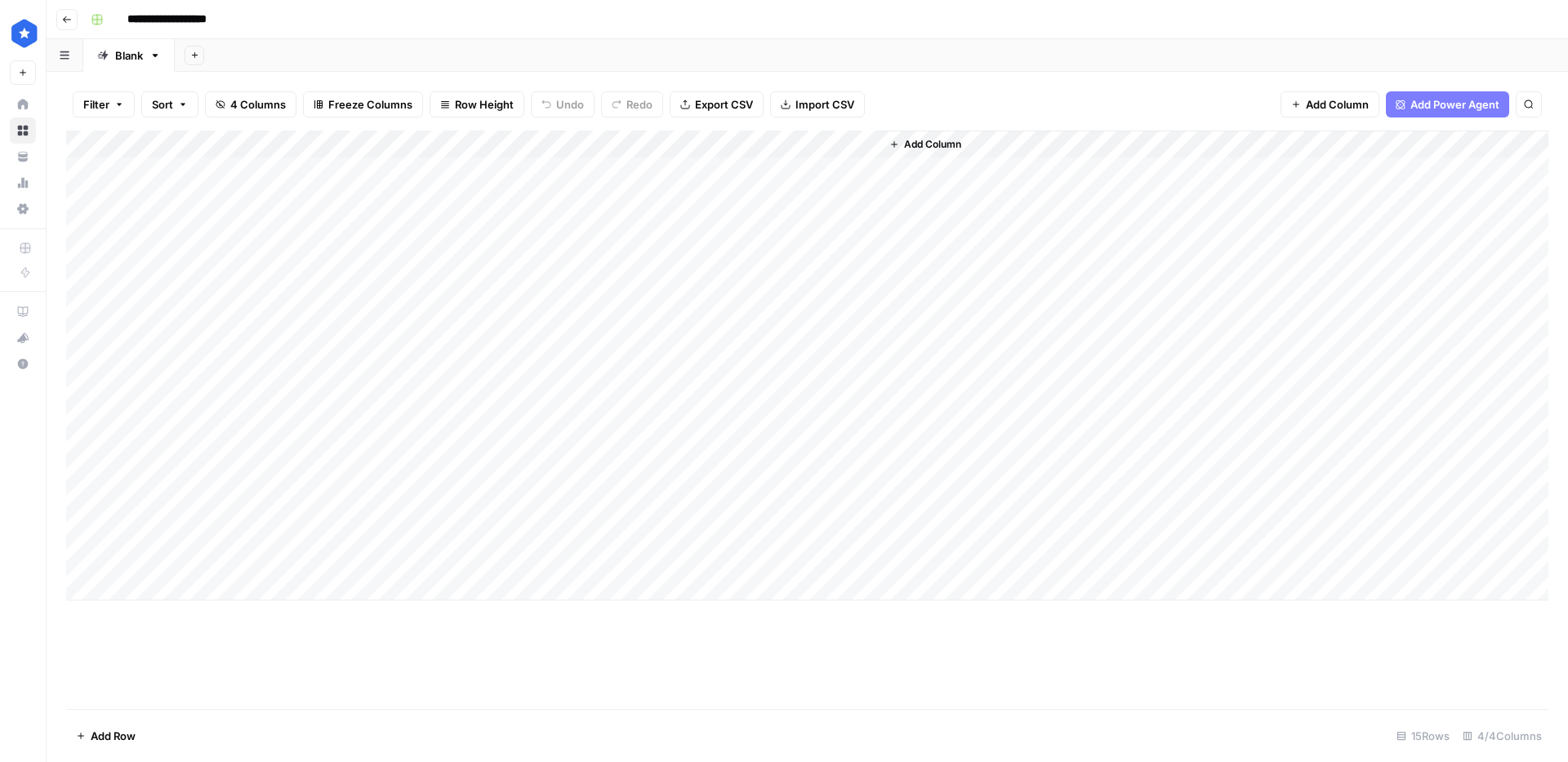
click at [495, 142] on div "Add Column" at bounding box center [807, 366] width 1482 height 470
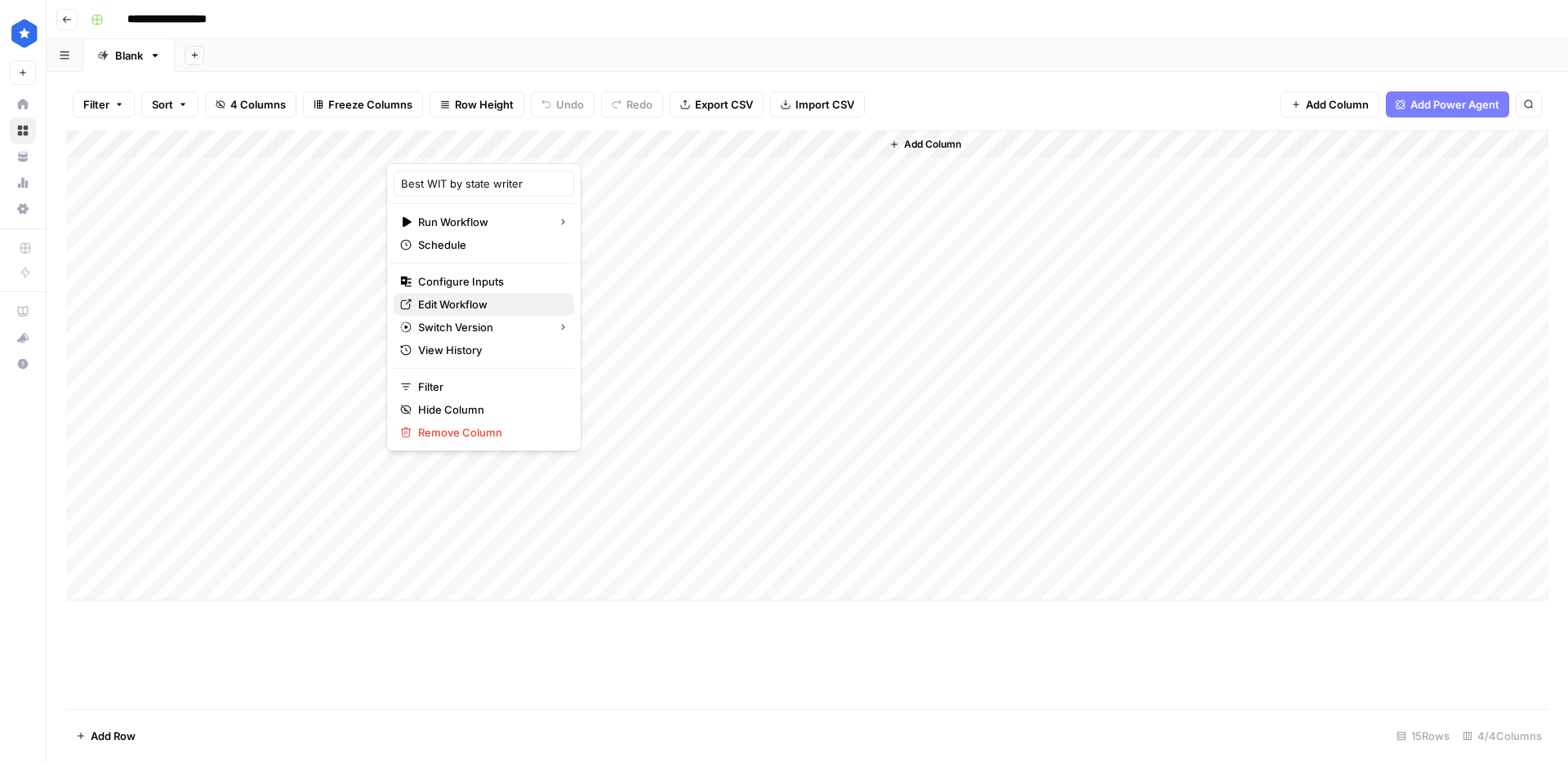
click at [438, 304] on span "Edit Workflow" at bounding box center [489, 304] width 143 height 16
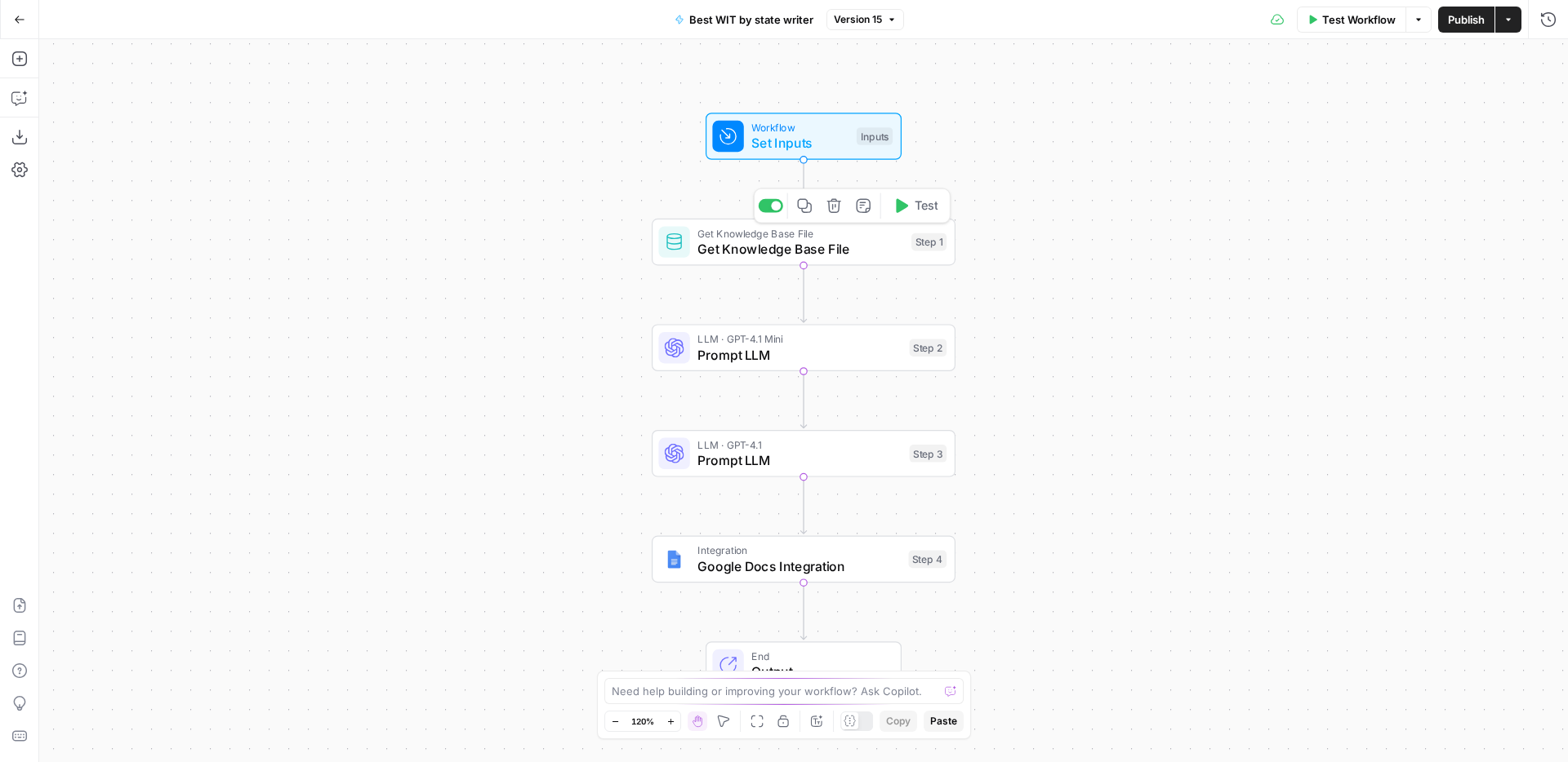
click at [799, 246] on span "Get Knowledge Base File" at bounding box center [800, 249] width 205 height 19
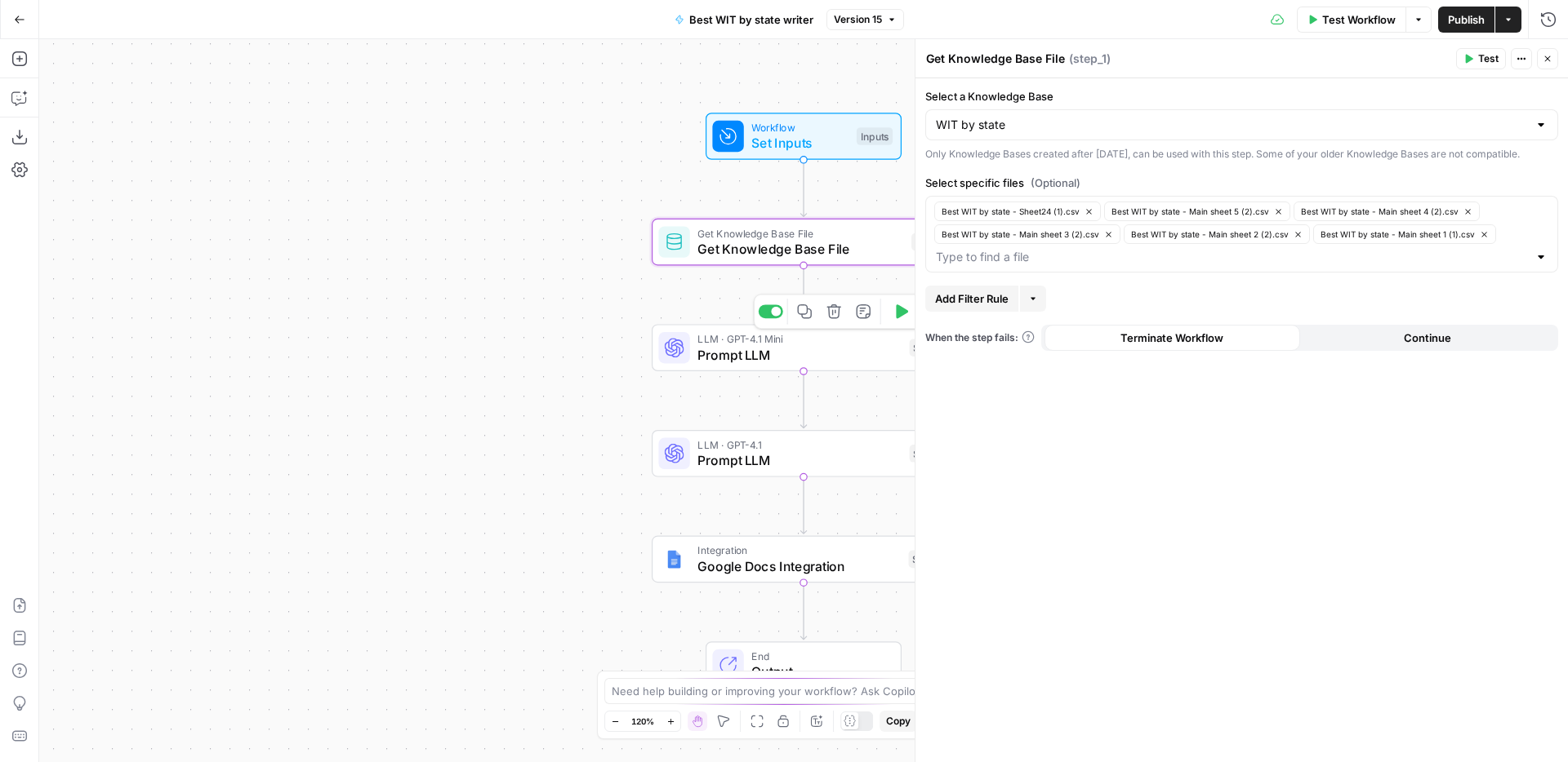
click at [795, 354] on span "Prompt LLM" at bounding box center [799, 355] width 205 height 19
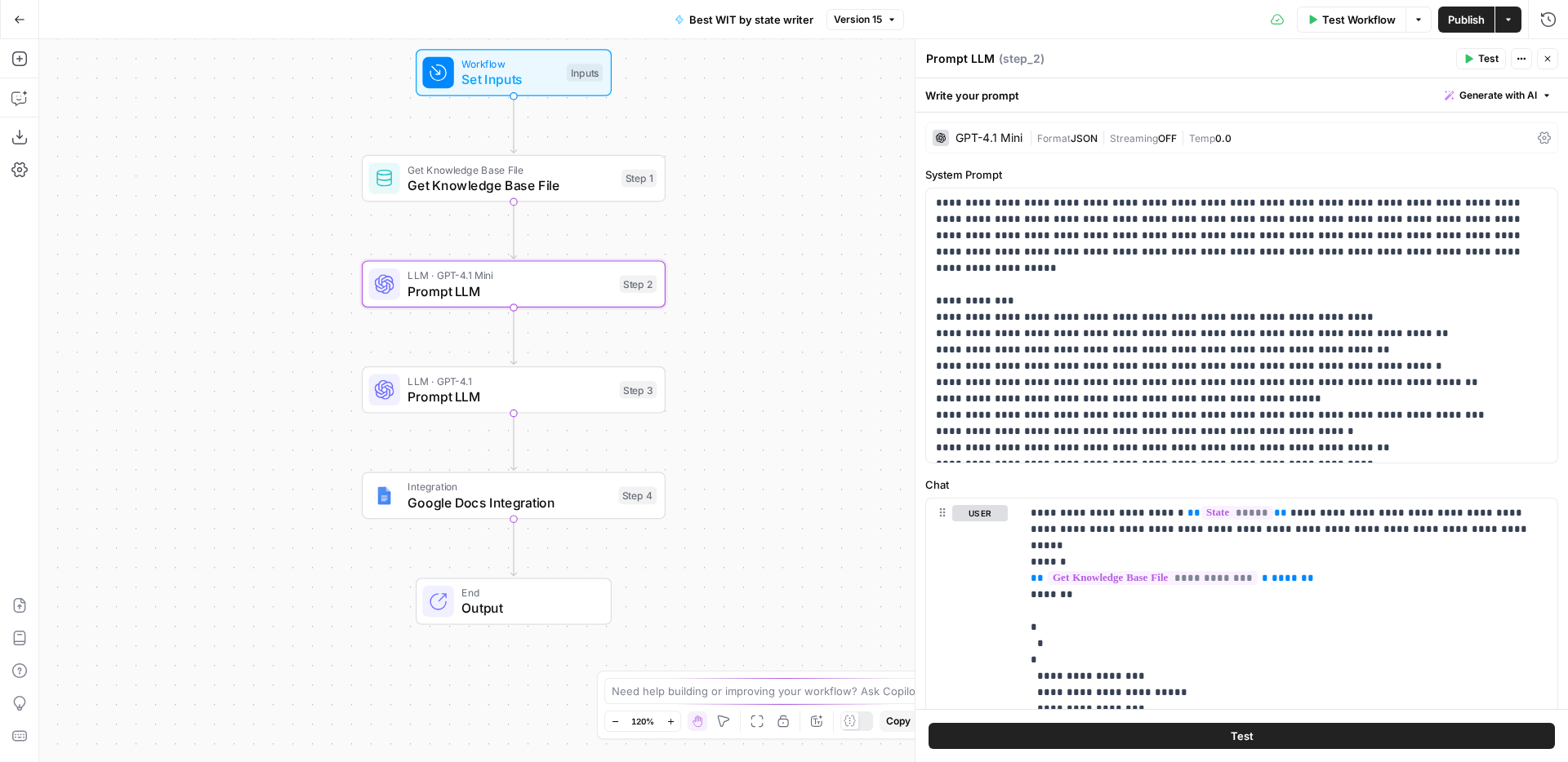
drag, startPoint x: 544, startPoint y: 259, endPoint x: 258, endPoint y: 196, distance: 292.9
click at [258, 196] on div "Workflow Set Inputs Inputs Get Knowledge Base File Get Knowledge Base File Step…" at bounding box center [803, 400] width 1529 height 723
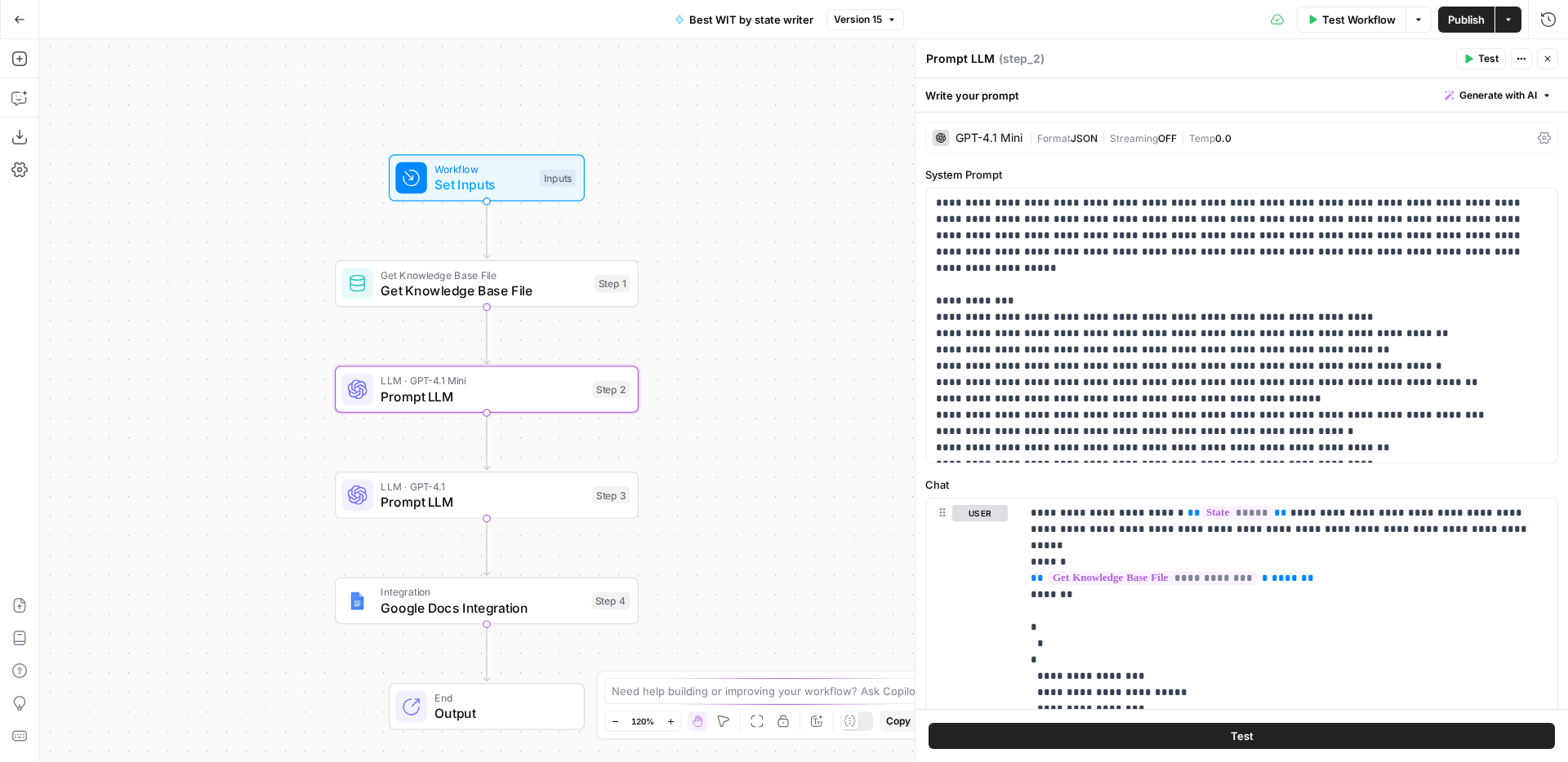
drag, startPoint x: 293, startPoint y: 181, endPoint x: 266, endPoint y: 287, distance: 109.4
click at [266, 287] on div "Workflow Set Inputs Inputs Get Knowledge Base File Get Knowledge Base File Step…" at bounding box center [803, 400] width 1529 height 723
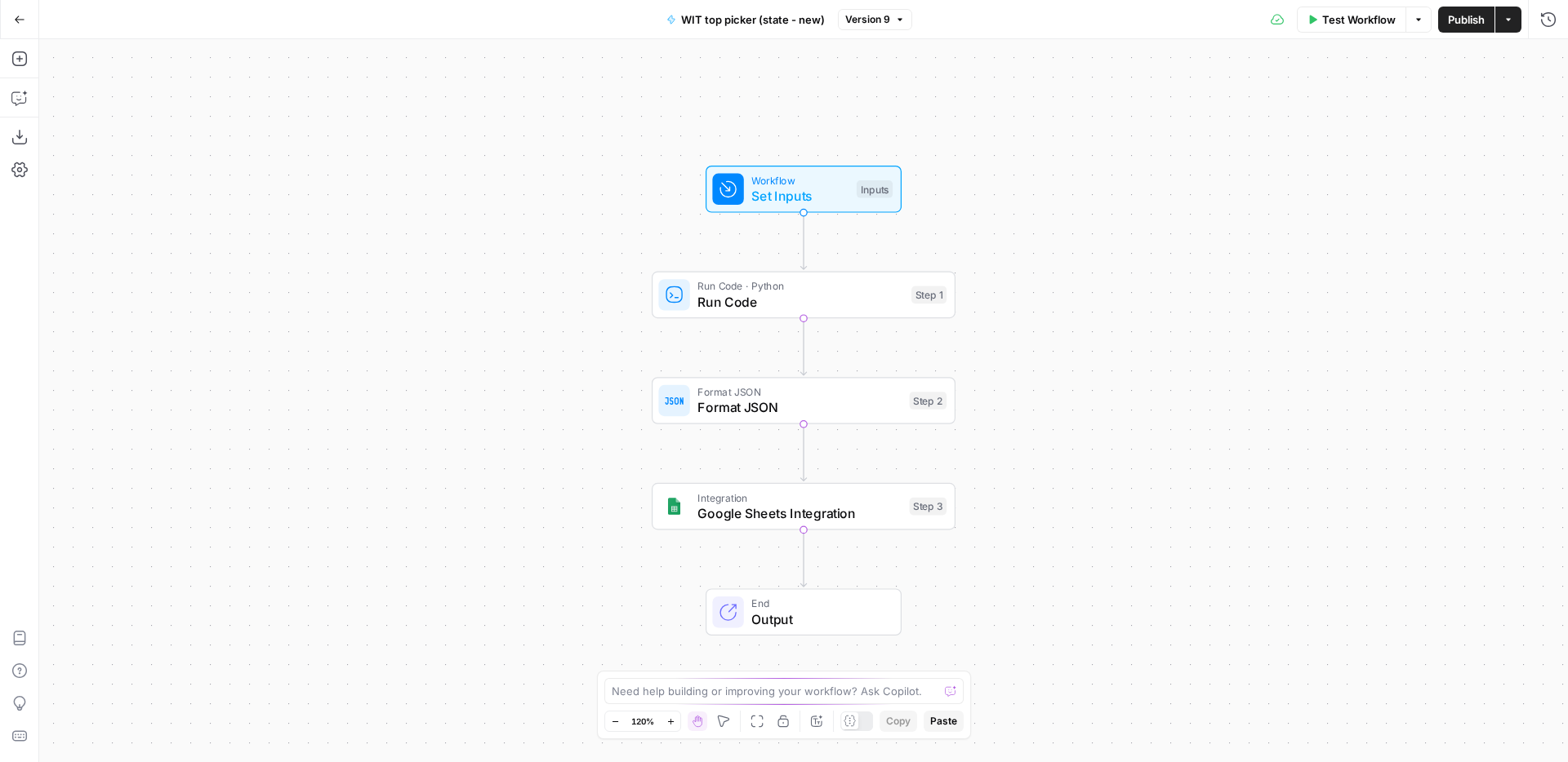
click at [784, 308] on span "Run Code" at bounding box center [800, 302] width 205 height 19
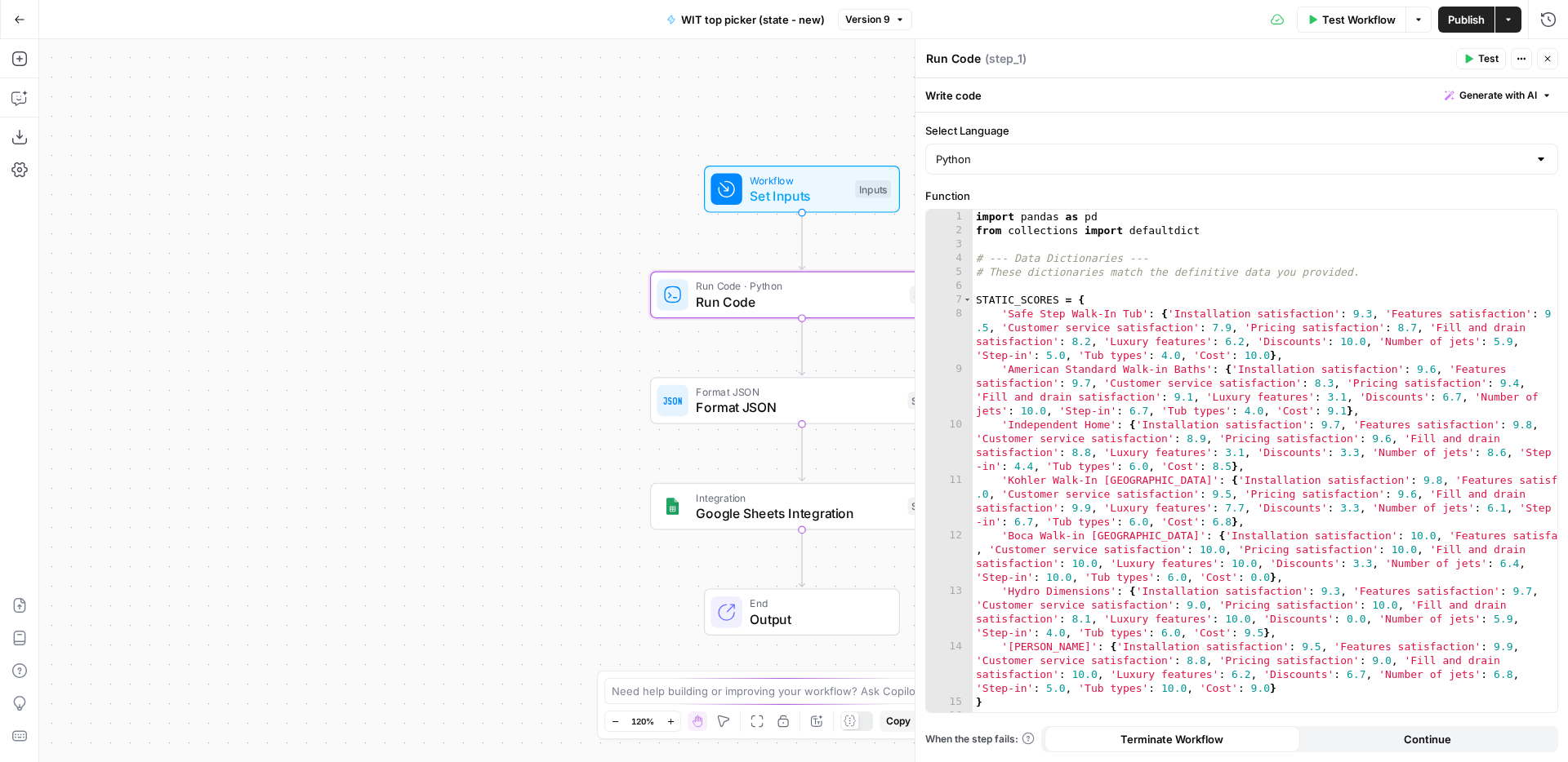
drag, startPoint x: 530, startPoint y: 307, endPoint x: 312, endPoint y: 302, distance: 218.1
click at [313, 302] on div "Workflow Set Inputs Inputs Run Code · Python Run Code Step 1 Format JSON Format…" at bounding box center [803, 400] width 1529 height 723
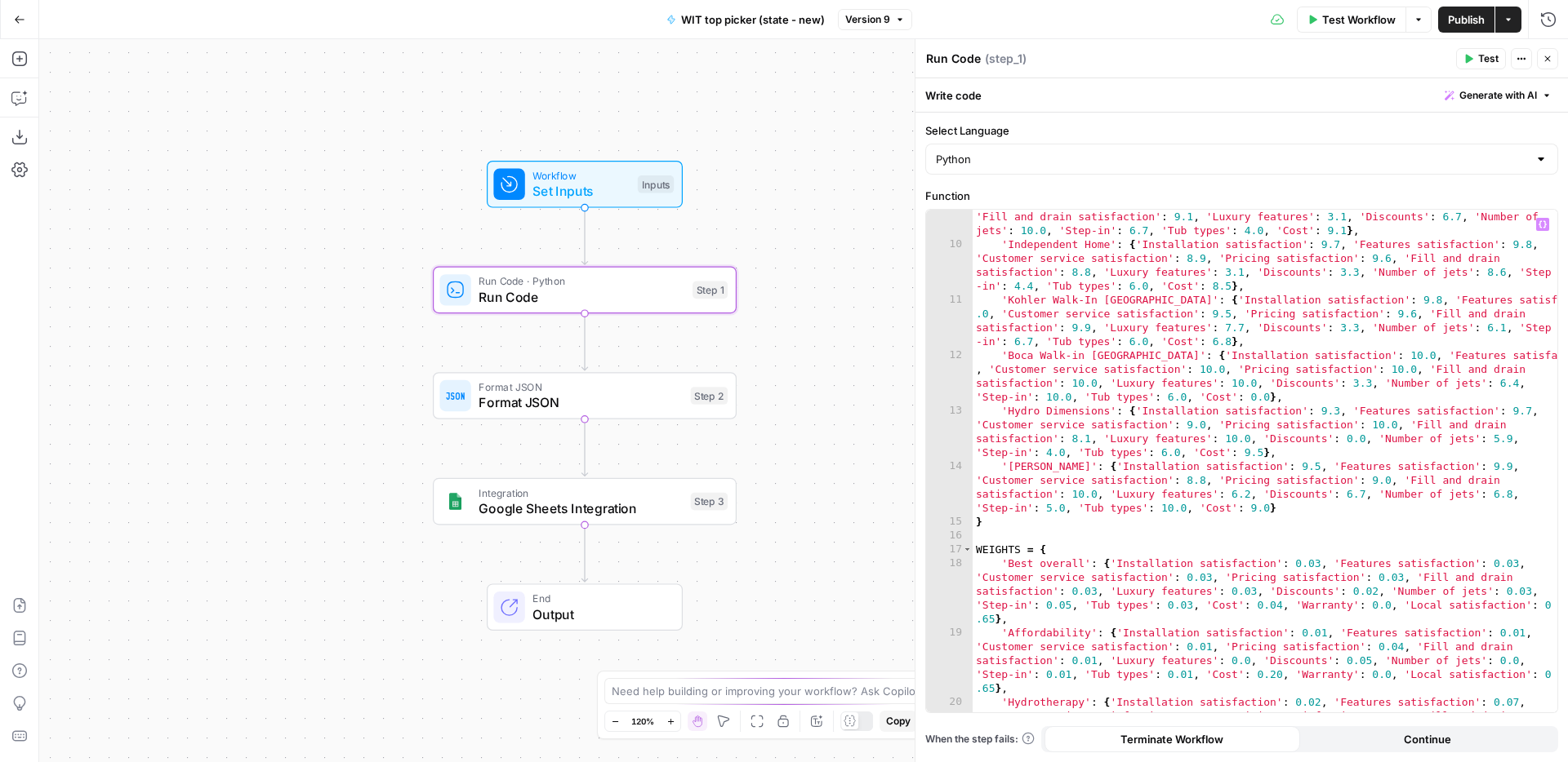
scroll to position [242, 0]
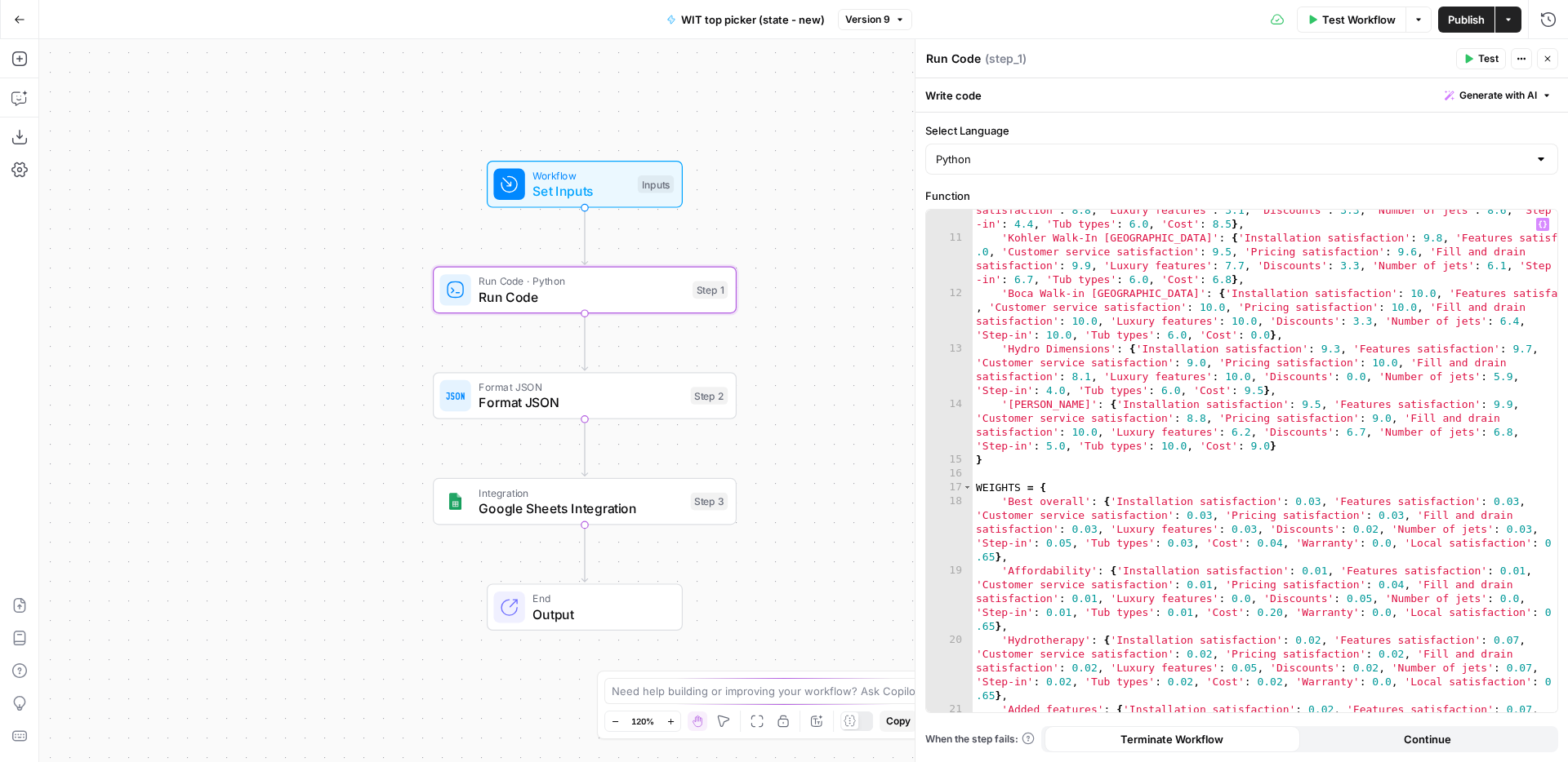
click at [1083, 406] on div "'Independent Home' : { 'Installation satisfaction' : 9.7 , 'Features satisfacti…" at bounding box center [1265, 489] width 584 height 627
type textarea "**********"
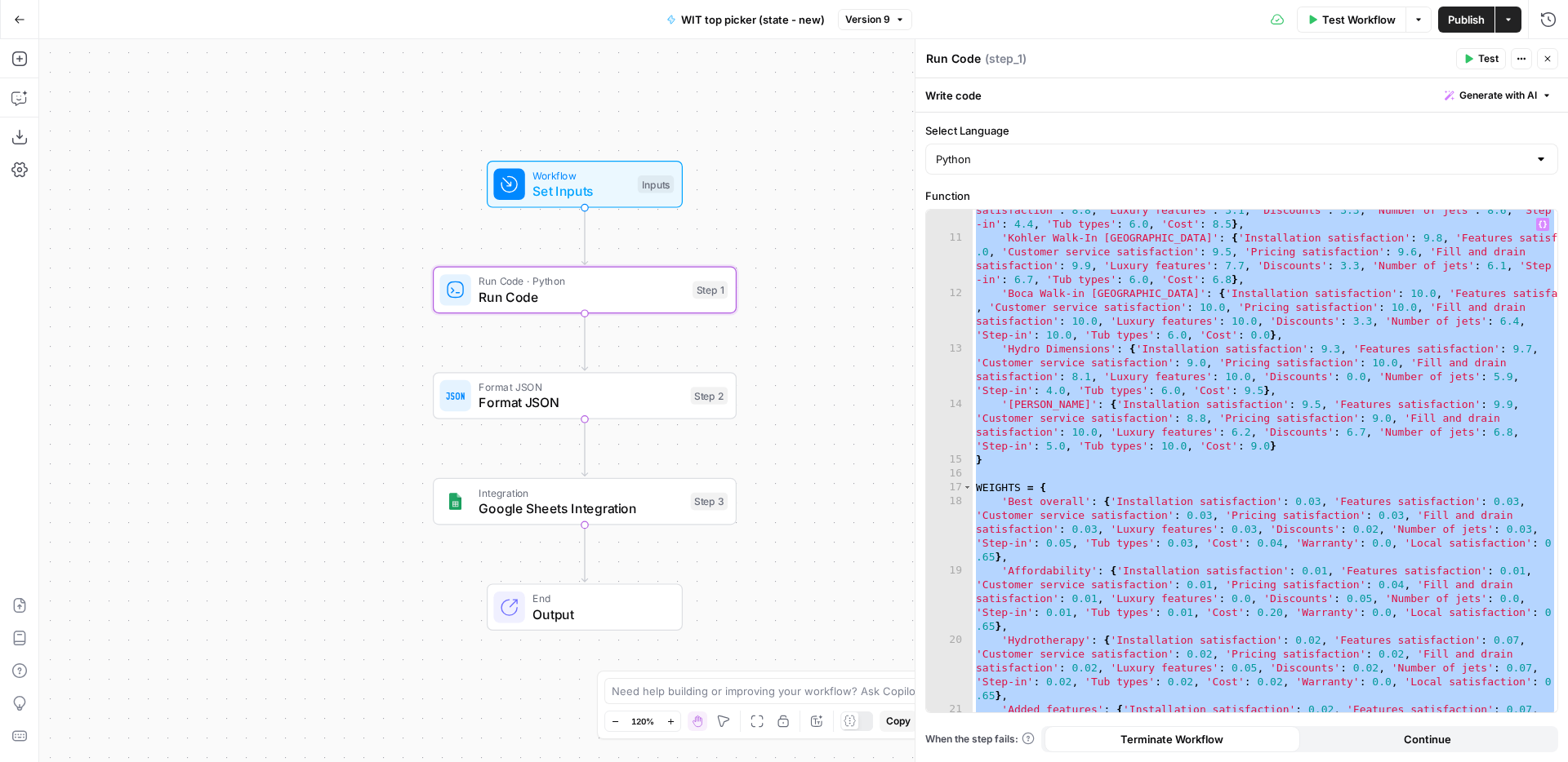
scroll to position [242, 0]
